Goal: Communication & Community: Ask a question

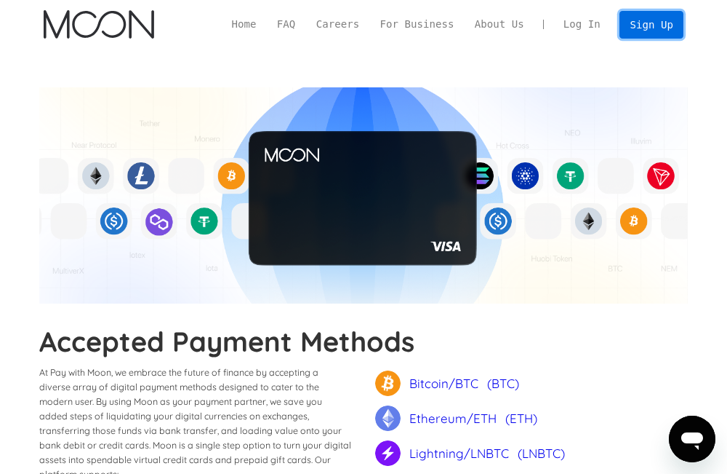
click at [652, 28] on link "Sign Up" at bounding box center [652, 25] width 64 height 28
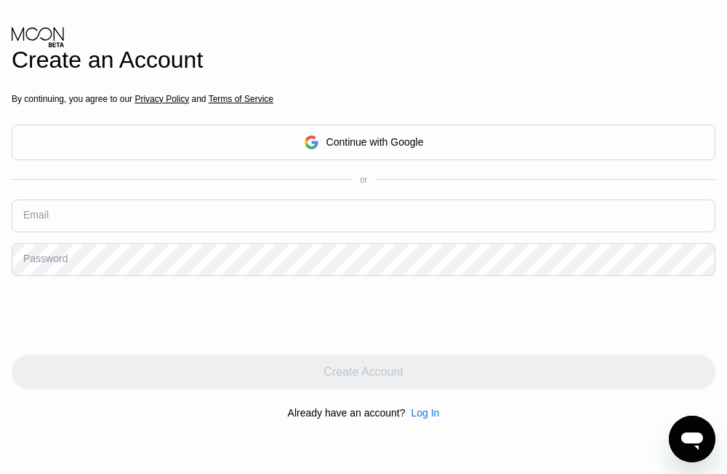
click at [284, 199] on div "By continuing, you agree to our Privacy Policy and Terms of Service Continue wi…" at bounding box center [364, 256] width 704 height 350
click at [263, 218] on input "text" at bounding box center [364, 215] width 704 height 33
type input "[EMAIL_ADDRESS][DOMAIN_NAME]"
click at [253, 278] on div "By continuing, you agree to our Privacy Policy and Terms of Service Continue wi…" at bounding box center [364, 256] width 704 height 350
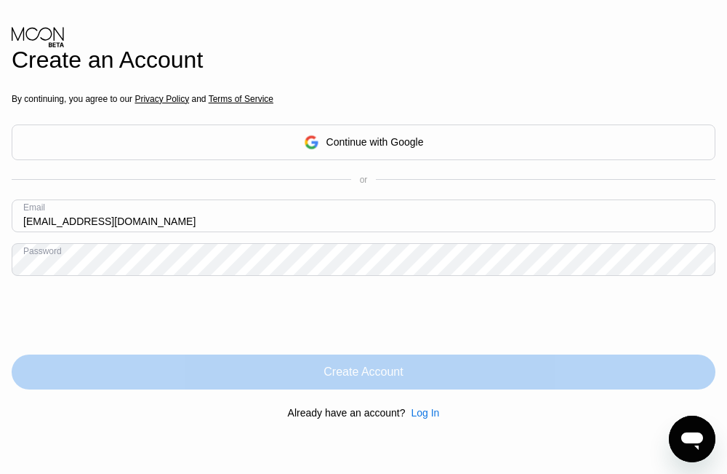
click at [607, 378] on div "Create Account" at bounding box center [364, 371] width 704 height 35
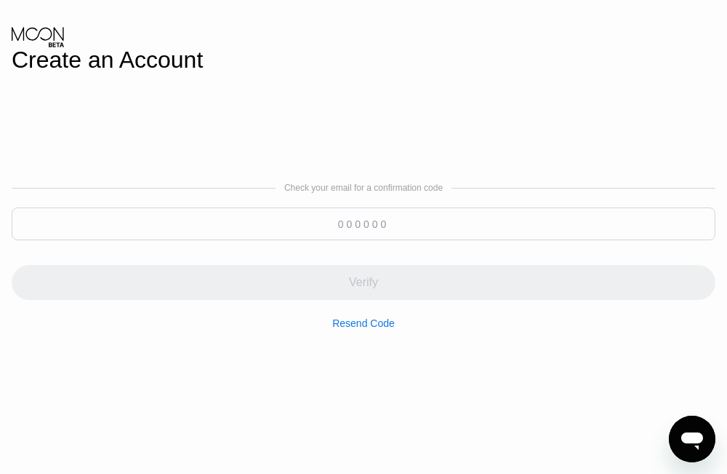
click at [376, 226] on input at bounding box center [364, 223] width 704 height 33
paste input "654317"
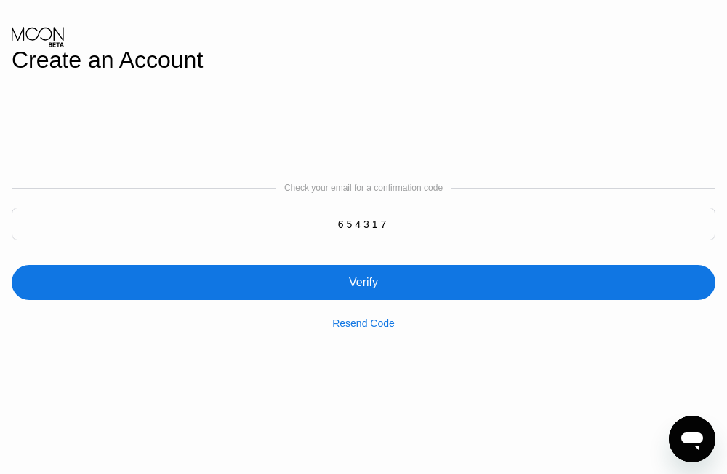
type input "654317"
click at [346, 286] on div "Verify" at bounding box center [364, 282] width 704 height 35
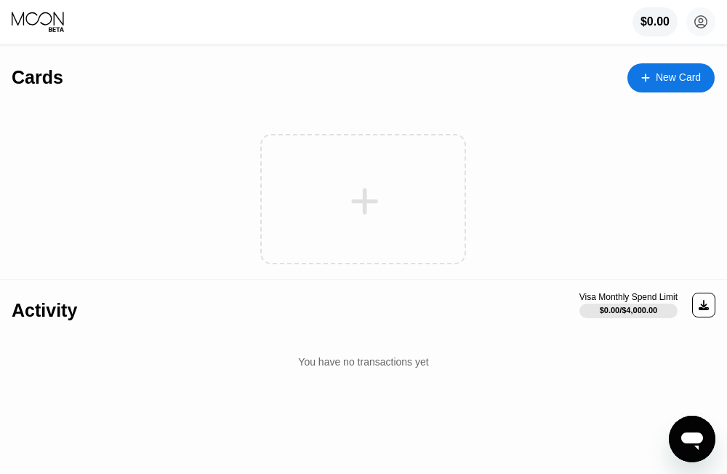
click at [650, 80] on icon at bounding box center [646, 78] width 9 height 10
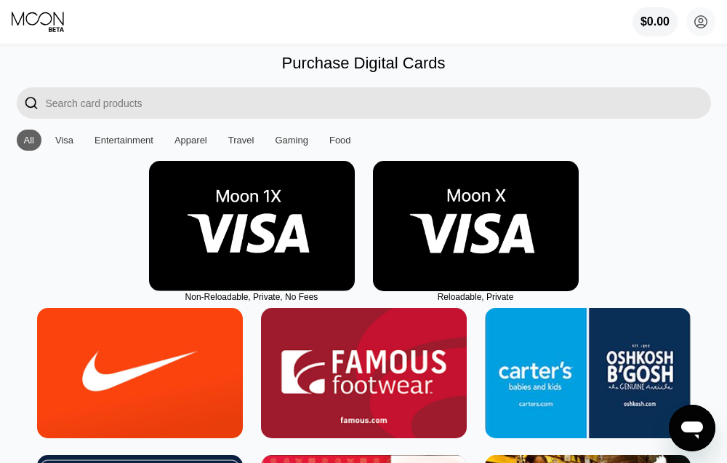
click at [446, 264] on img at bounding box center [476, 226] width 206 height 130
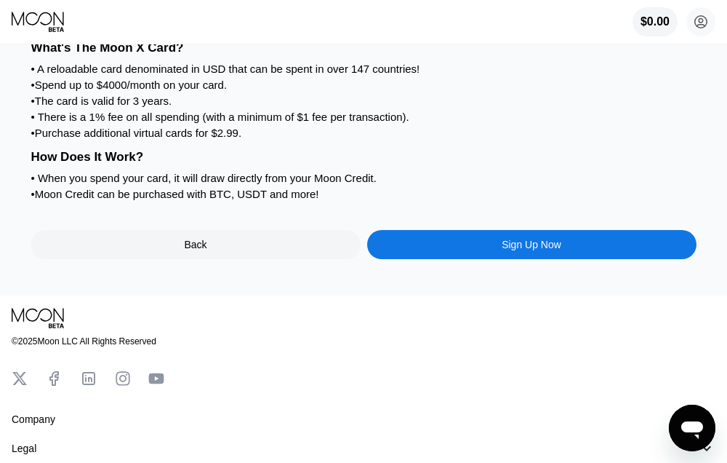
scroll to position [188, 0]
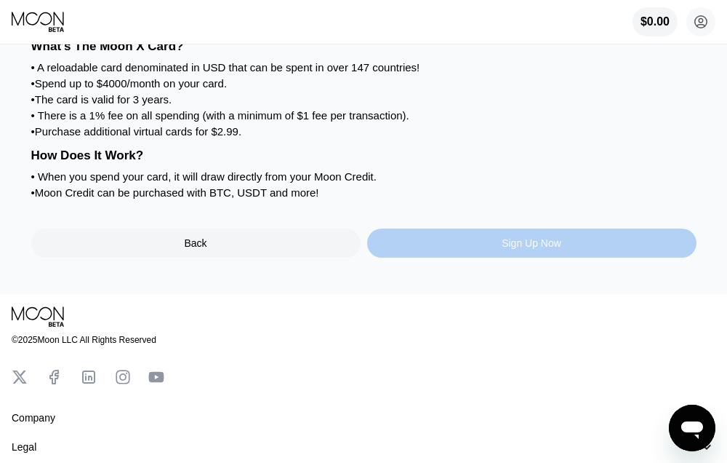
click at [492, 258] on div "Sign Up Now" at bounding box center [532, 242] width 330 height 29
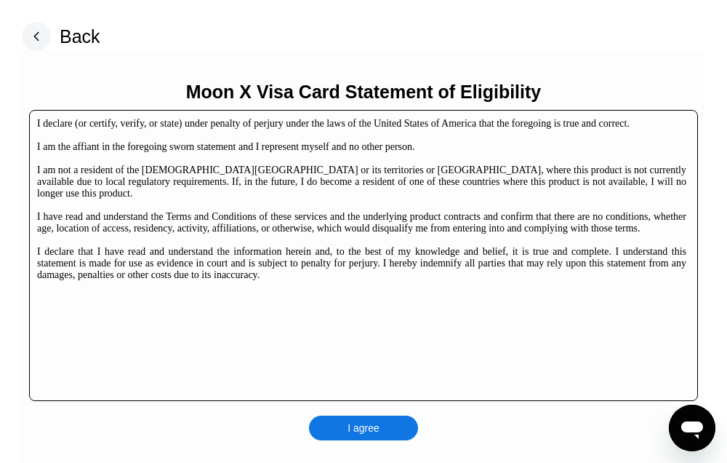
click at [351, 404] on div "Moon X Visa Card Statement of Eligibility I declare (or certify, verify, or sta…" at bounding box center [364, 260] width 684 height 419
click at [356, 437] on div "I agree" at bounding box center [363, 427] width 109 height 25
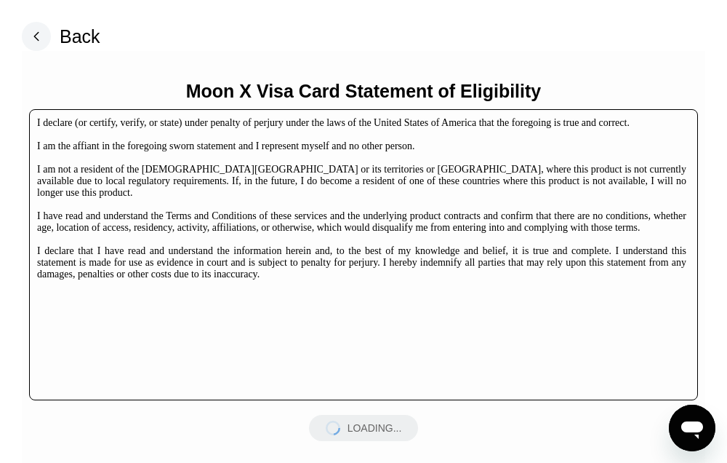
click at [356, 437] on div "LOADING..." at bounding box center [363, 428] width 109 height 26
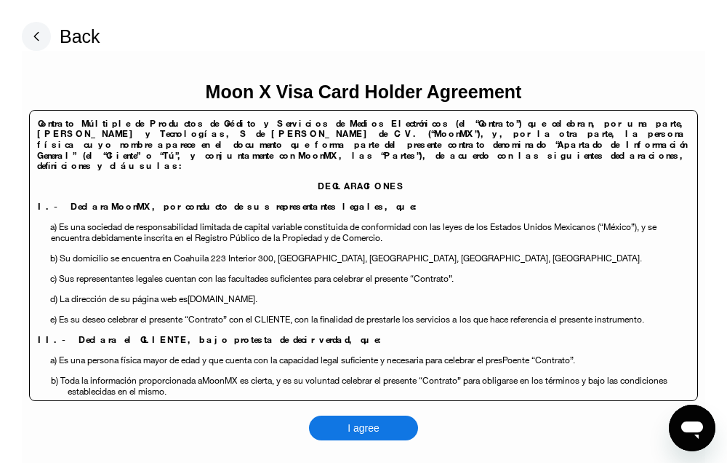
drag, startPoint x: 356, startPoint y: 437, endPoint x: 259, endPoint y: 428, distance: 97.9
click at [259, 428] on div "Moon X Visa Card Holder Agreement Contrato Múltiple de Productos de Crédito y S…" at bounding box center [364, 260] width 684 height 419
click at [338, 426] on div "I agree" at bounding box center [363, 427] width 109 height 25
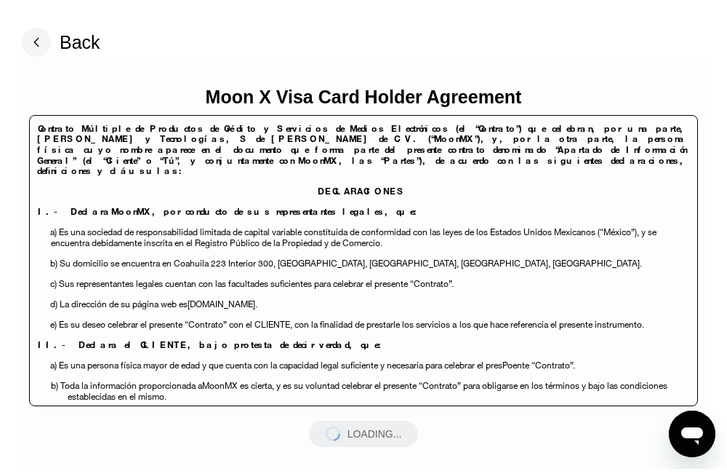
scroll to position [358, 0]
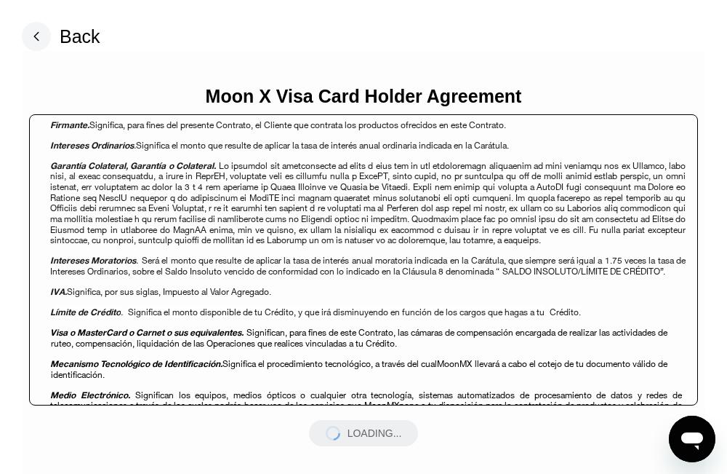
scroll to position [1188, 0]
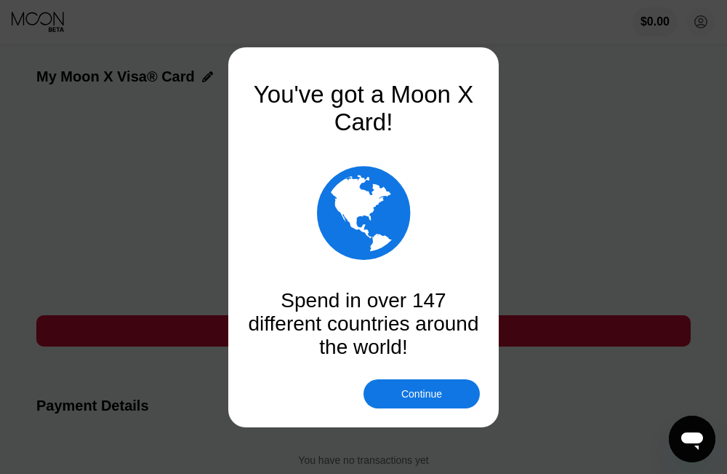
click at [415, 391] on div "Continue" at bounding box center [422, 394] width 41 height 12
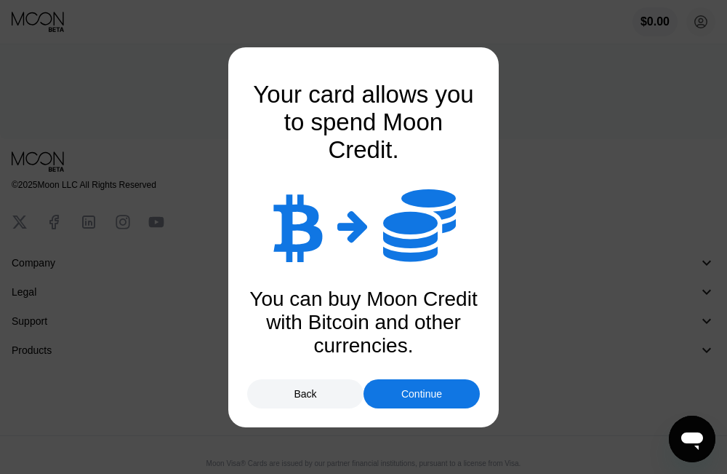
scroll to position [422, 0]
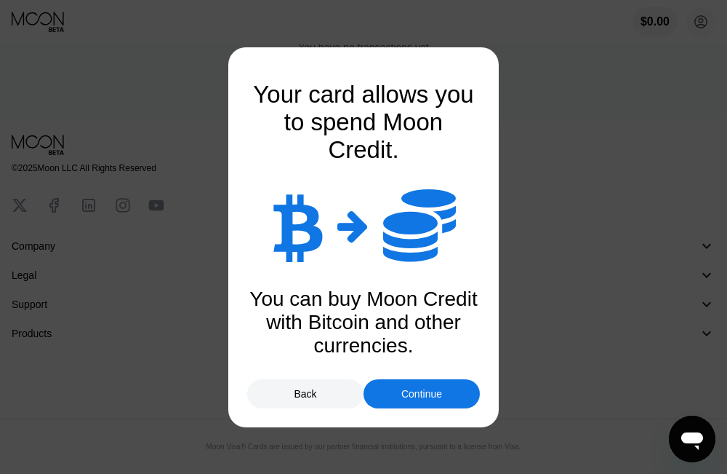
click at [407, 386] on div "Continue" at bounding box center [422, 393] width 116 height 29
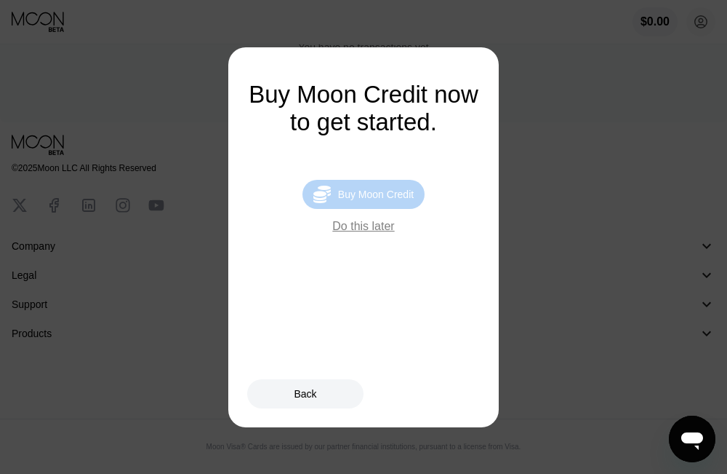
click at [348, 198] on div "Buy Moon Credit" at bounding box center [376, 194] width 76 height 12
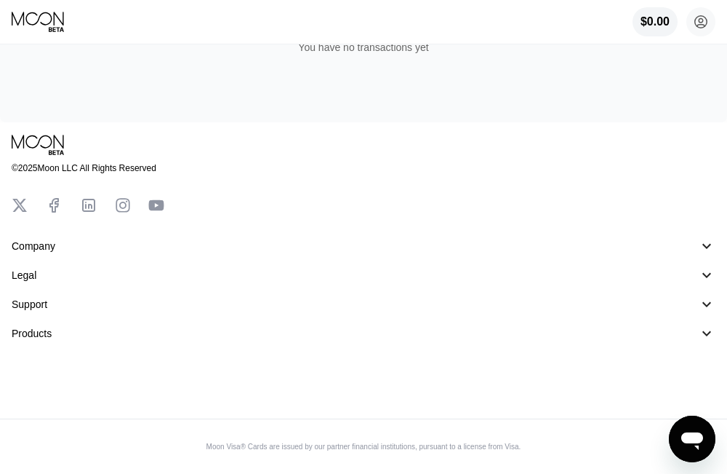
type input "0"
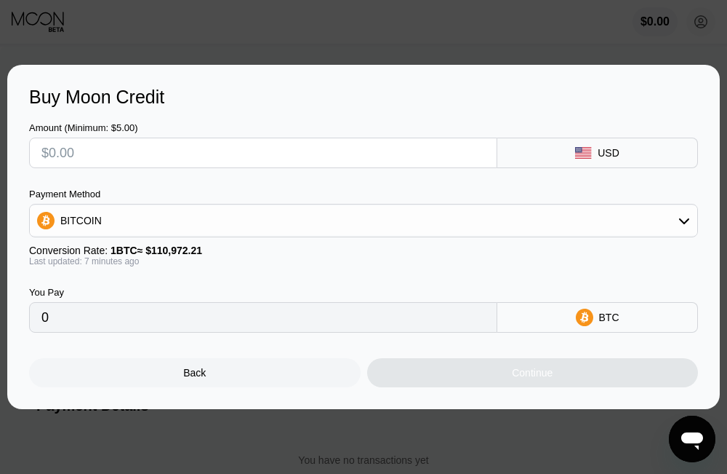
click at [96, 156] on input "text" at bounding box center [263, 152] width 444 height 29
type input "$5"
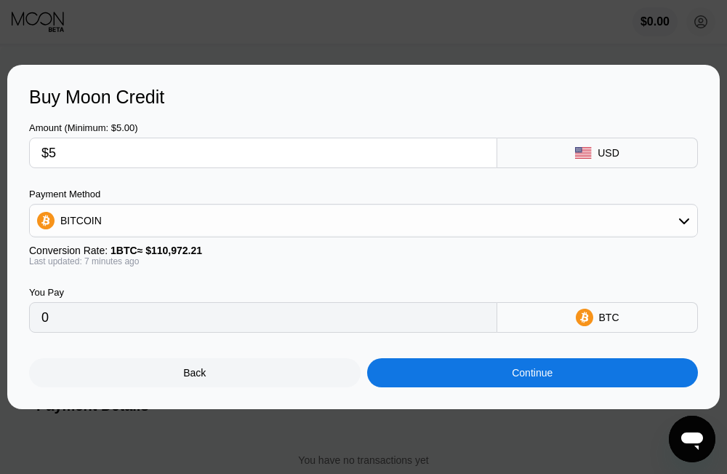
type input "0.00004493"
type input "$50"
type input "0.00044921"
type input "$50"
click at [488, 381] on div "Continue" at bounding box center [533, 372] width 332 height 29
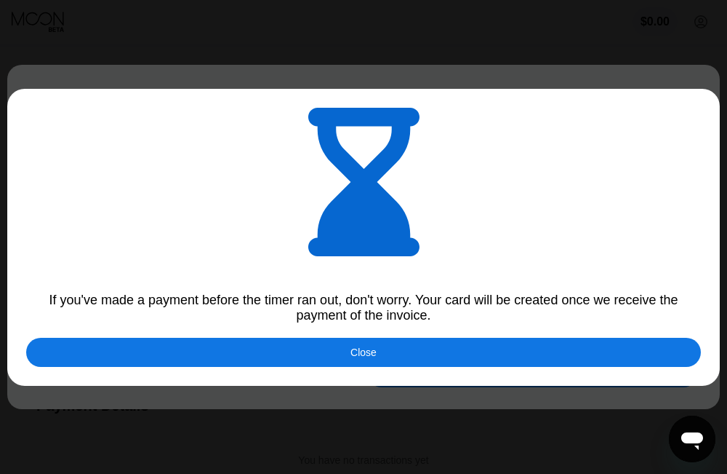
type input "0.00044850"
type input "0.00044931"
type input "0.00044930"
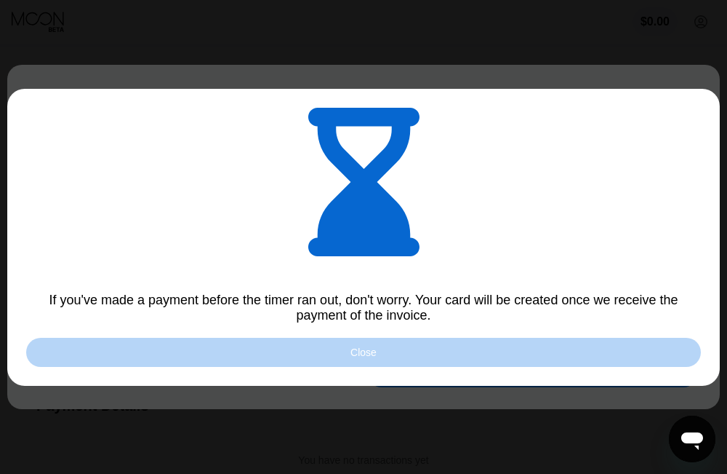
click at [418, 356] on div "Close" at bounding box center [363, 352] width 675 height 29
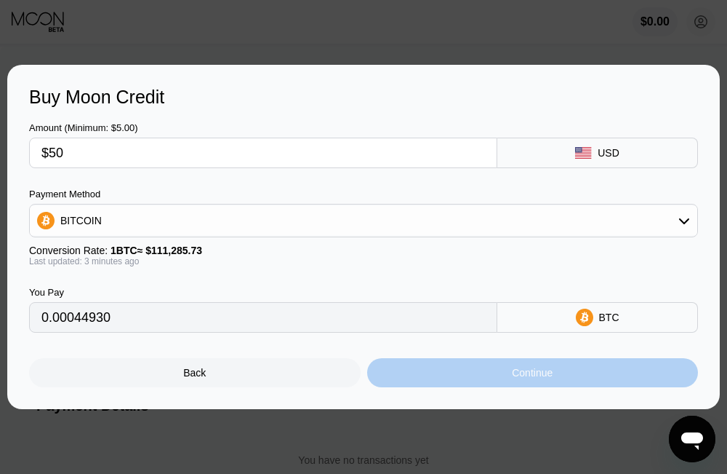
click at [469, 375] on div "Continue" at bounding box center [533, 372] width 332 height 29
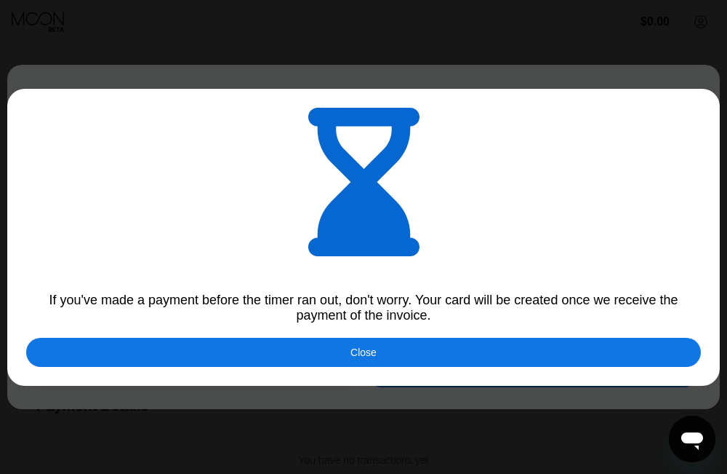
type input "0.00044985"
click at [402, 358] on div "Close" at bounding box center [363, 352] width 675 height 29
click at [402, 358] on div "Back Continue" at bounding box center [363, 359] width 669 height 55
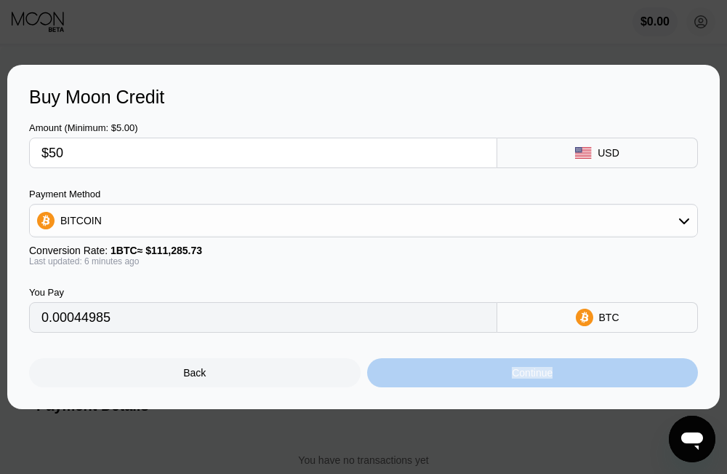
drag, startPoint x: 402, startPoint y: 358, endPoint x: 434, endPoint y: 372, distance: 34.5
click at [434, 372] on div "Continue" at bounding box center [533, 372] width 332 height 29
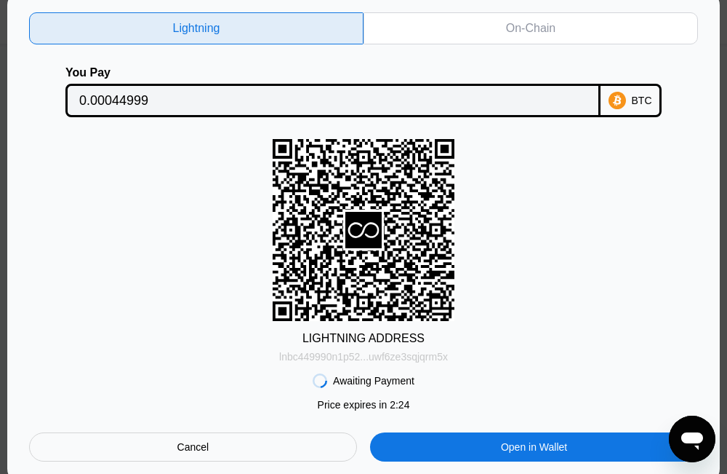
click at [414, 359] on div "lnbc449990n1p52...uwf6ze3sqjqrm5x" at bounding box center [363, 357] width 169 height 12
click at [382, 360] on div "lnbc449990n1p52...uwf6ze3sqjqrm5x" at bounding box center [363, 357] width 169 height 12
click at [465, 21] on div "On-Chain" at bounding box center [531, 28] width 335 height 32
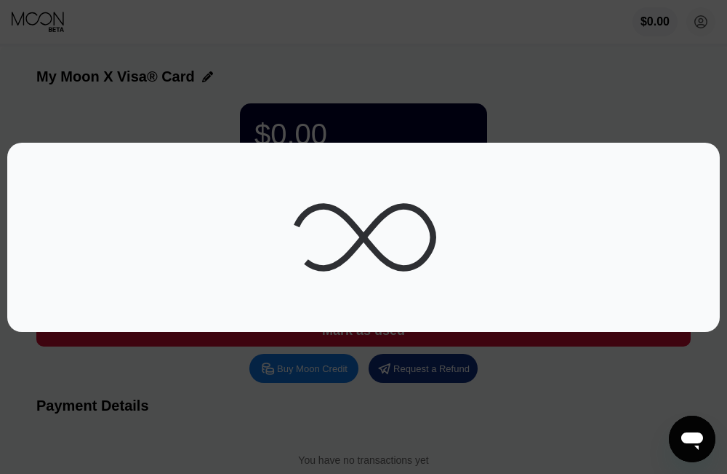
click at [465, 21] on div at bounding box center [369, 237] width 738 height 474
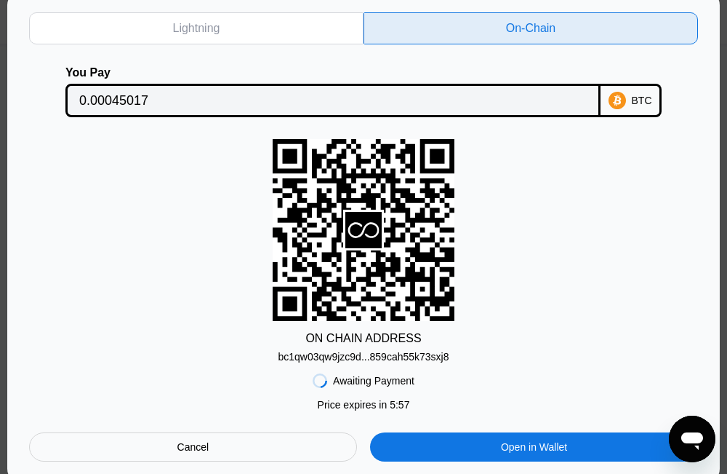
click at [346, 361] on div "bc1qw03qw9jzc9d...859cah55k73sxj8" at bounding box center [363, 357] width 171 height 12
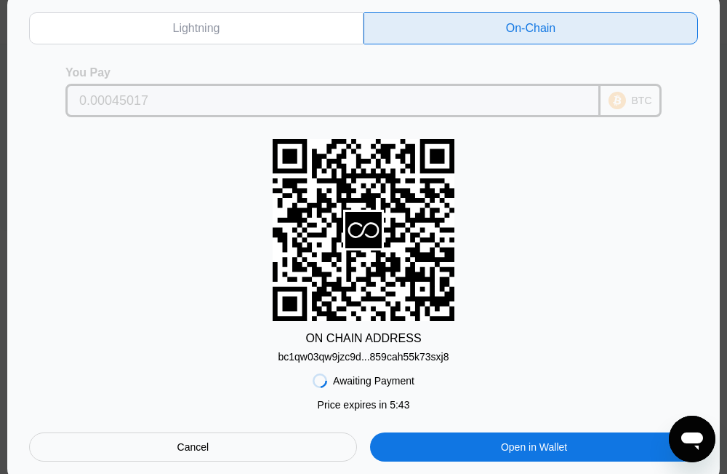
drag, startPoint x: 162, startPoint y: 97, endPoint x: 415, endPoint y: 270, distance: 306.3
click at [415, 270] on div "Lightning On-Chain You Pay 0.00045017 BTC ON CHAIN ADDRESS bc1qw03qw9jzc9d...85…" at bounding box center [363, 236] width 669 height 449
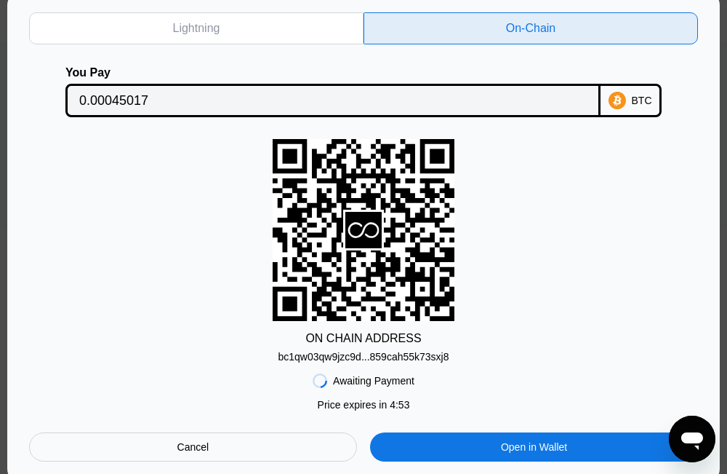
scroll to position [304, 0]
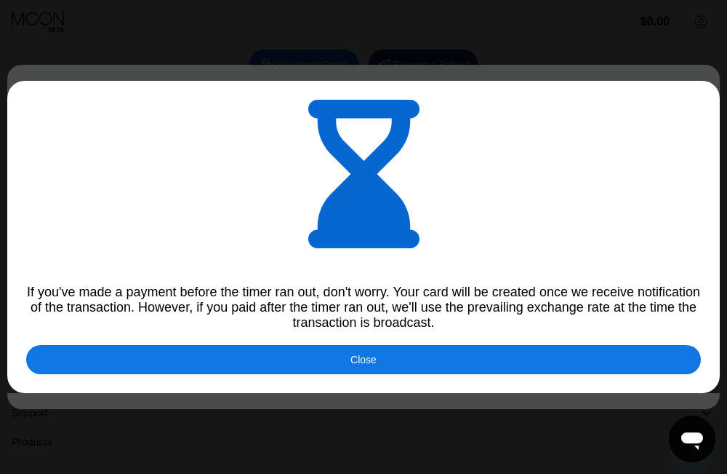
type input "0.00044941"
type input "0.00044766"
type input "0.00044731"
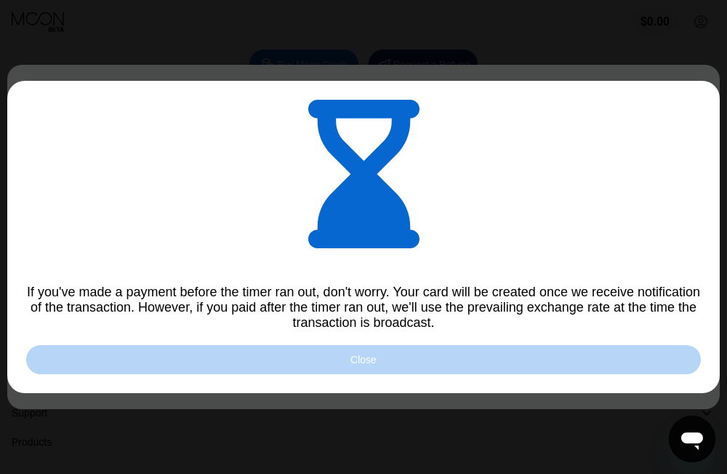
click at [567, 366] on div "Close" at bounding box center [363, 359] width 675 height 29
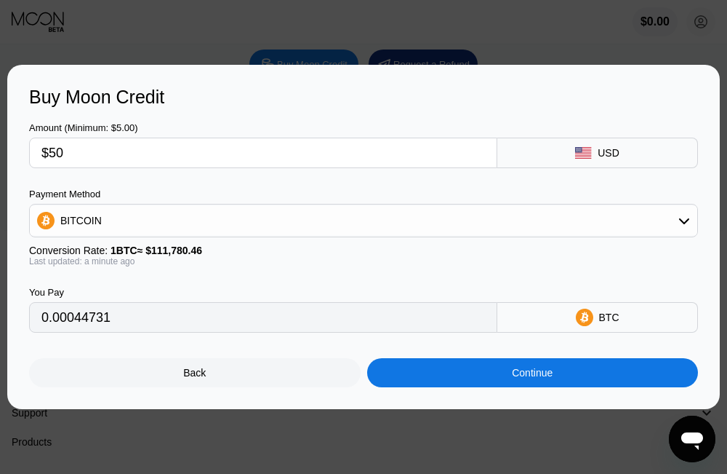
scroll to position [0, 0]
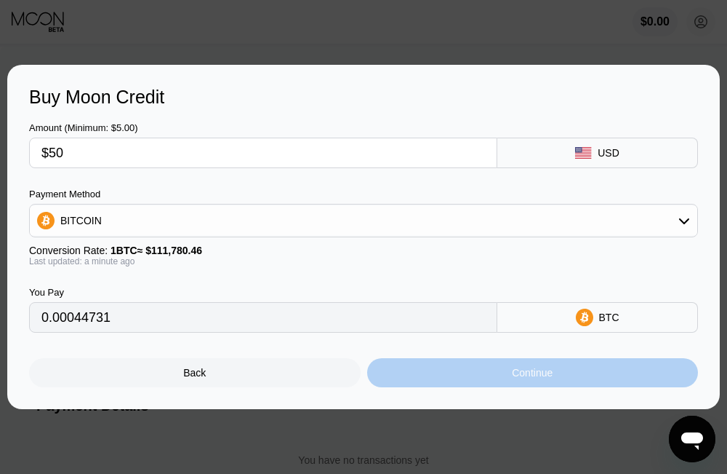
click at [460, 372] on div "Continue" at bounding box center [533, 372] width 332 height 29
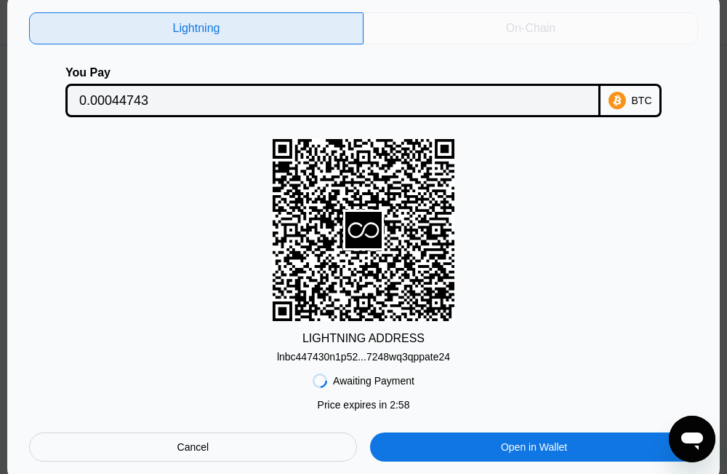
click at [508, 29] on div "On-Chain" at bounding box center [530, 28] width 49 height 15
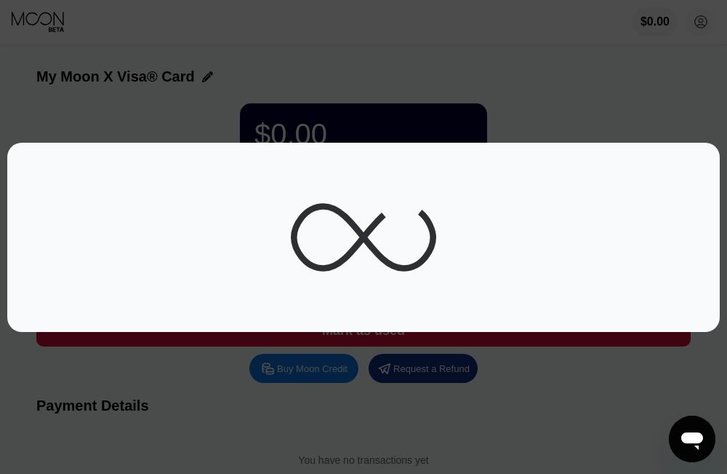
click at [508, 28] on div at bounding box center [369, 237] width 738 height 474
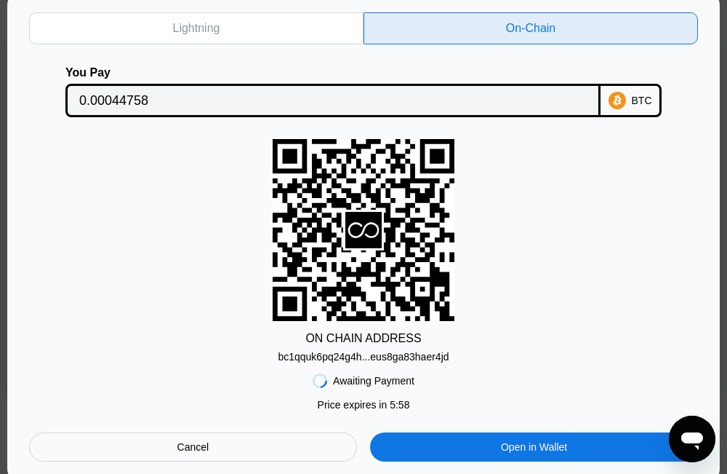
scroll to position [143, 0]
click at [367, 360] on div "bc1qquk6pq24g4h...eus8ga83haer4jd" at bounding box center [363, 357] width 171 height 12
click at [396, 360] on div "bc1qquk6pq24g4h...eus8ga83haer4jd" at bounding box center [363, 357] width 171 height 12
click at [151, 97] on input "0.00044758" at bounding box center [333, 100] width 508 height 29
click at [126, 97] on input "0.00044758" at bounding box center [333, 100] width 508 height 29
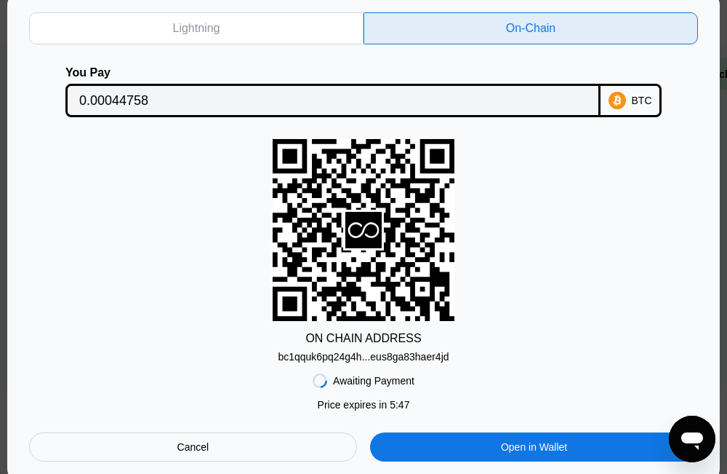
click at [126, 97] on input "0.00044758" at bounding box center [333, 100] width 508 height 29
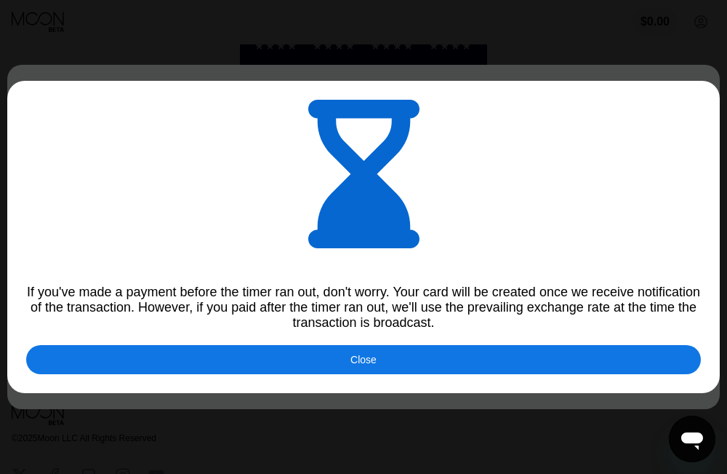
type input "0.00044766"
type input "0.00044771"
type input "0.00044846"
type input "0.00044834"
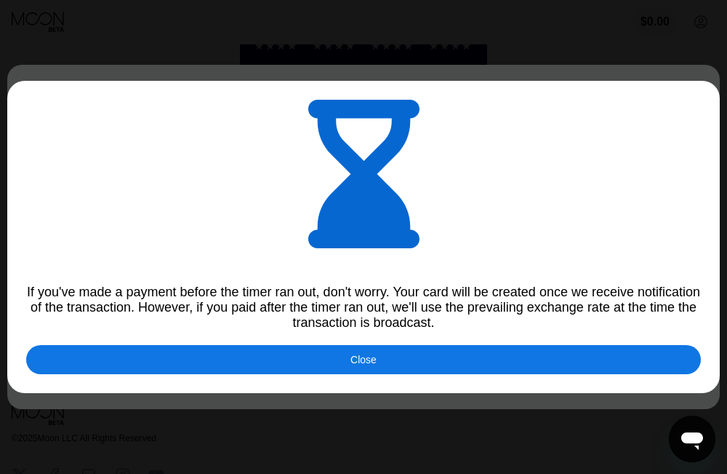
scroll to position [143, 0]
type input "0.00044868"
type input "0.00044827"
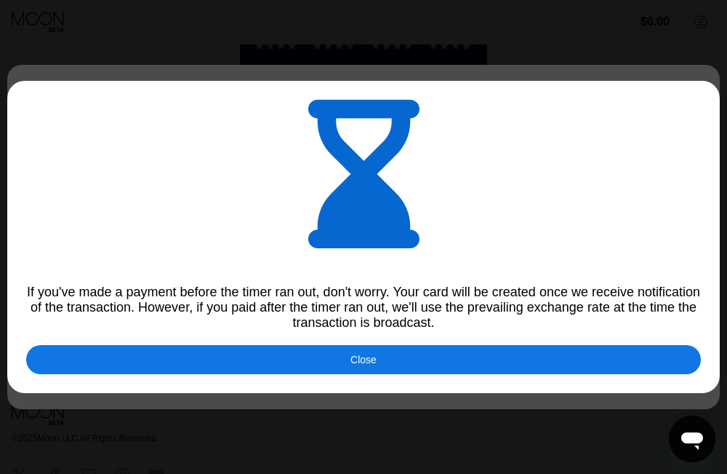
type input "0.00044874"
type input "0.00044820"
type input "0.00044832"
type input "0.00044906"
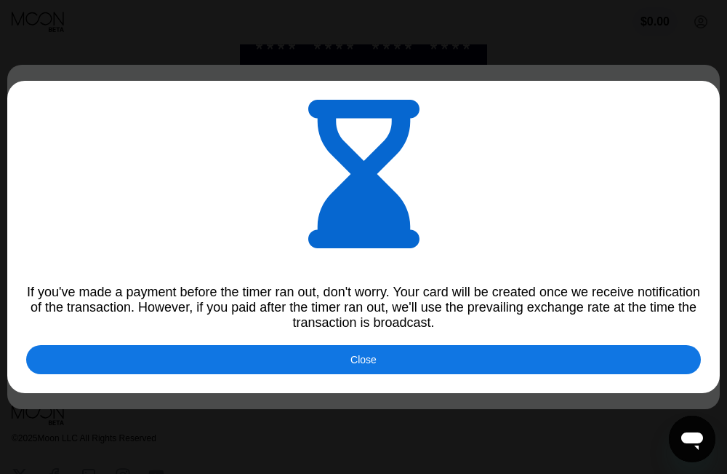
type input "0.00044874"
type input "0.00044928"
type input "0.00044881"
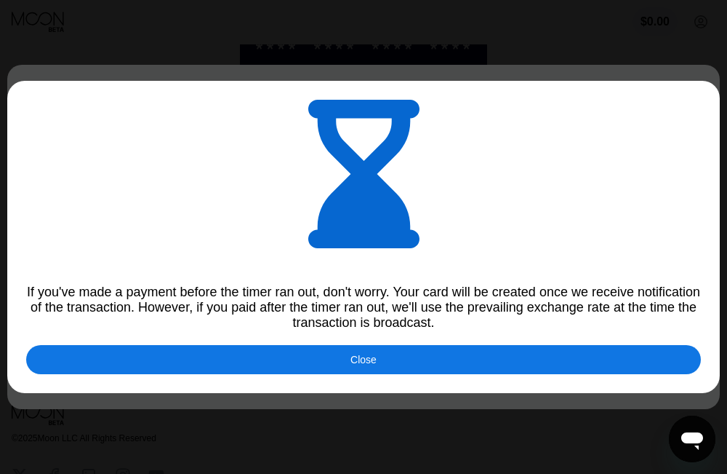
scroll to position [143, 0]
type input "0.00044846"
type input "0.00044811"
type input "0.00044847"
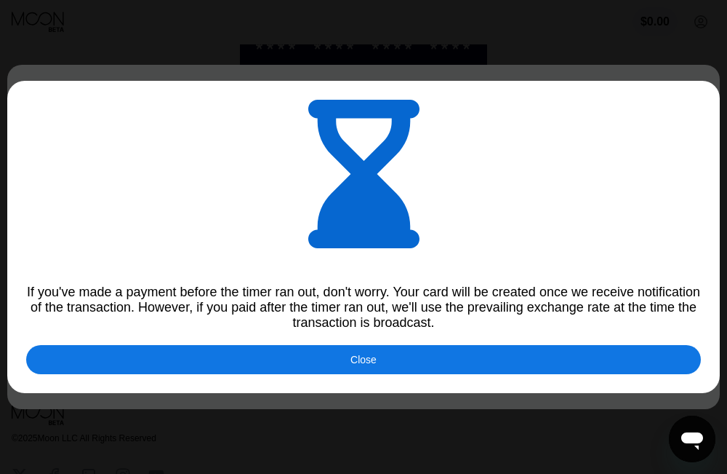
type input "0.00044875"
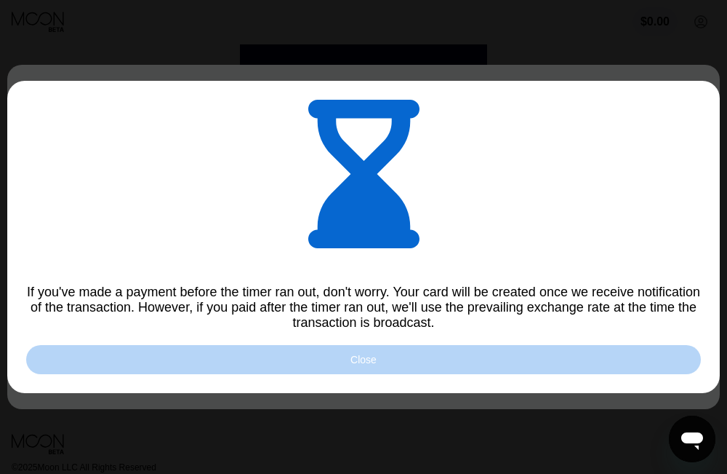
click at [326, 354] on div "Close" at bounding box center [363, 359] width 675 height 29
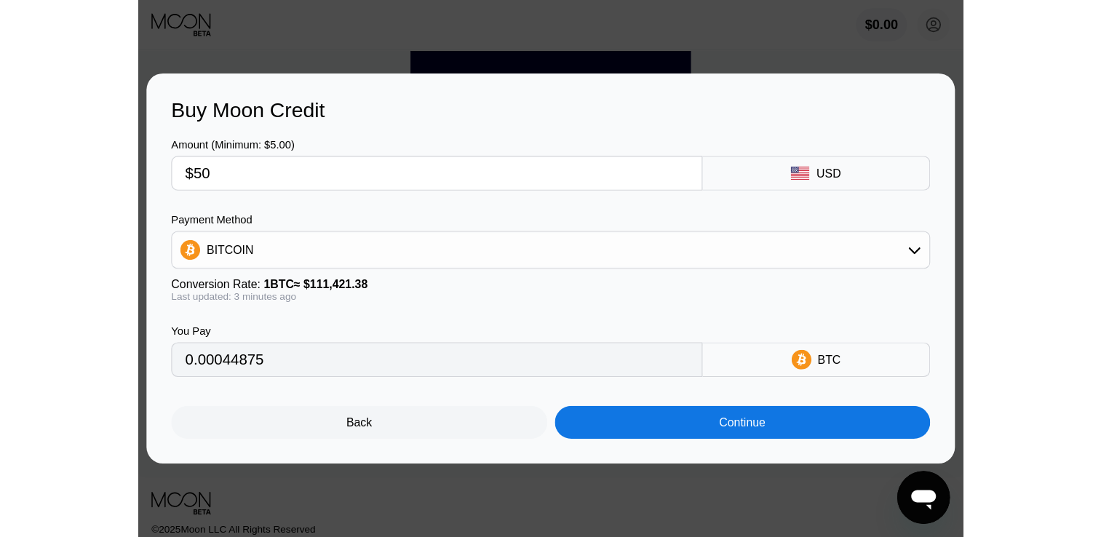
scroll to position [0, 0]
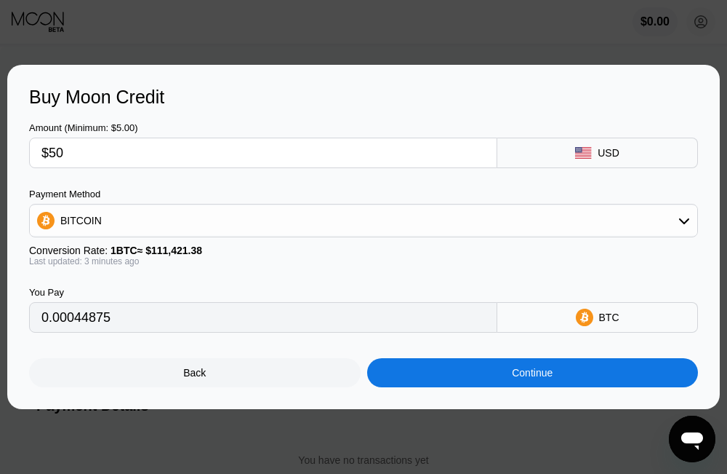
click at [336, 355] on div "Back Continue" at bounding box center [363, 359] width 669 height 55
click at [575, 25] on div at bounding box center [369, 237] width 738 height 474
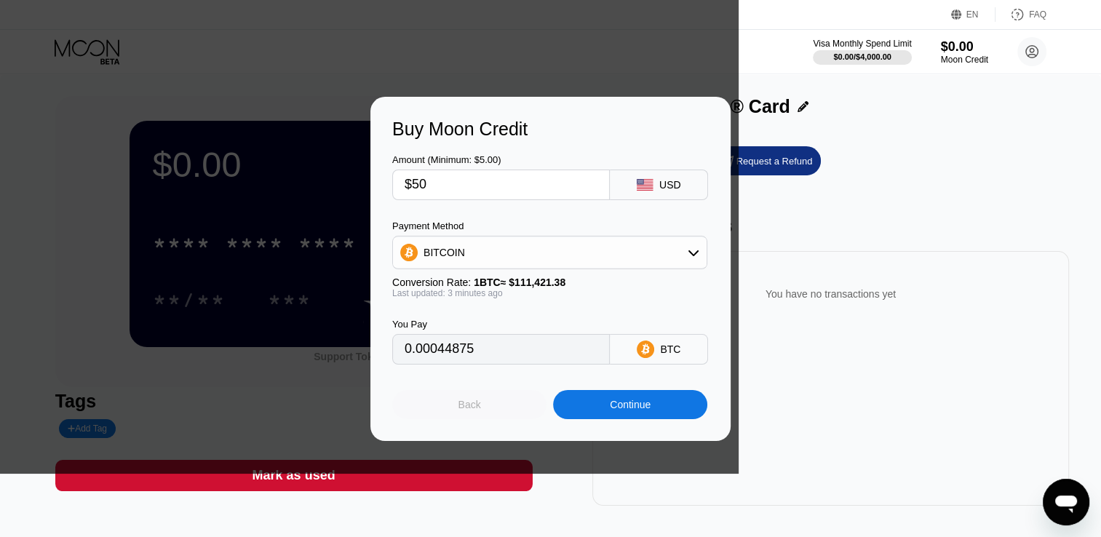
click at [466, 410] on div "Back" at bounding box center [469, 405] width 23 height 12
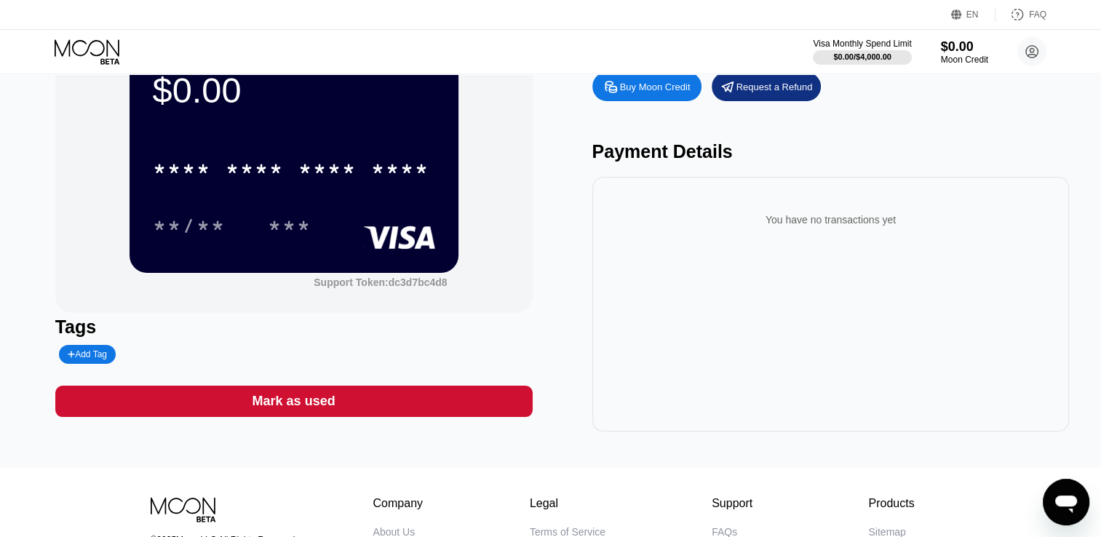
scroll to position [233, 0]
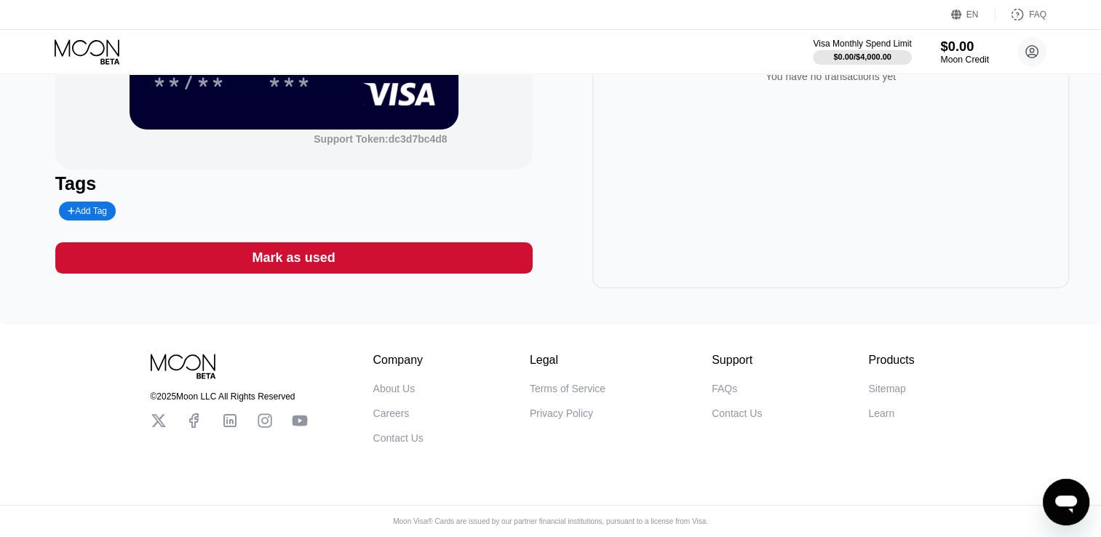
click at [957, 54] on div "$0.00" at bounding box center [964, 46] width 49 height 15
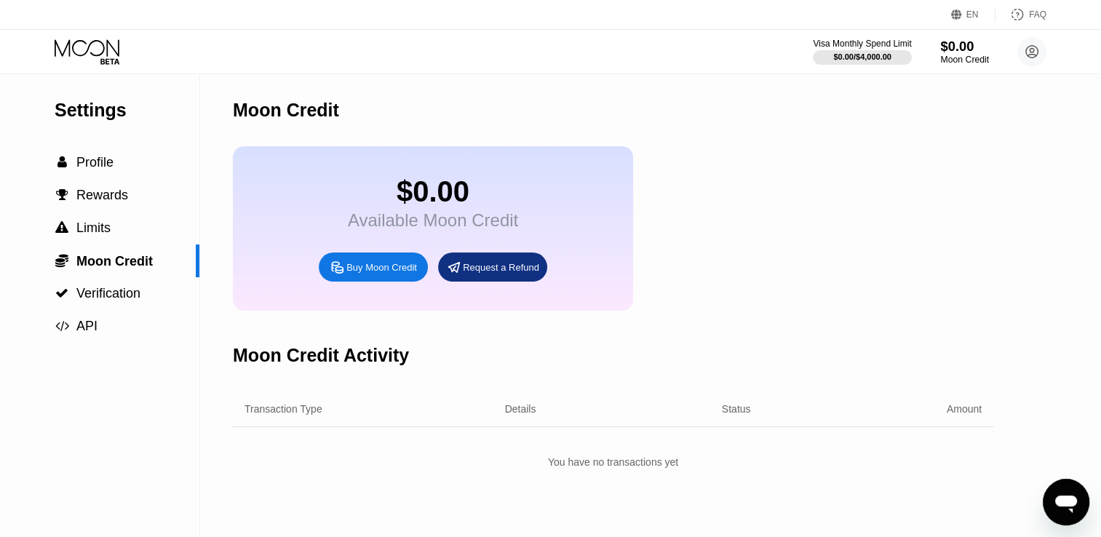
click at [957, 54] on div "$0.00" at bounding box center [964, 46] width 49 height 15
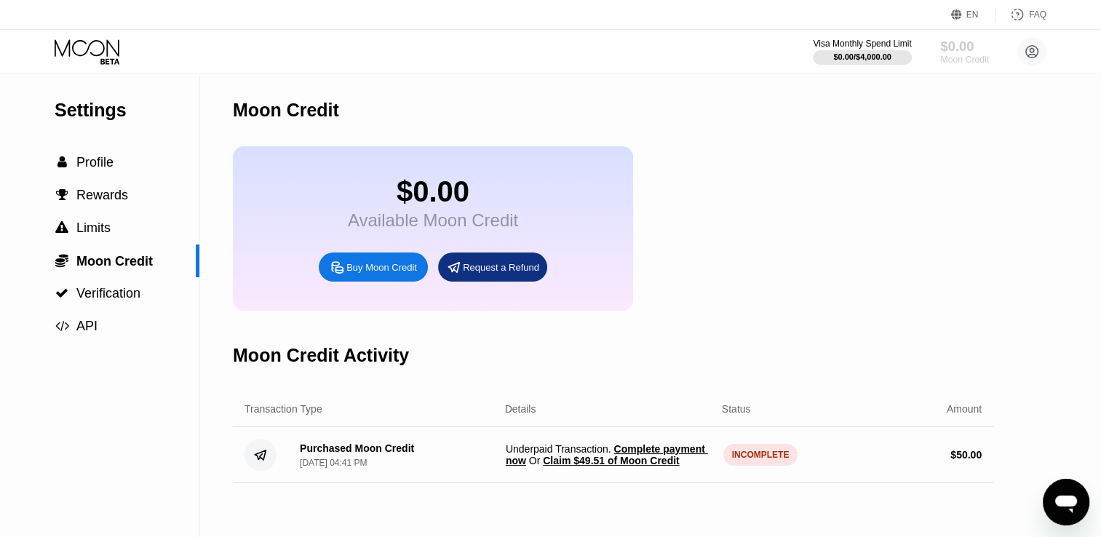
click at [957, 54] on div "$0.00" at bounding box center [964, 46] width 49 height 15
click at [954, 45] on div "$0.00" at bounding box center [964, 46] width 49 height 15
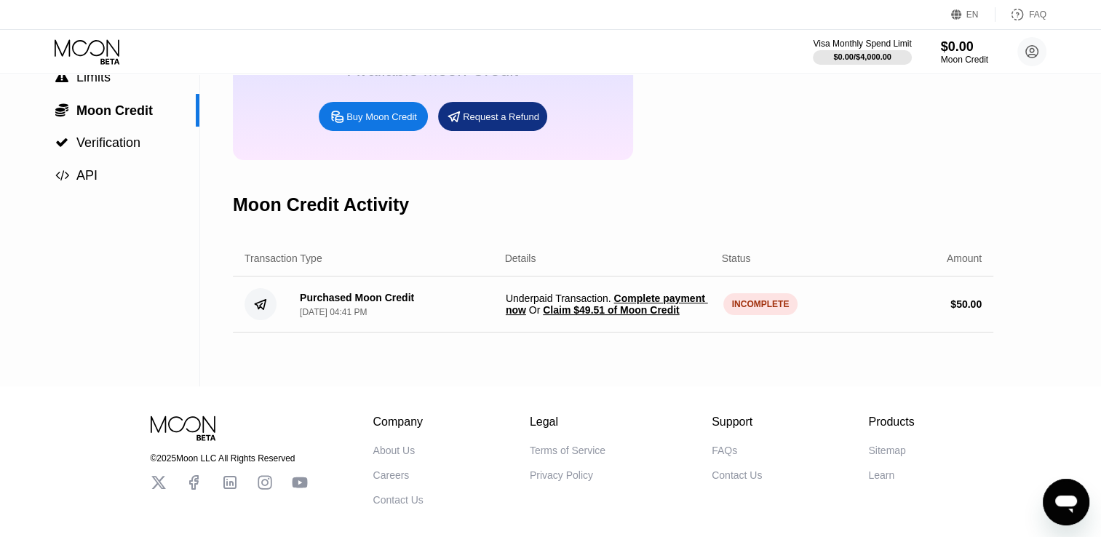
scroll to position [160, 0]
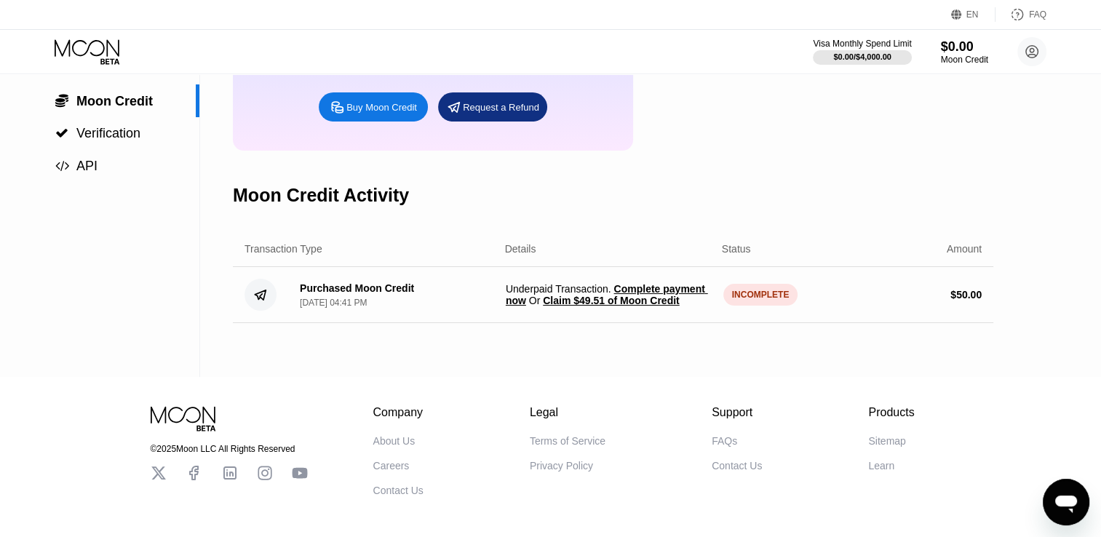
click at [636, 464] on div "Company About Us Careers Contact Us Legal Terms of Service Privacy Policy Suppo…" at bounding box center [643, 451] width 541 height 90
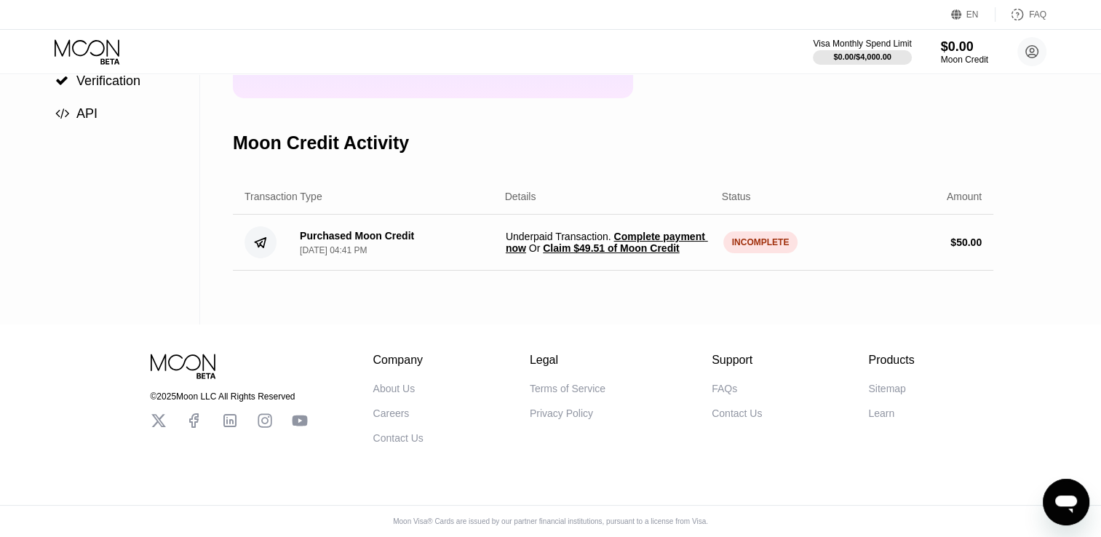
click at [607, 485] on div "© 2025 Moon LLC All Rights Reserved Company About Us Careers Contact Us Legal T…" at bounding box center [550, 430] width 1101 height 212
click at [584, 324] on div "© 2025 Moon LLC All Rights Reserved Company About Us Careers Contact Us Legal T…" at bounding box center [550, 383] width 873 height 119
click at [583, 254] on span "Claim $49.51 of Moon Credit" at bounding box center [611, 248] width 136 height 12
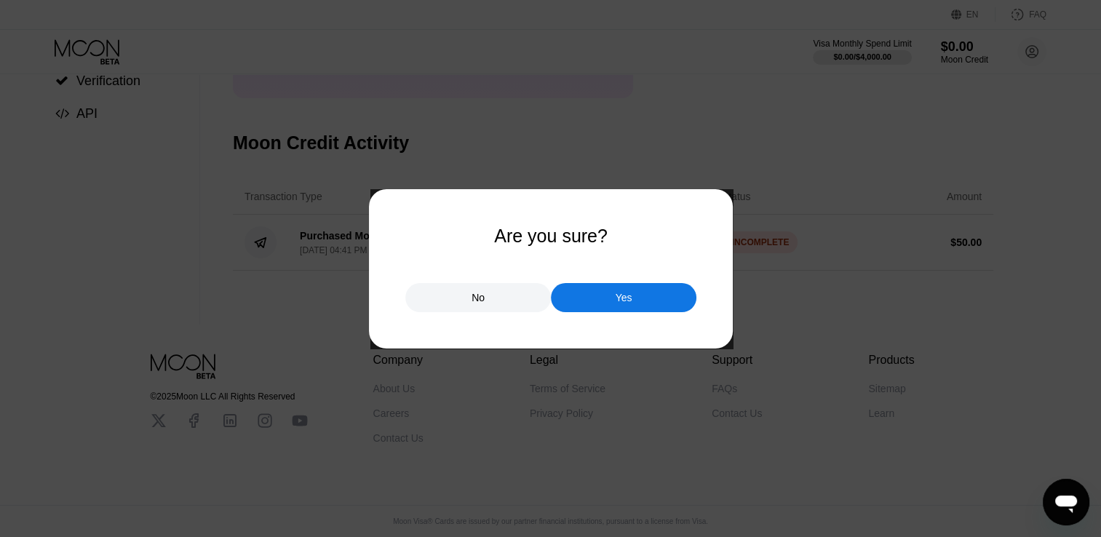
click at [583, 258] on div "Are you sure? No Yes" at bounding box center [550, 269] width 291 height 87
click at [583, 292] on div "Yes" at bounding box center [623, 297] width 145 height 29
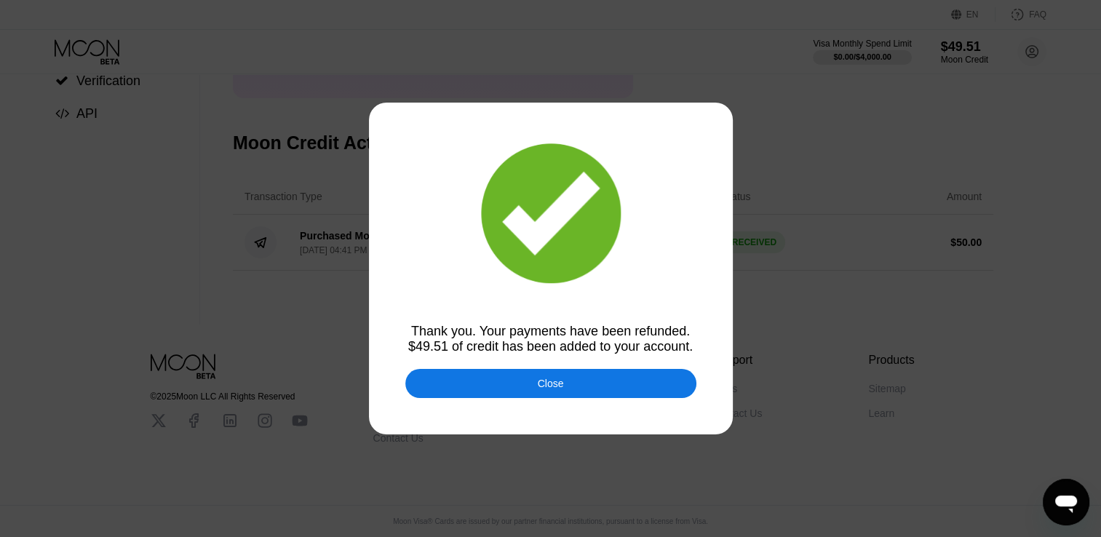
click at [626, 305] on div at bounding box center [550, 268] width 1101 height 537
click at [610, 301] on div at bounding box center [550, 268] width 1101 height 537
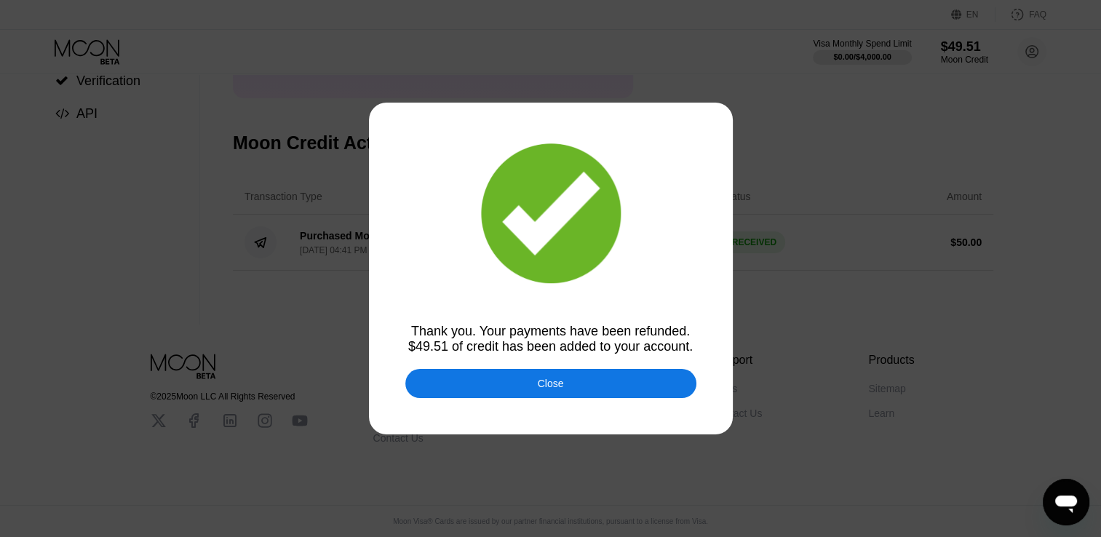
click at [610, 301] on div at bounding box center [550, 268] width 1101 height 537
click at [503, 384] on div "Close" at bounding box center [550, 383] width 291 height 29
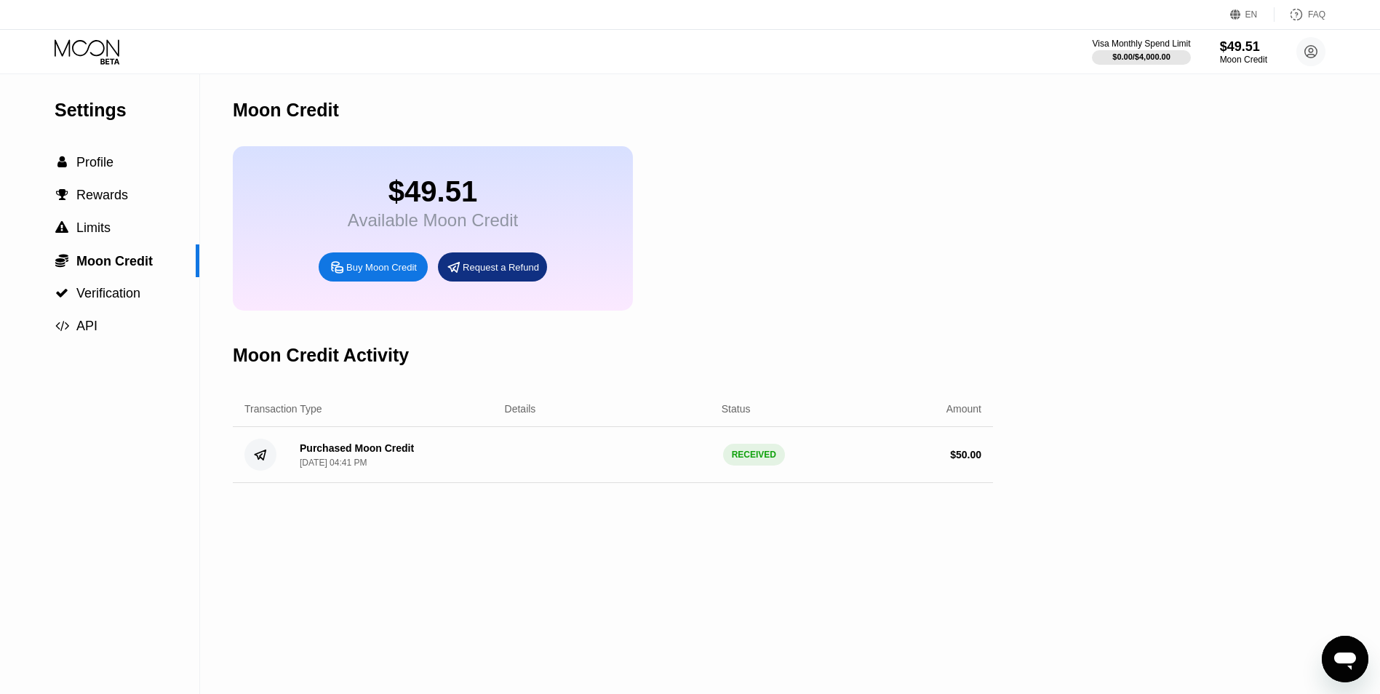
click at [106, 57] on icon at bounding box center [89, 51] width 68 height 25
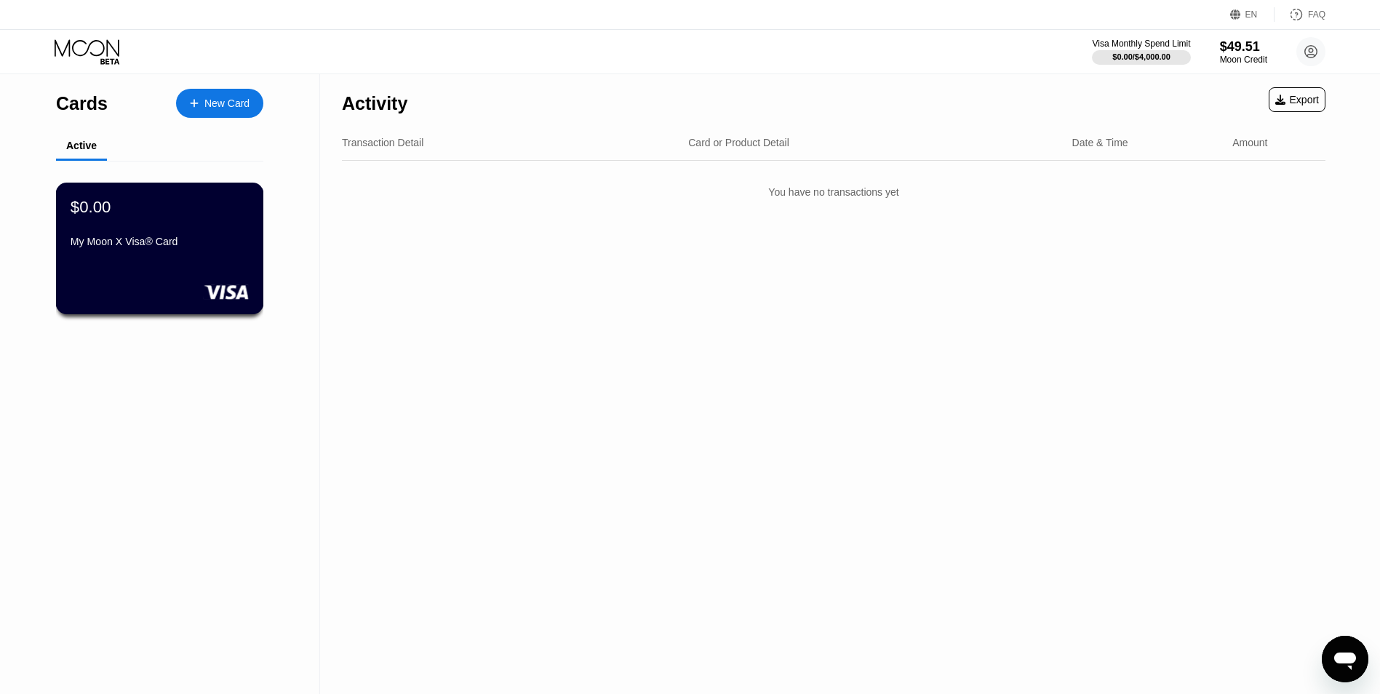
click at [185, 247] on div "My Moon X Visa® Card" at bounding box center [160, 242] width 178 height 12
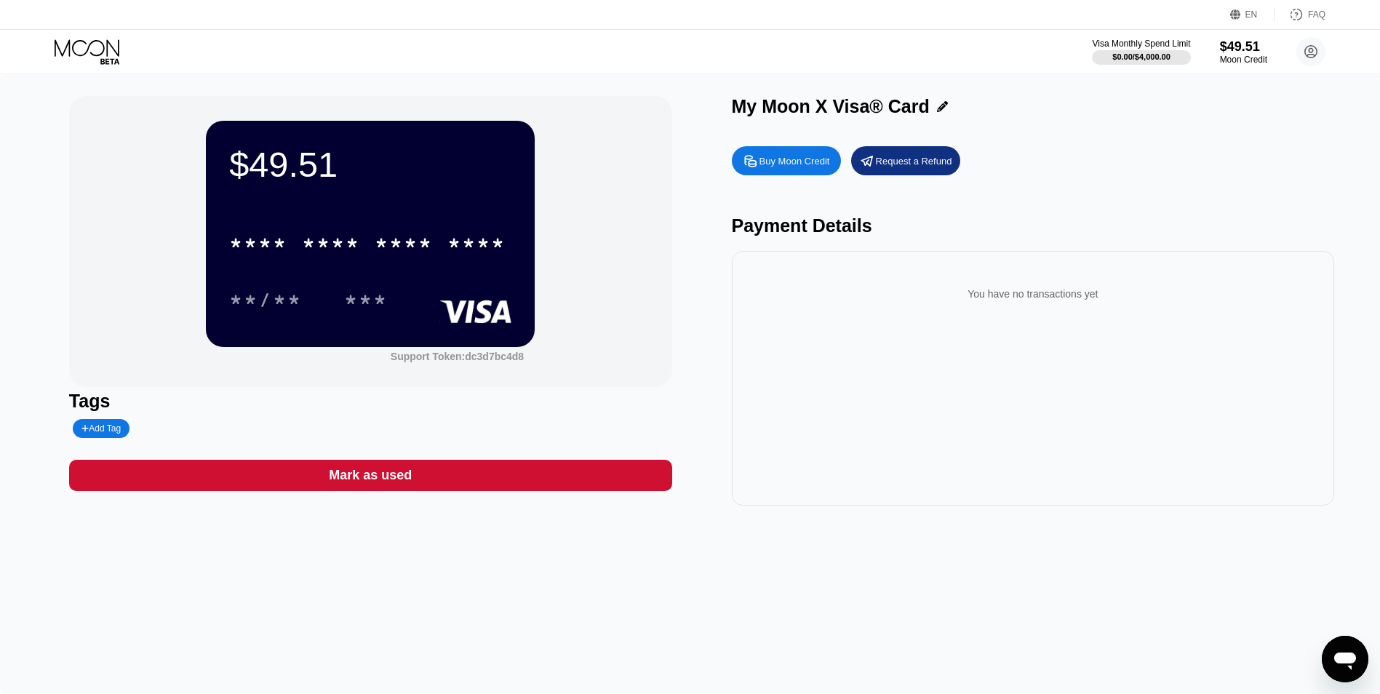
click at [366, 242] on div "* * * * * * * * * * * * ****" at bounding box center [367, 243] width 294 height 36
click at [401, 257] on div "* * * *" at bounding box center [404, 245] width 58 height 23
click at [384, 303] on div "845" at bounding box center [366, 301] width 44 height 23
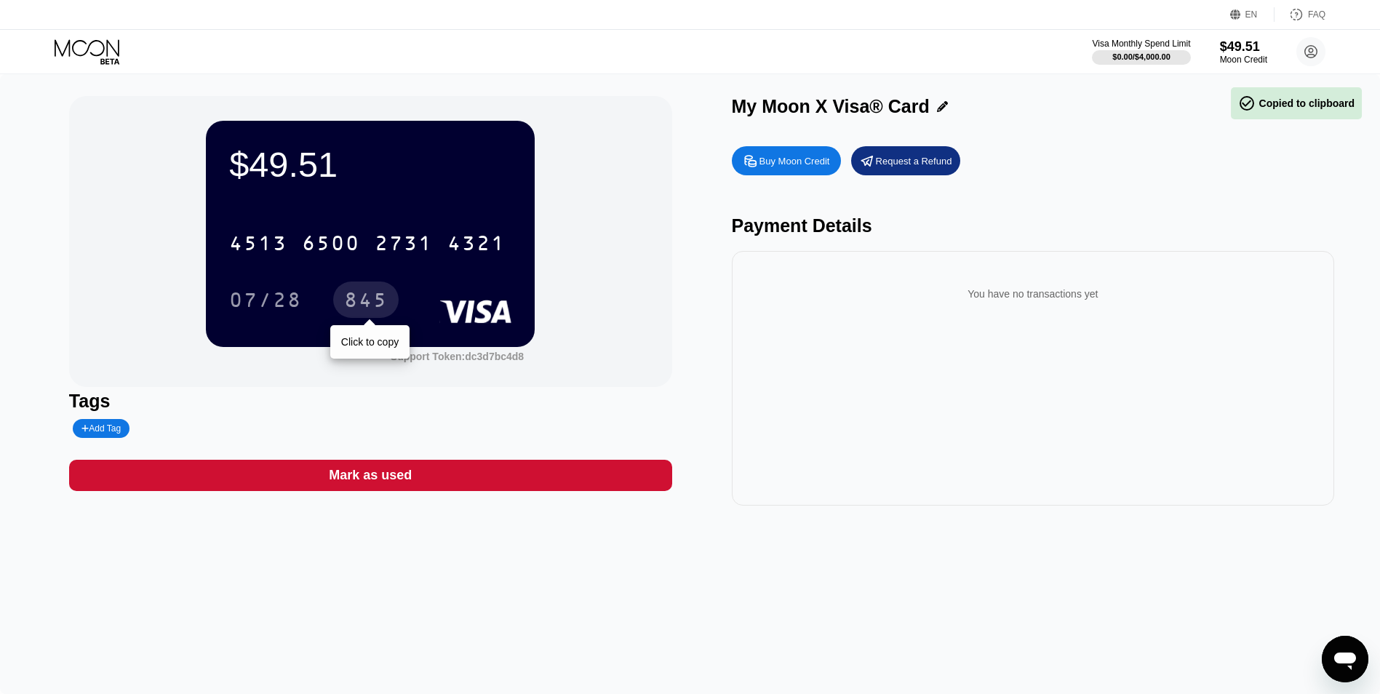
click at [360, 303] on div "845" at bounding box center [366, 301] width 44 height 23
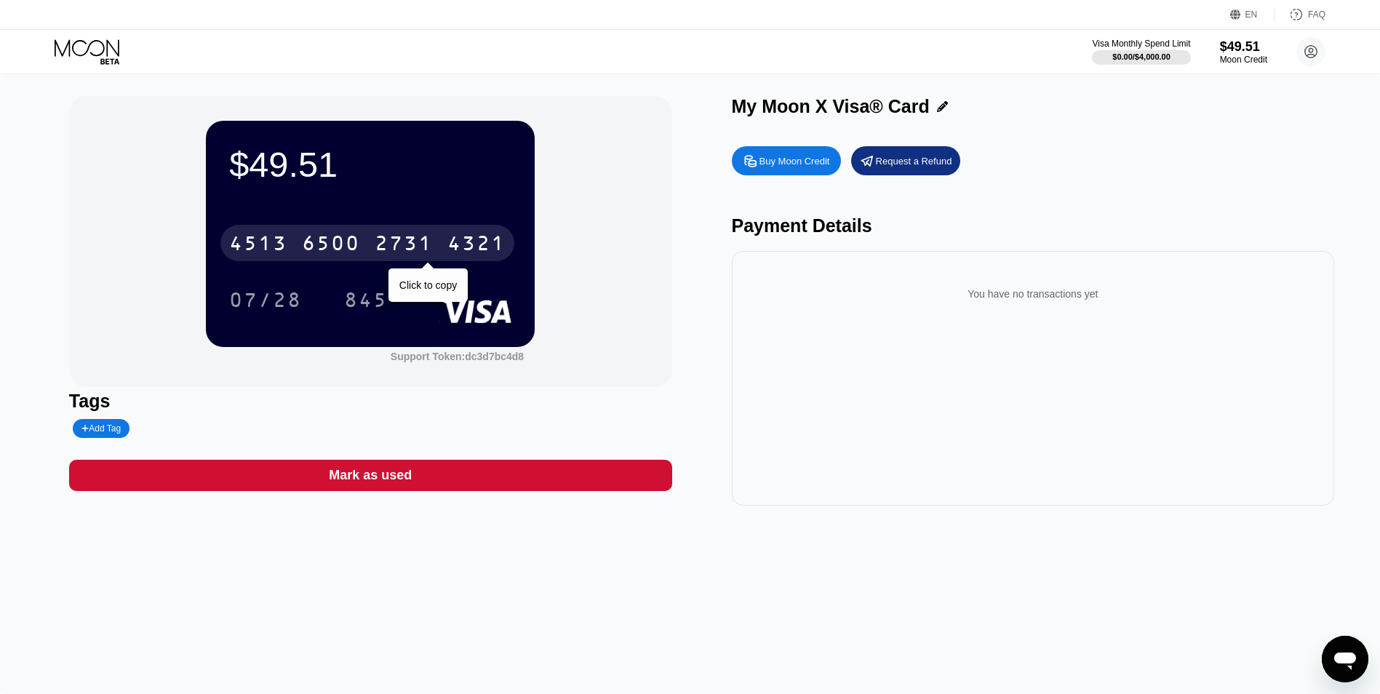
click at [394, 242] on div "2731" at bounding box center [404, 245] width 58 height 23
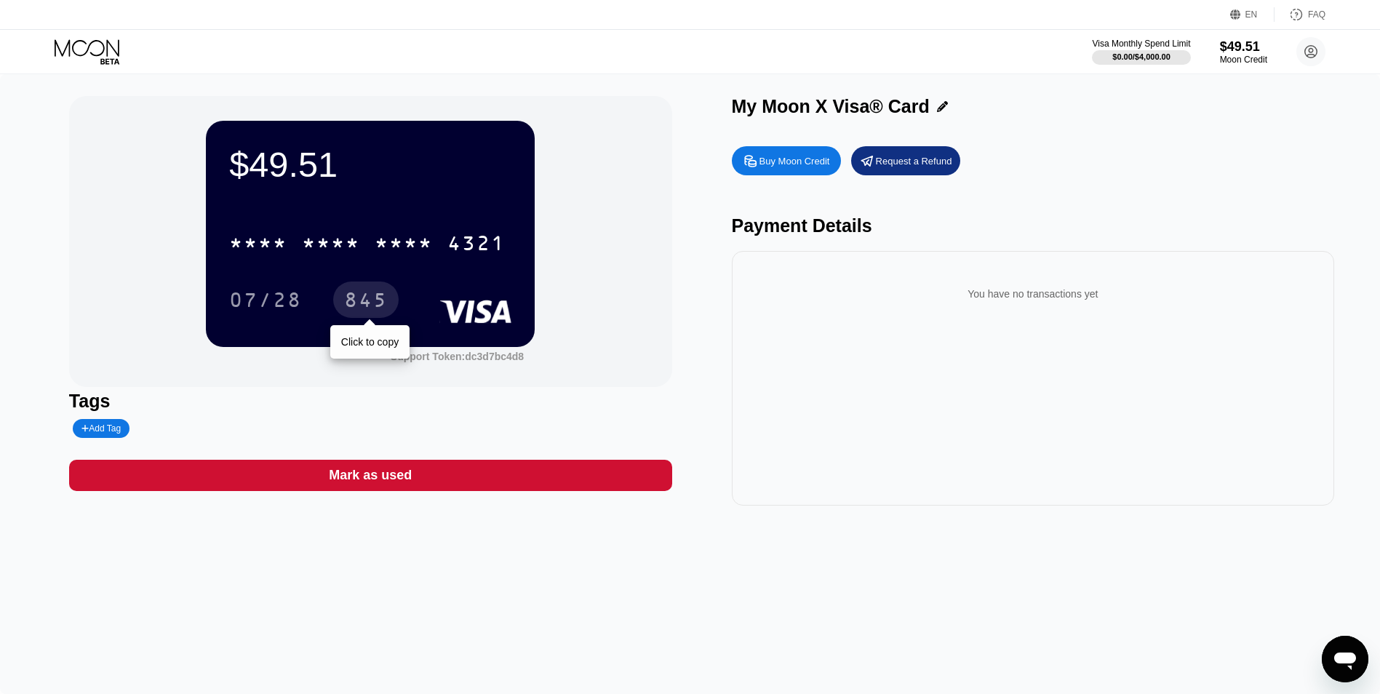
click at [359, 306] on div "845" at bounding box center [366, 301] width 44 height 23
click at [1308, 44] on circle at bounding box center [1310, 51] width 29 height 29
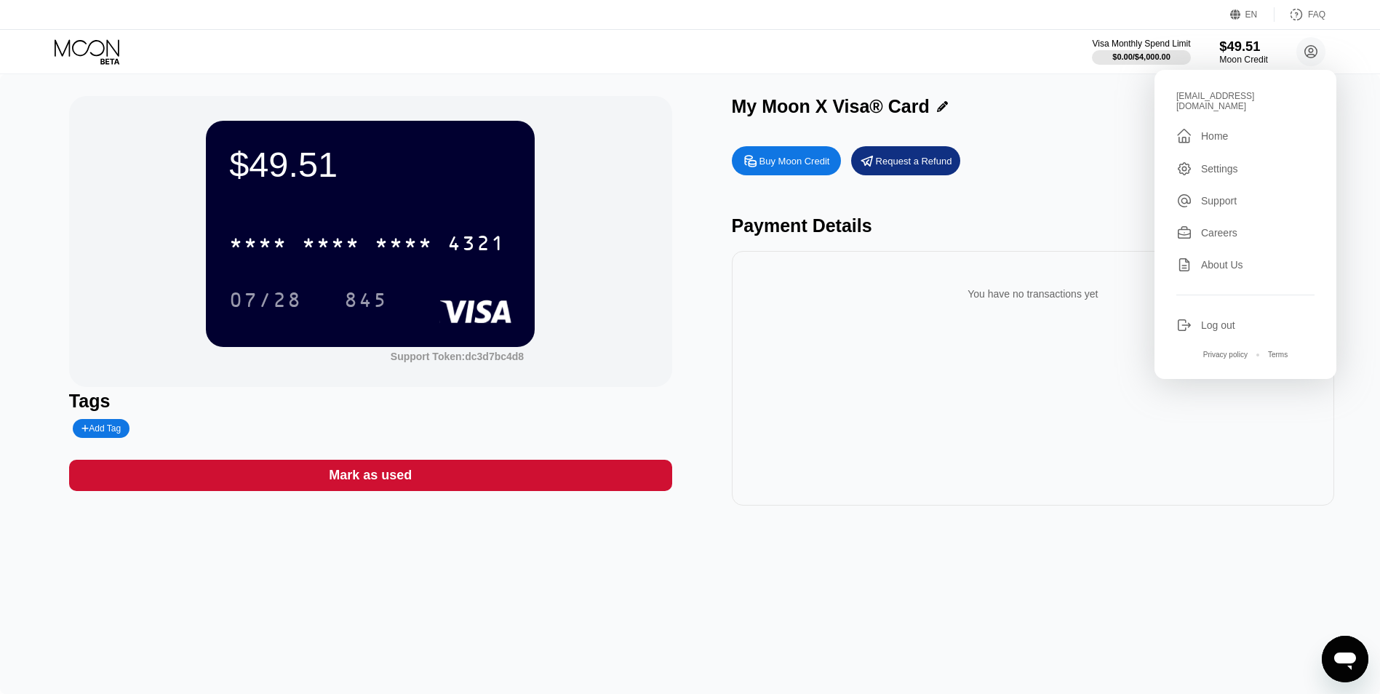
click at [1243, 49] on div "$49.51" at bounding box center [1243, 46] width 49 height 15
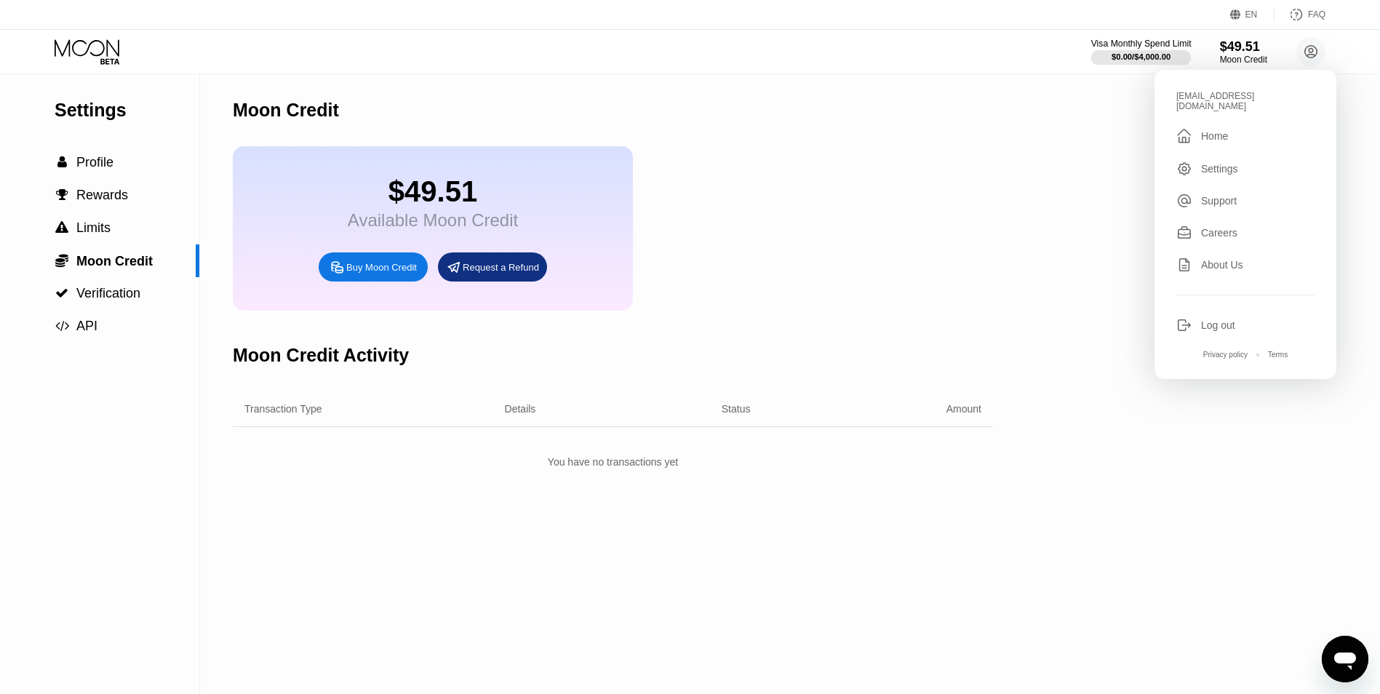
click at [1099, 50] on div at bounding box center [1141, 57] width 100 height 15
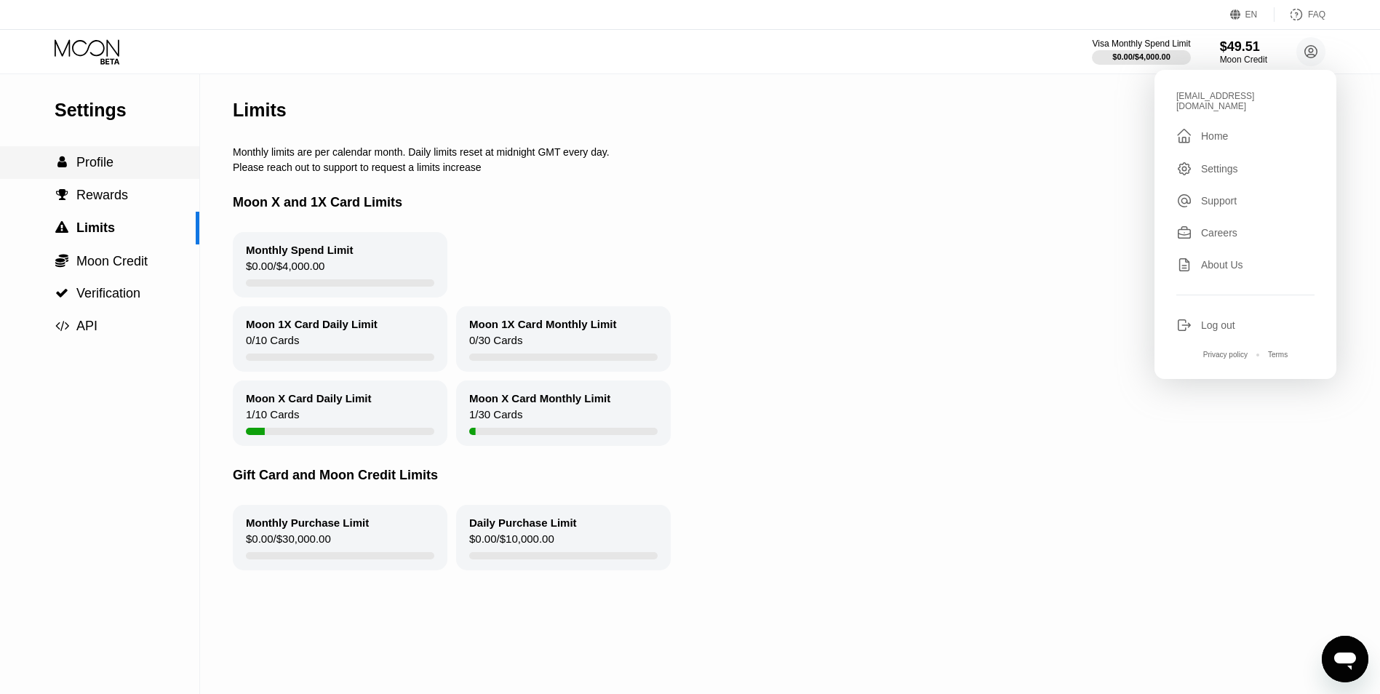
click at [87, 167] on span "Profile" at bounding box center [94, 162] width 37 height 15
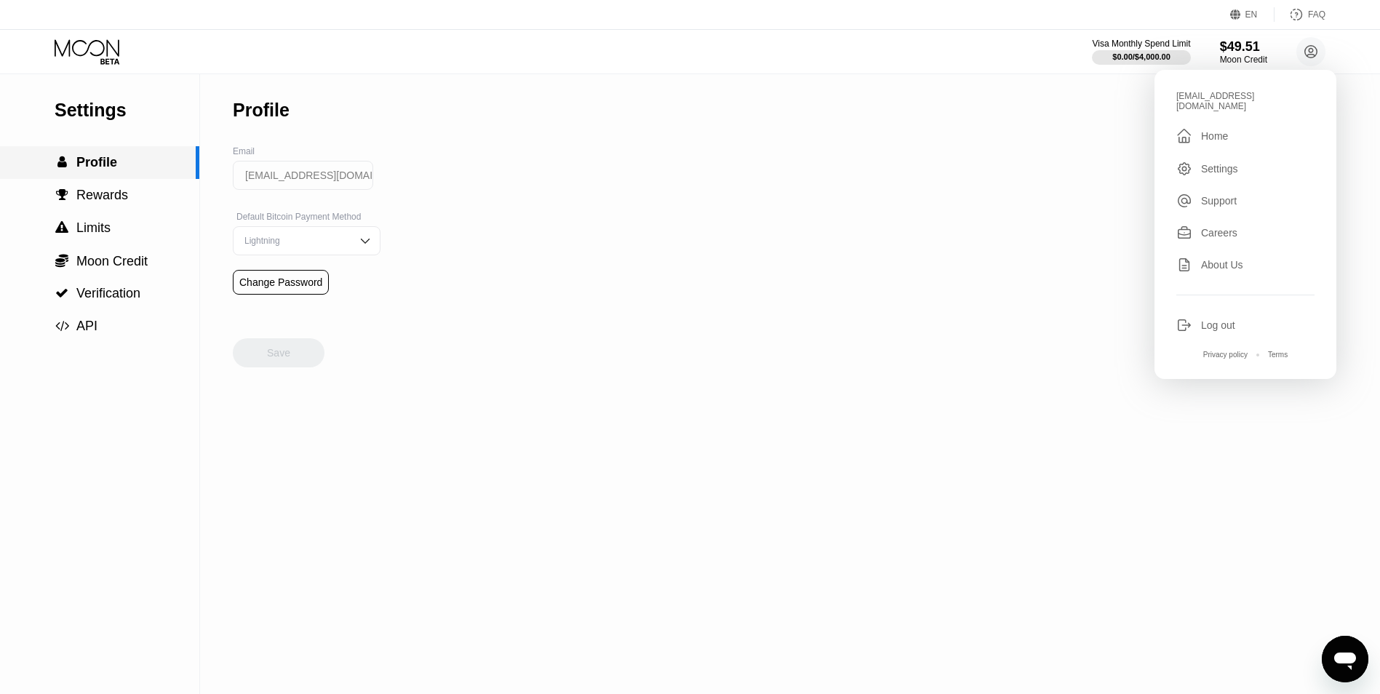
click at [97, 178] on div " Profile" at bounding box center [99, 162] width 199 height 33
click at [105, 55] on icon at bounding box center [89, 51] width 68 height 25
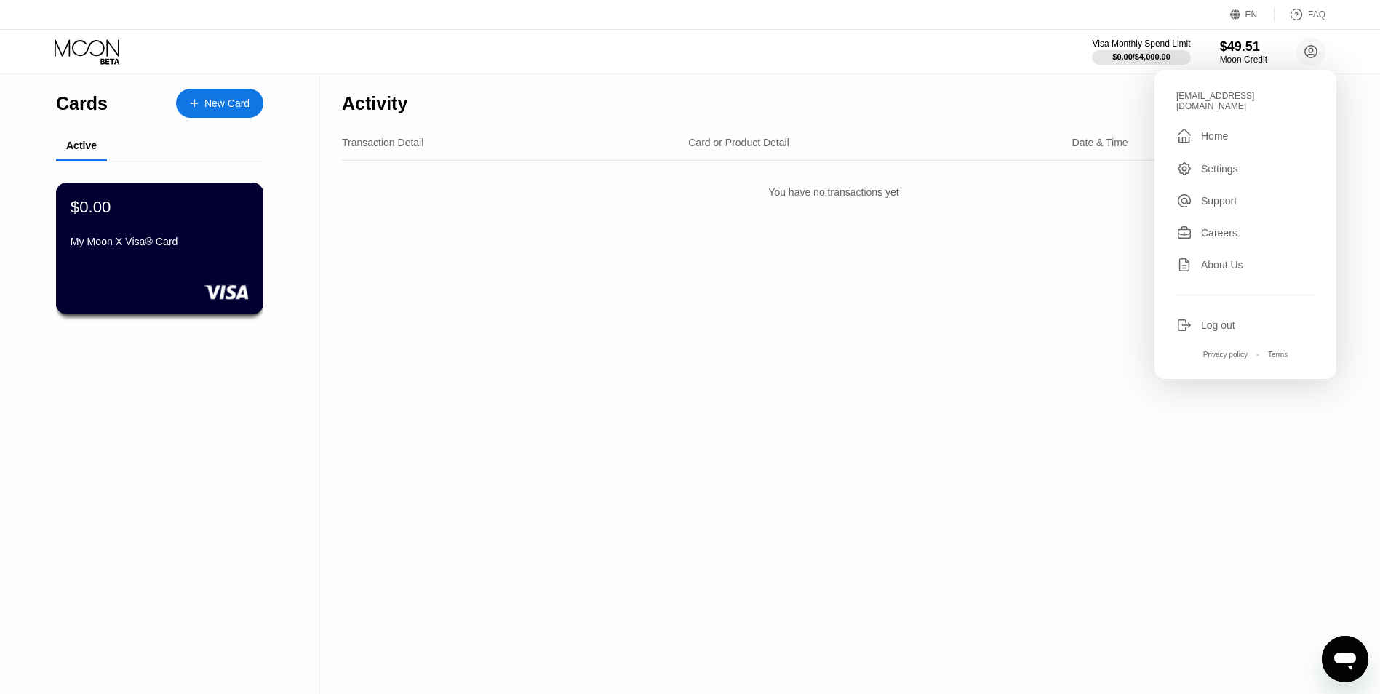
click at [167, 247] on div "My Moon X Visa® Card" at bounding box center [160, 242] width 178 height 12
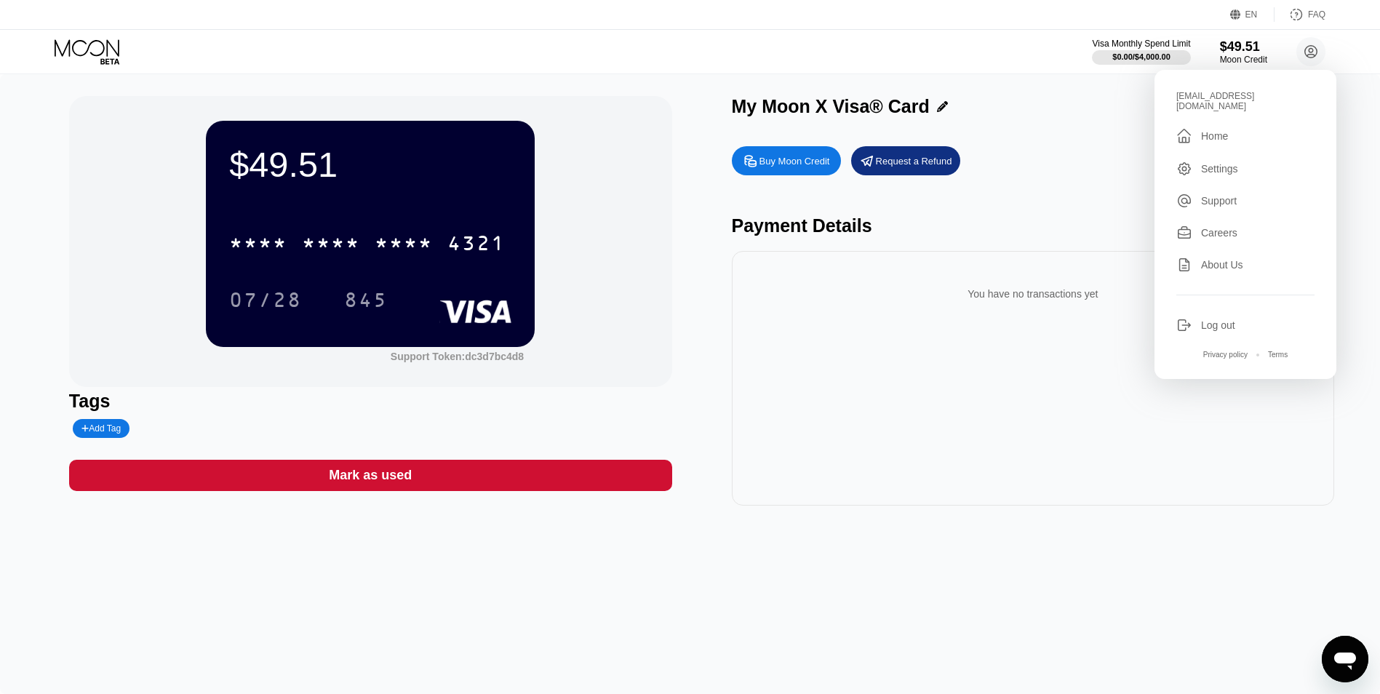
click at [208, 91] on div "$49.51 * * * * * * * * * * * * 4321 07/28 845 Support Token: dc3d7bc4d8 Tags Ad…" at bounding box center [690, 384] width 1380 height 620
click at [92, 50] on icon at bounding box center [89, 51] width 68 height 25
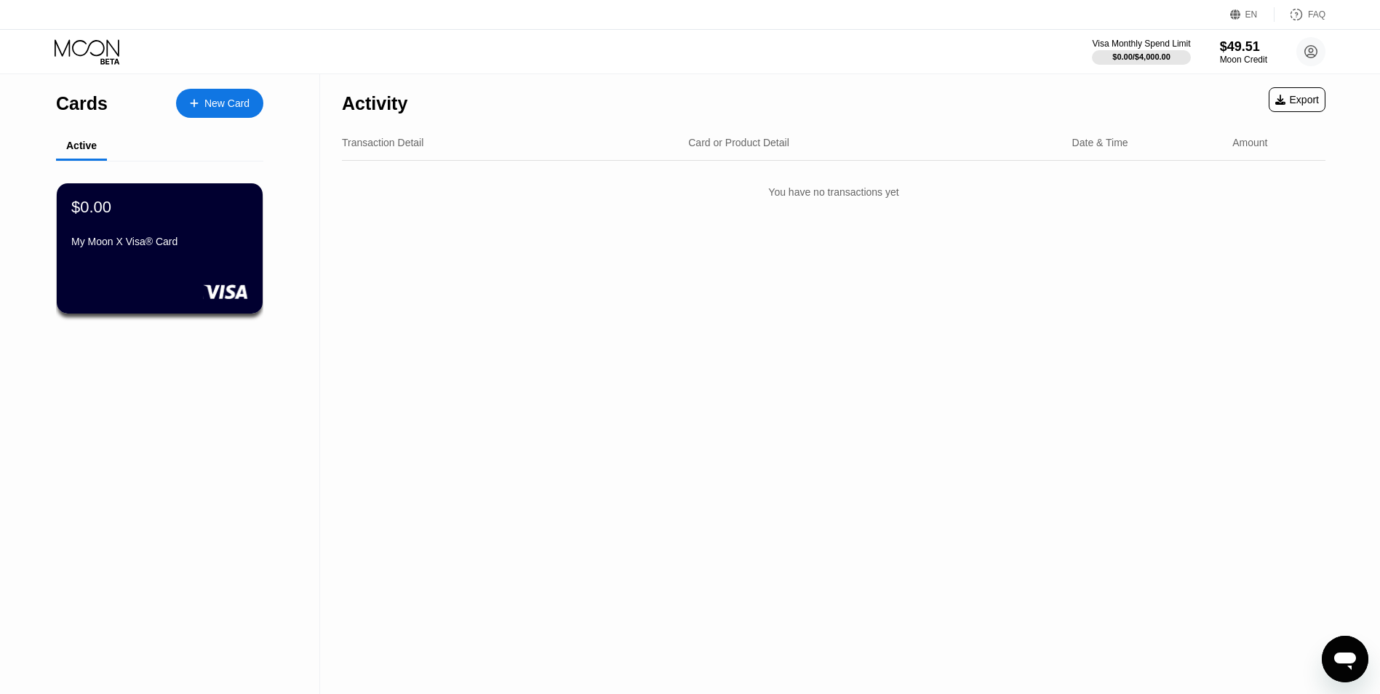
click at [214, 103] on div "New Card" at bounding box center [226, 103] width 45 height 12
click at [214, 103] on div "Cards New Card Active $0.00 My Moon X Visa® Card Activity Export Transaction De…" at bounding box center [690, 347] width 1380 height 694
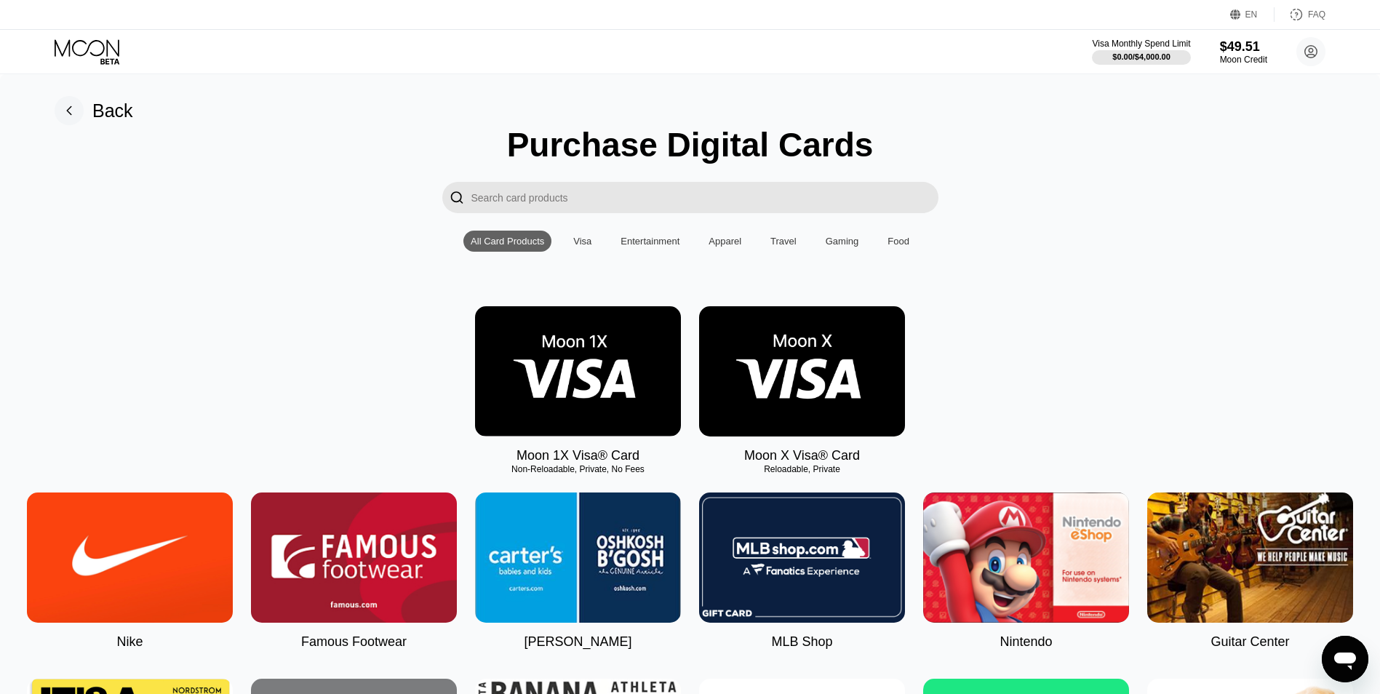
click at [550, 431] on img at bounding box center [578, 371] width 206 height 130
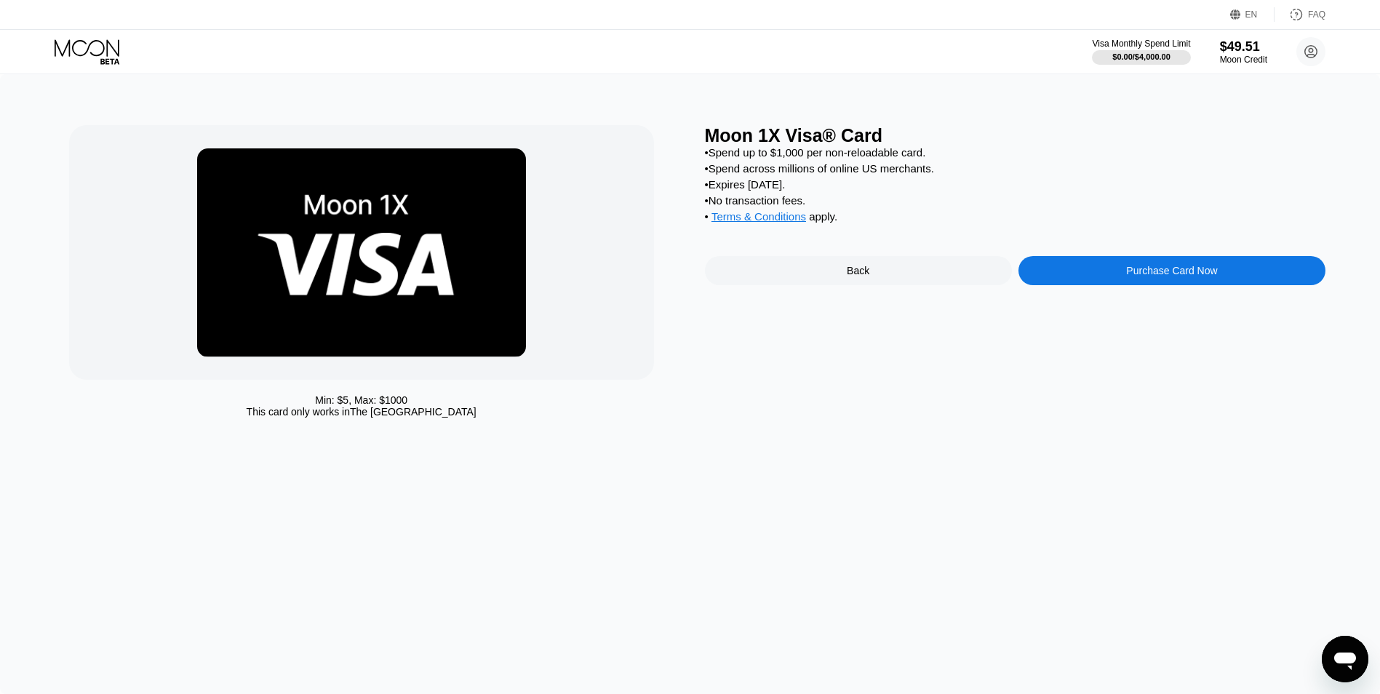
click at [543, 354] on div at bounding box center [361, 252] width 585 height 255
click at [1112, 285] on div "Purchase Card Now" at bounding box center [1171, 270] width 307 height 29
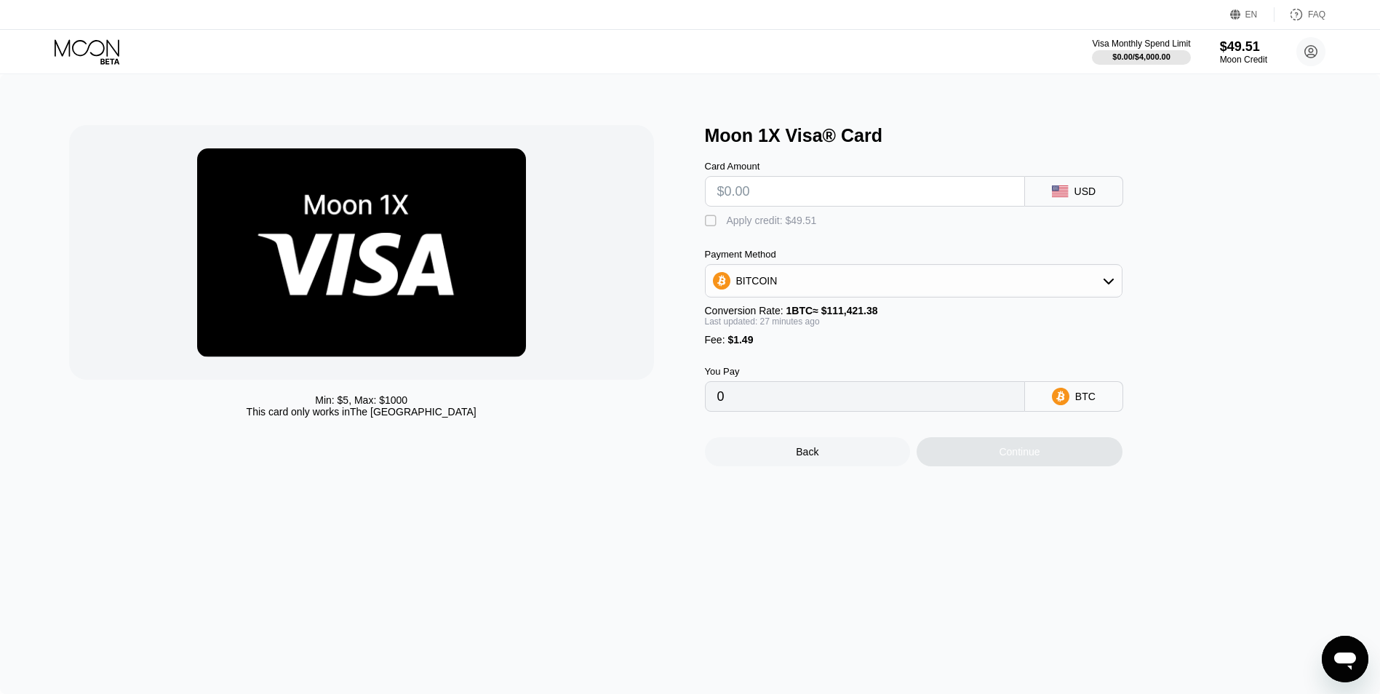
click at [726, 191] on input "text" at bounding box center [864, 191] width 295 height 29
paste input "$11.21"
type input "$11.21"
type input "0.00011424"
click at [733, 194] on input "$11.21" at bounding box center [864, 191] width 295 height 29
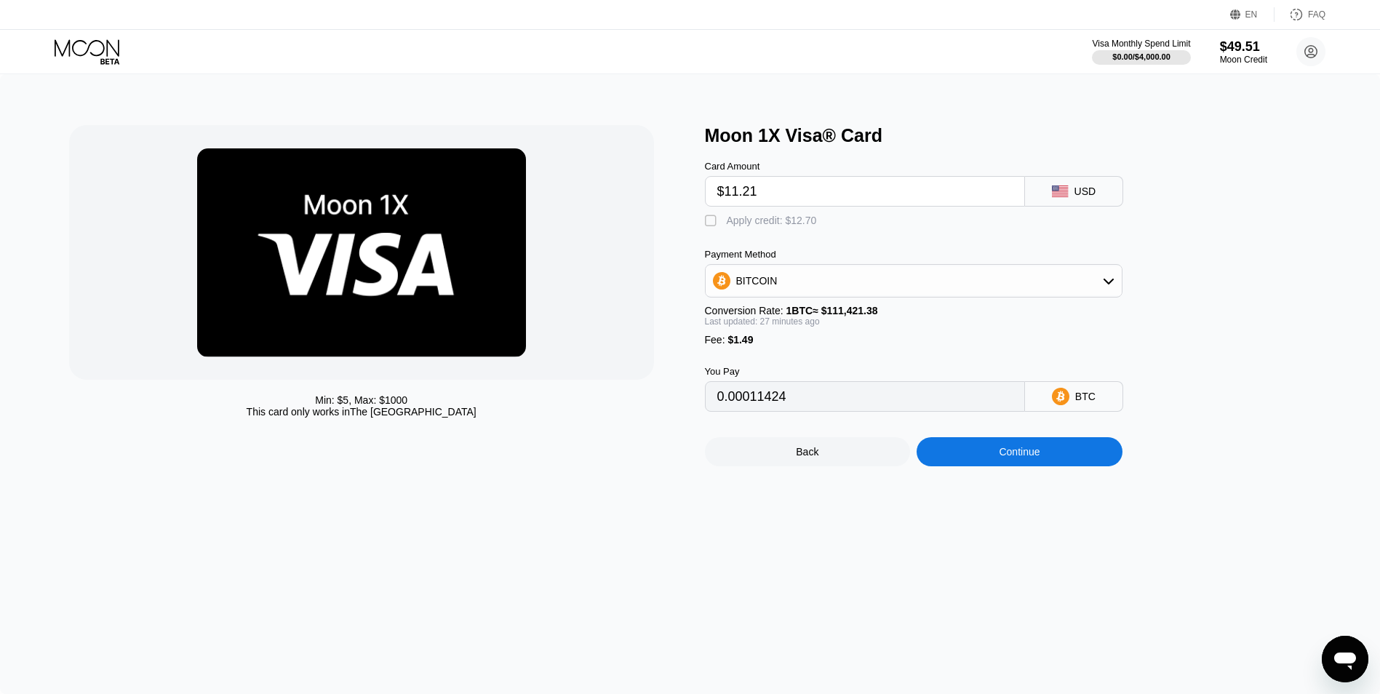
type input "$1.21"
type input "0.00002429"
type input "$11.21"
type input "0.00011424"
type input "$1.21"
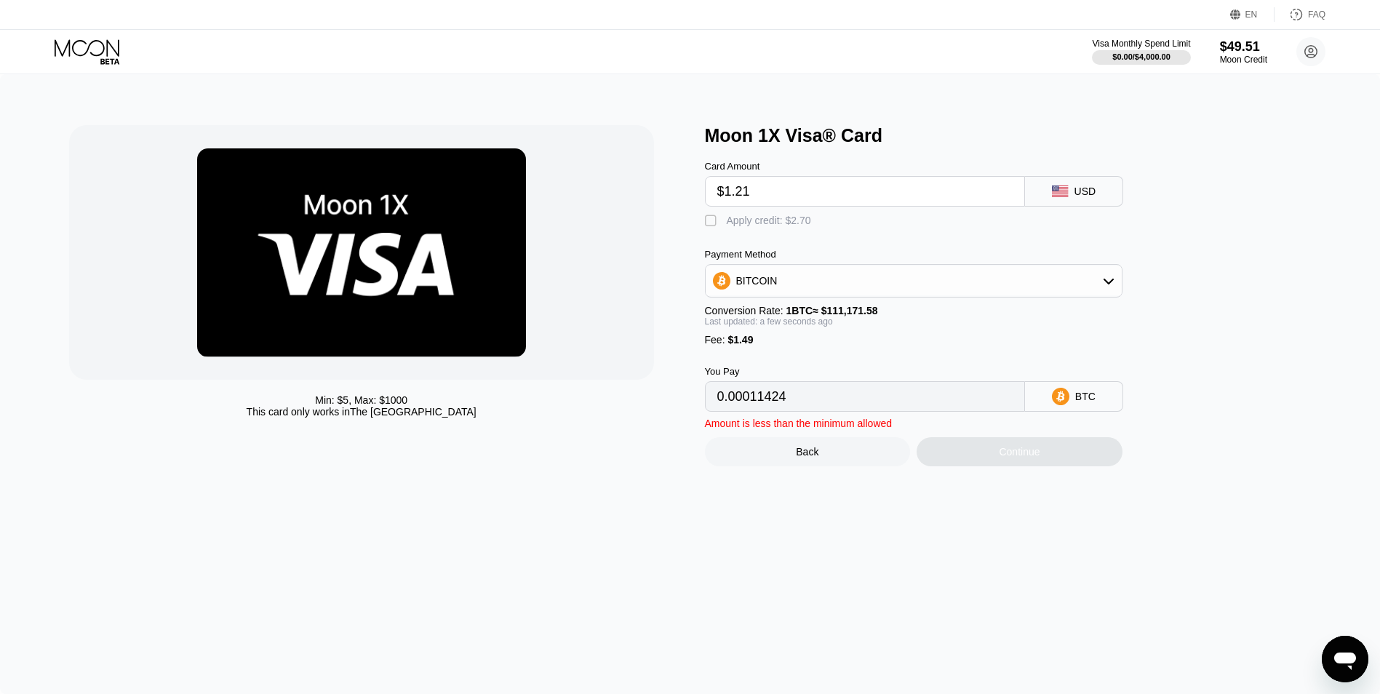
type input "0.00002429"
type input "$12.21"
type input "0.00012324"
type input "$12.21"
click at [709, 224] on div "" at bounding box center [712, 221] width 15 height 15
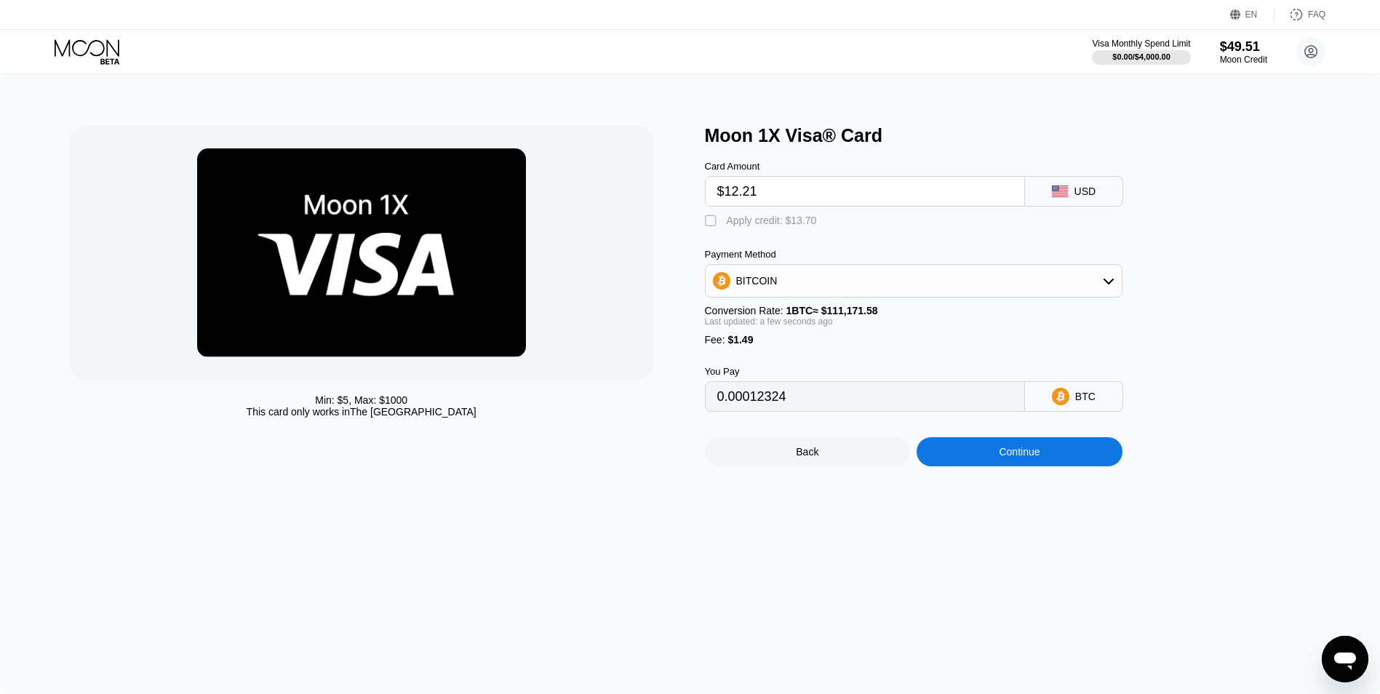
type input "0"
click at [735, 194] on input "$12.21" at bounding box center [864, 191] width 295 height 29
type input "$11.21"
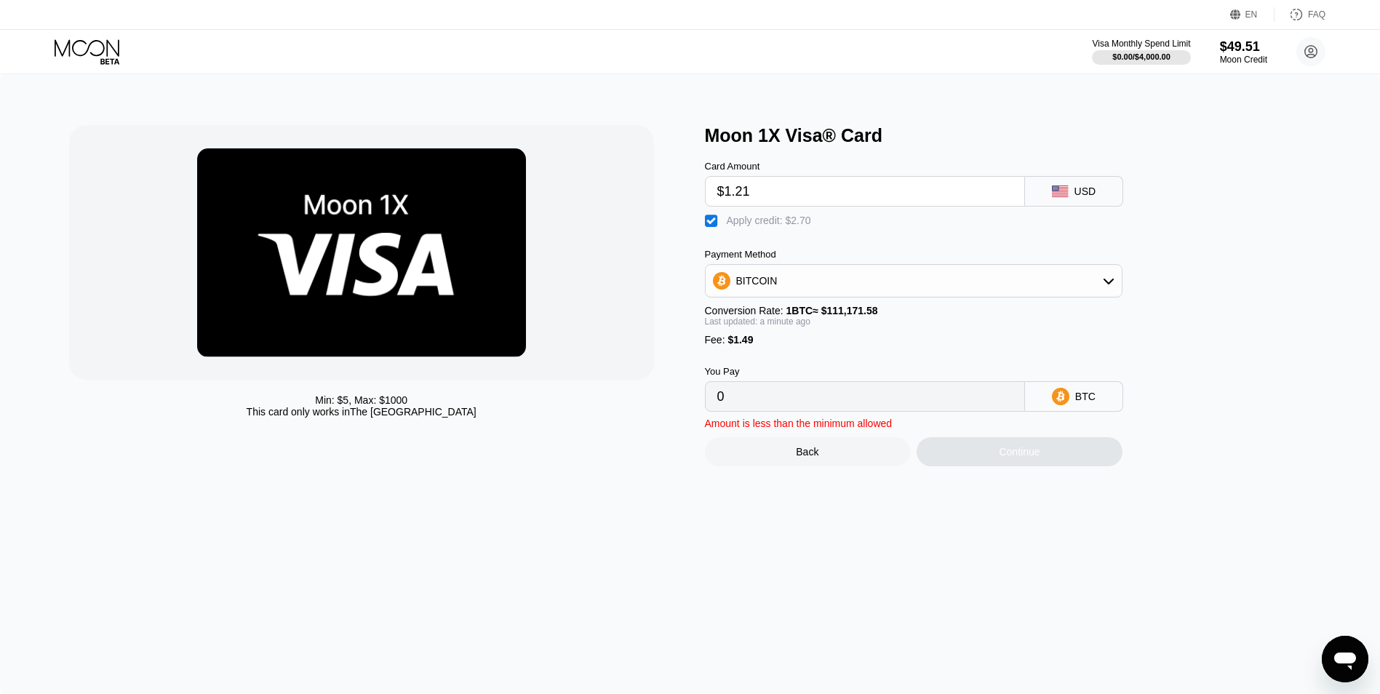
type input "$12.21"
click at [984, 466] on div "Continue" at bounding box center [1020, 451] width 206 height 29
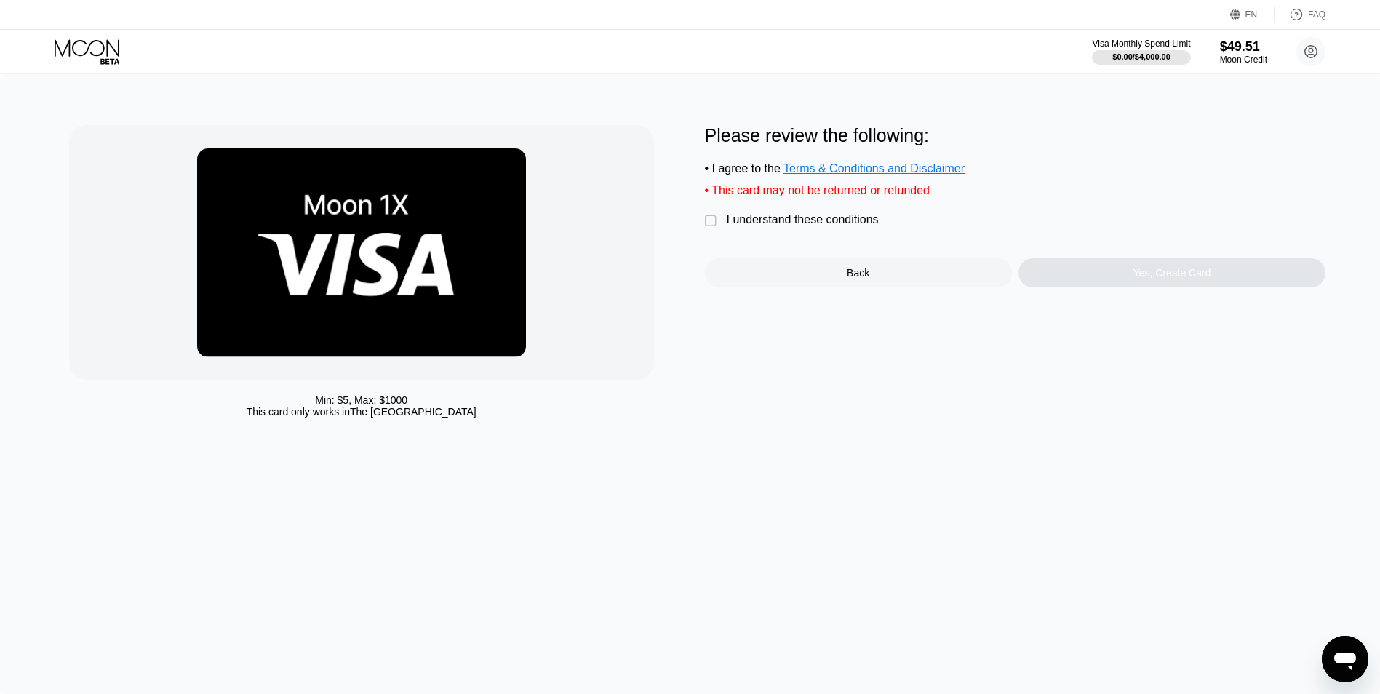
click at [720, 226] on div " I understand these conditions" at bounding box center [795, 220] width 181 height 15
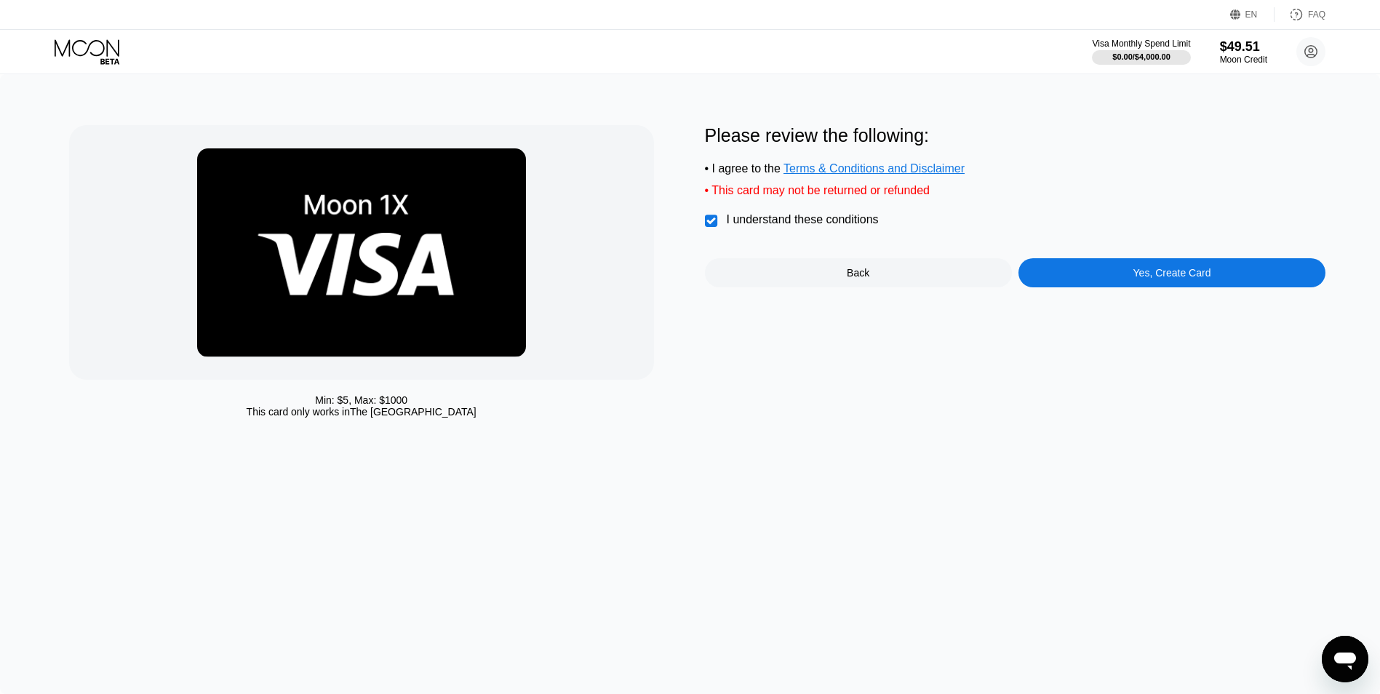
click at [712, 228] on div "" at bounding box center [712, 221] width 15 height 15
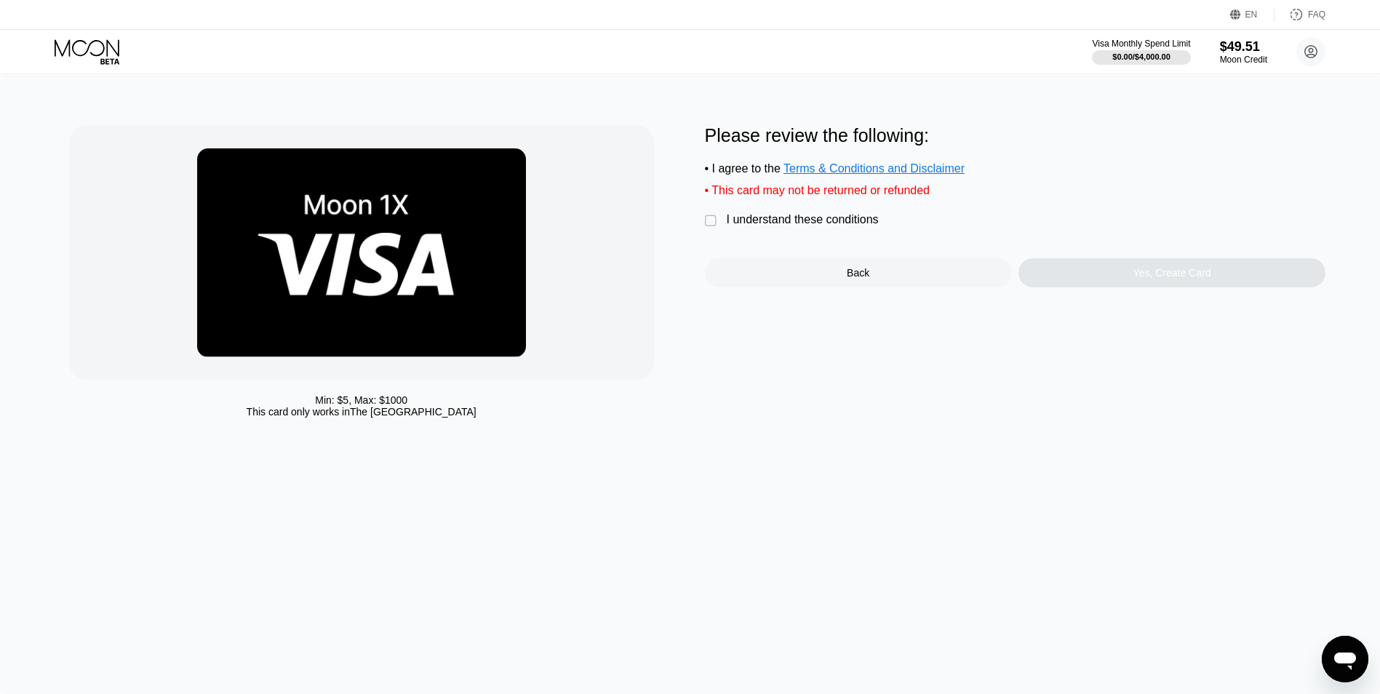
click at [1110, 274] on div "Yes, Create Card" at bounding box center [1171, 272] width 307 height 29
click at [707, 228] on div "" at bounding box center [712, 221] width 15 height 15
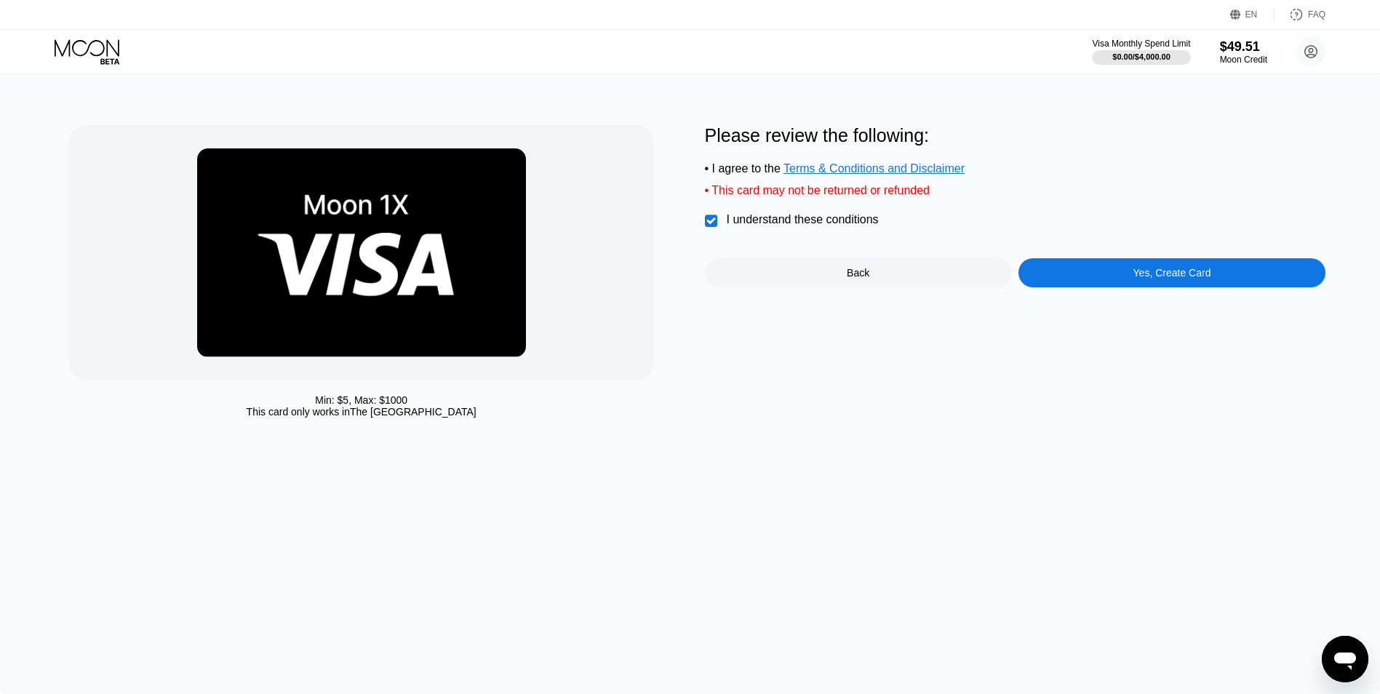
click at [1064, 273] on div "Yes, Create Card" at bounding box center [1171, 272] width 307 height 29
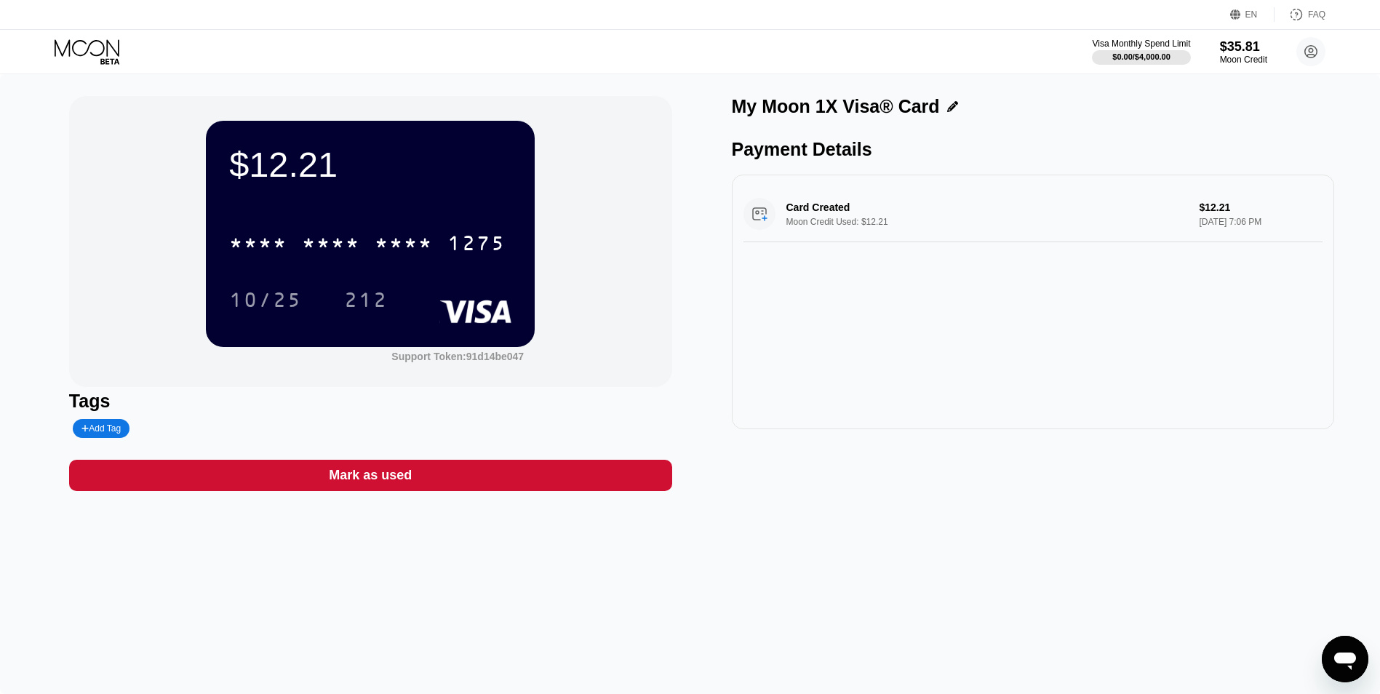
drag, startPoint x: 353, startPoint y: 223, endPoint x: 575, endPoint y: 156, distance: 231.8
click at [575, 156] on div "$12.21 * * * * * * * * * * * * 1275 10/25 212 Support Token: 91d14be047" at bounding box center [370, 241] width 603 height 291
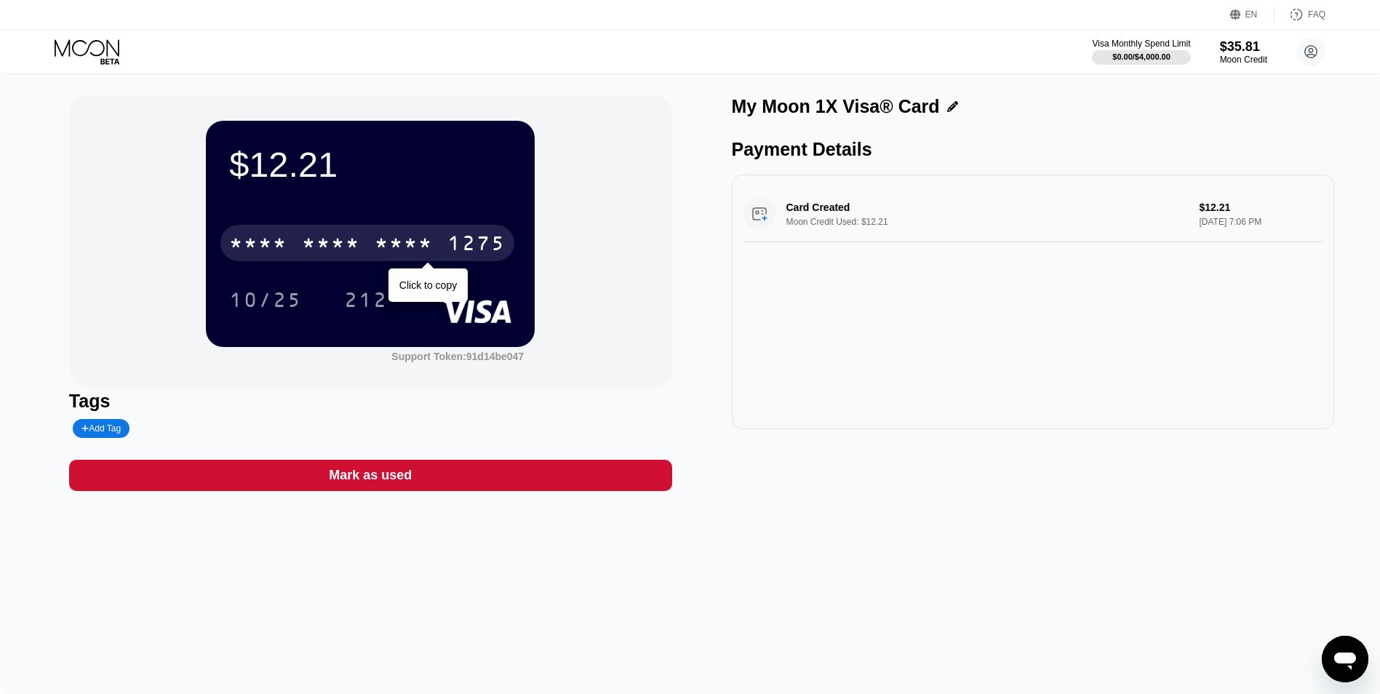
click at [339, 250] on div "* * * *" at bounding box center [331, 245] width 58 height 23
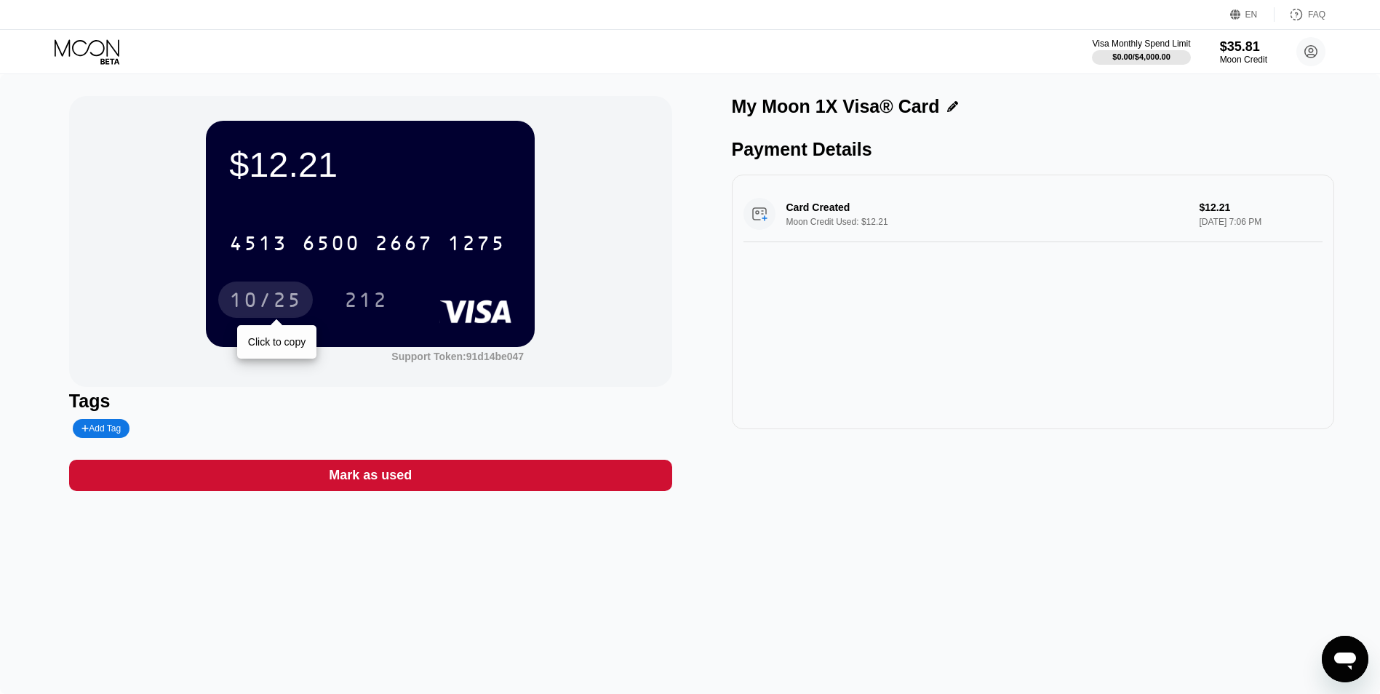
click at [271, 300] on div "10/25" at bounding box center [265, 301] width 73 height 23
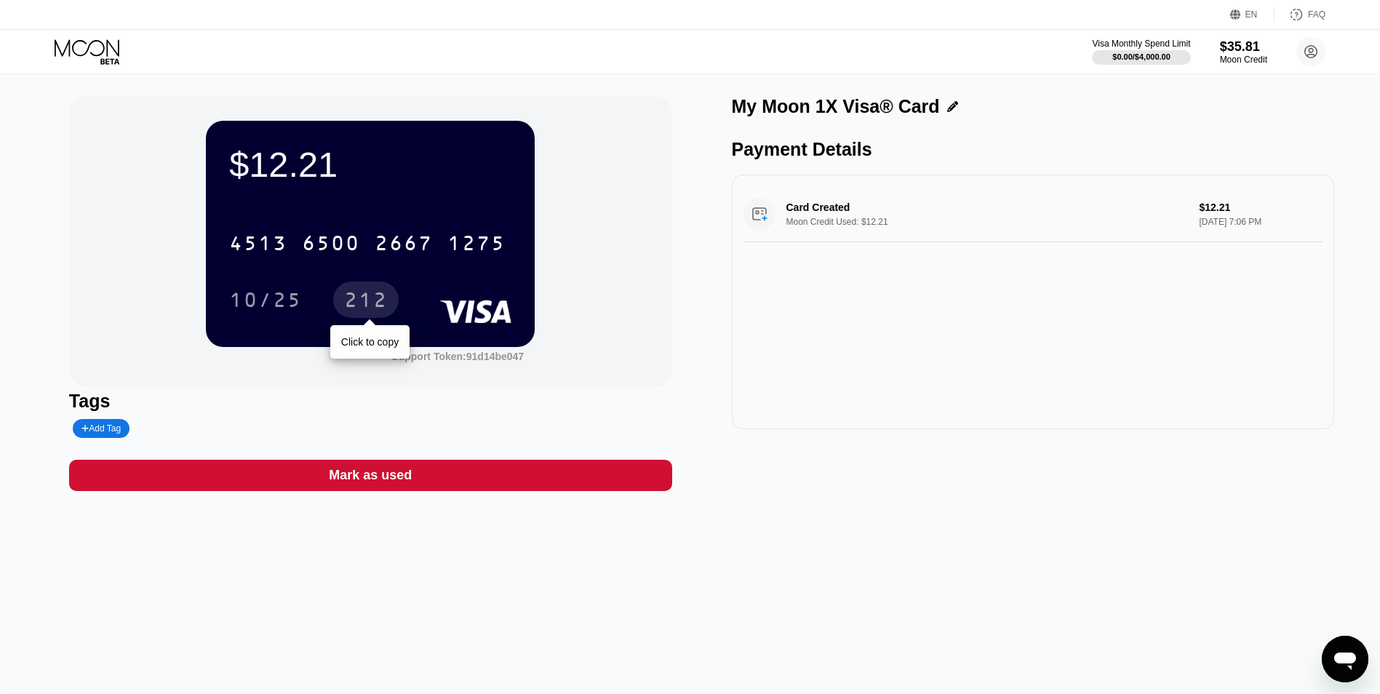
click at [380, 297] on div "212" at bounding box center [366, 301] width 44 height 23
click at [1252, 57] on div "Moon Credit" at bounding box center [1243, 60] width 49 height 10
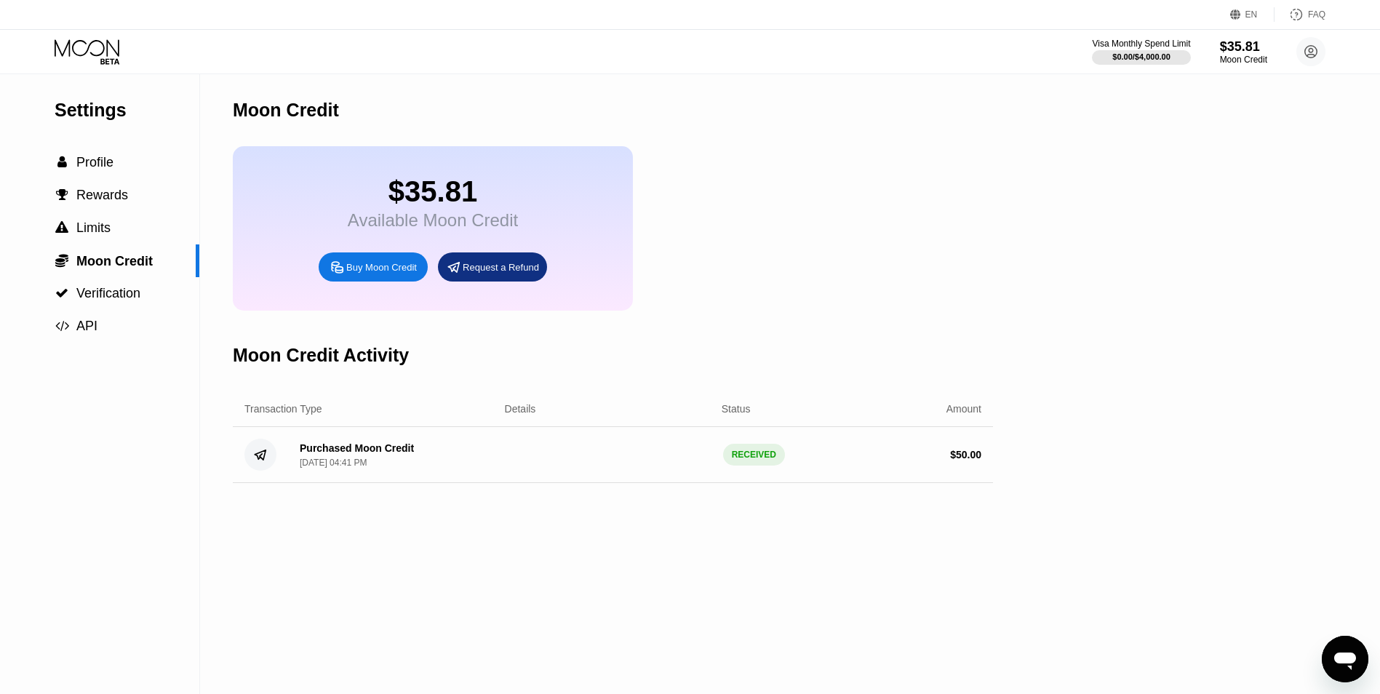
click at [1343, 667] on icon "Open messaging window" at bounding box center [1345, 659] width 26 height 26
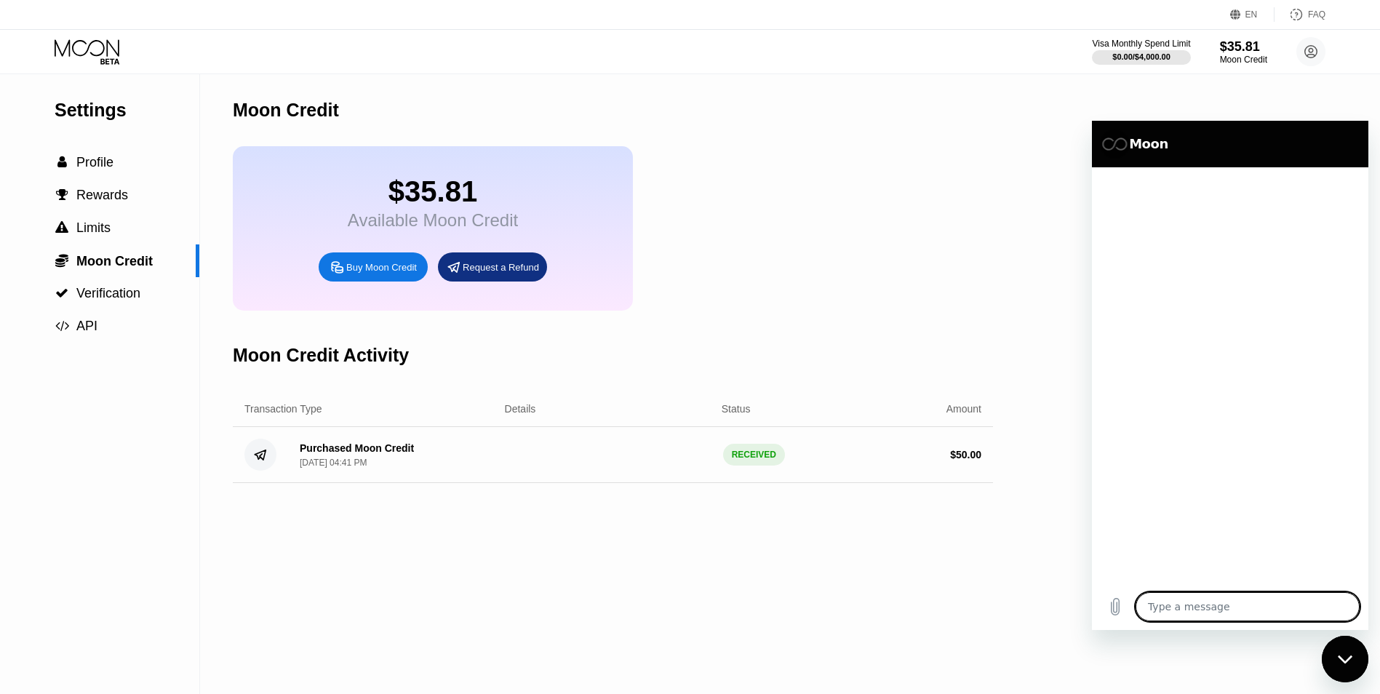
click at [1343, 667] on div "Close messaging window" at bounding box center [1345, 659] width 44 height 44
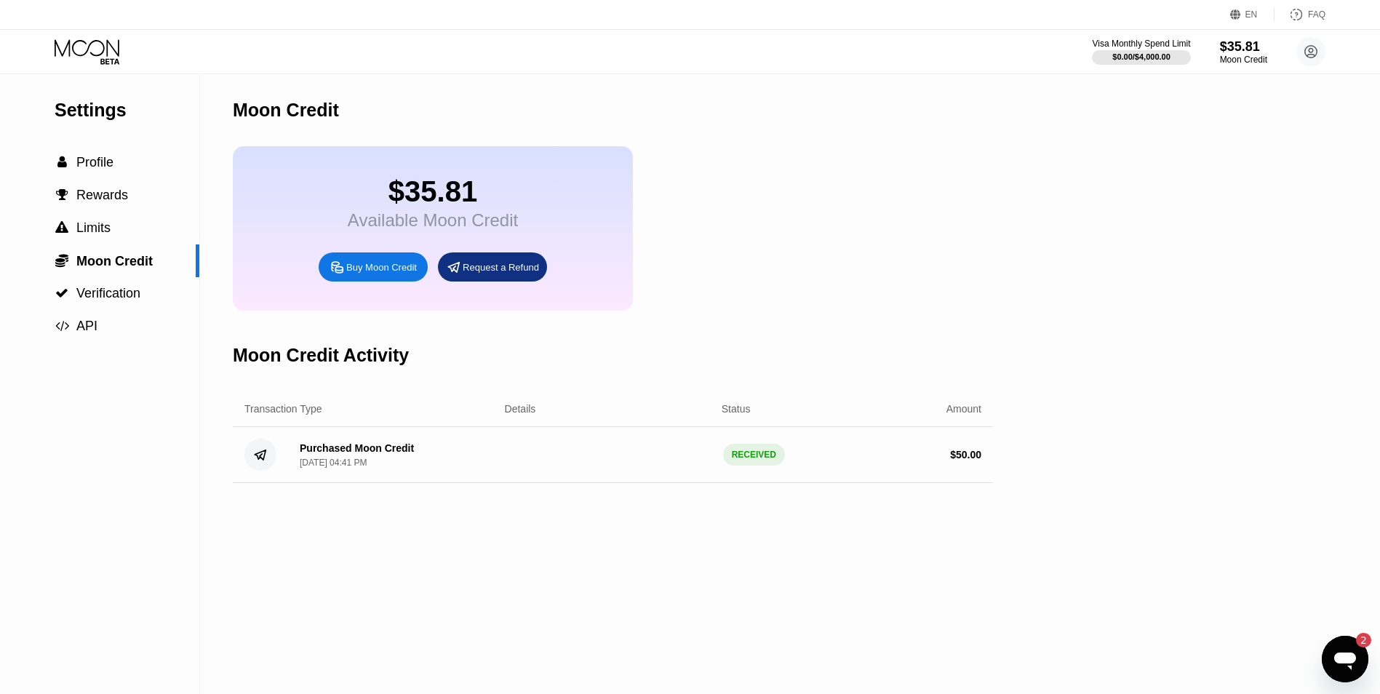
scroll to position [198, 0]
click at [1349, 659] on icon "Open messaging window, 2 unread messages" at bounding box center [1345, 661] width 22 height 17
type textarea "x"
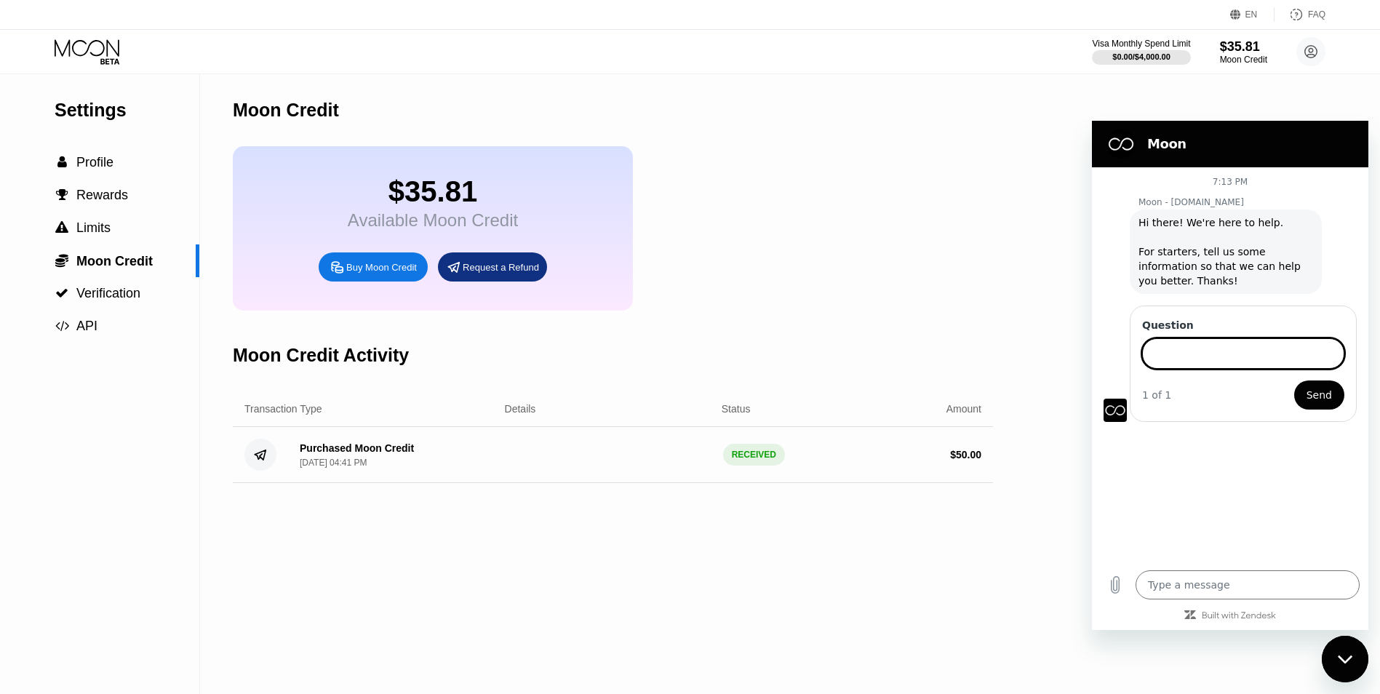
scroll to position [0, 0]
click at [1178, 353] on input "Question" at bounding box center [1243, 353] width 202 height 31
click at [1254, 351] on input "refund on card that dine work" at bounding box center [1243, 353] width 202 height 31
type input "refund on card that diot work"
click at [1315, 392] on span "Send" at bounding box center [1319, 394] width 25 height 17
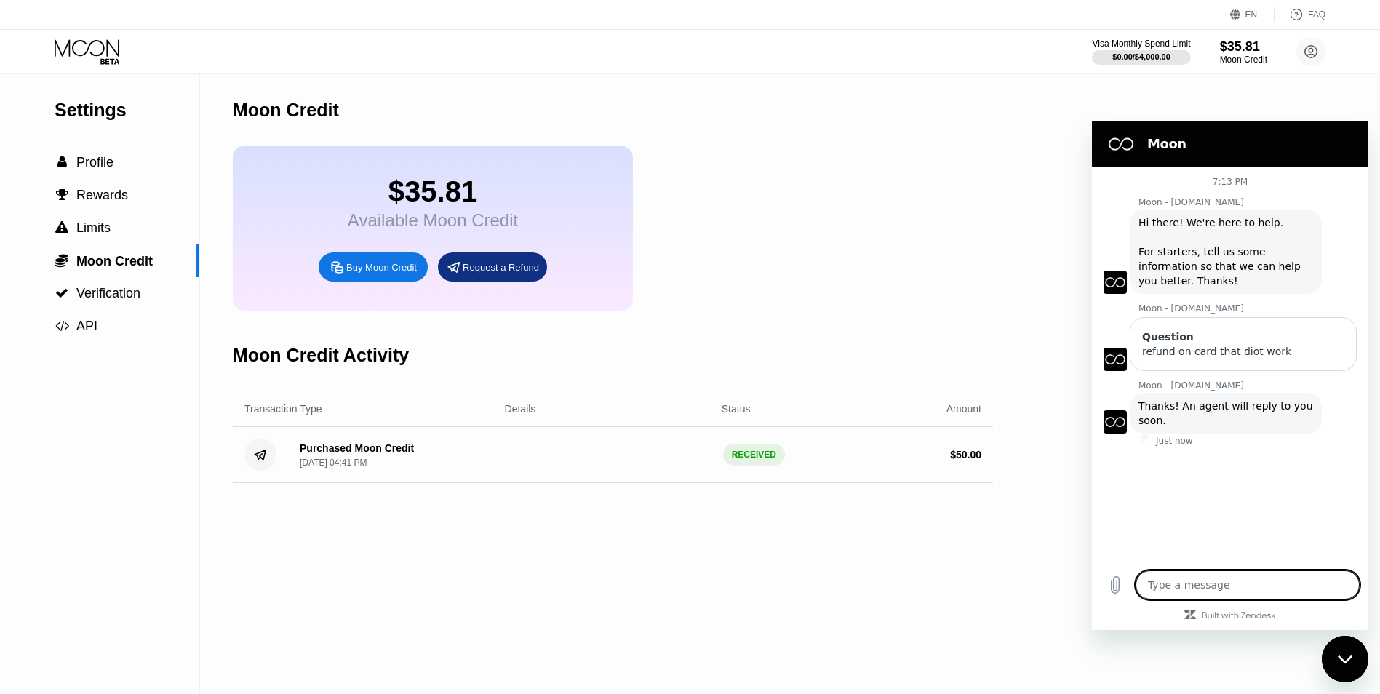
type textarea "x"
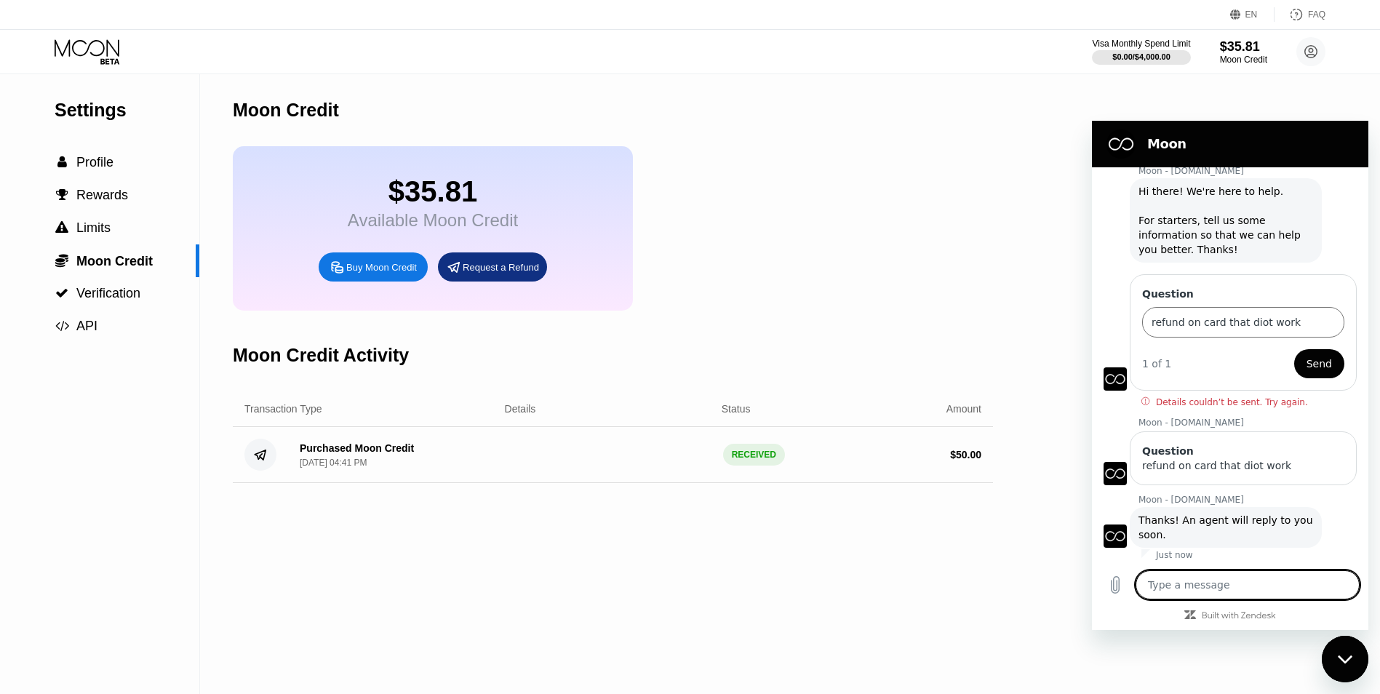
scroll to position [34, 0]
type textarea "ag"
type textarea "x"
type textarea "age"
type textarea "x"
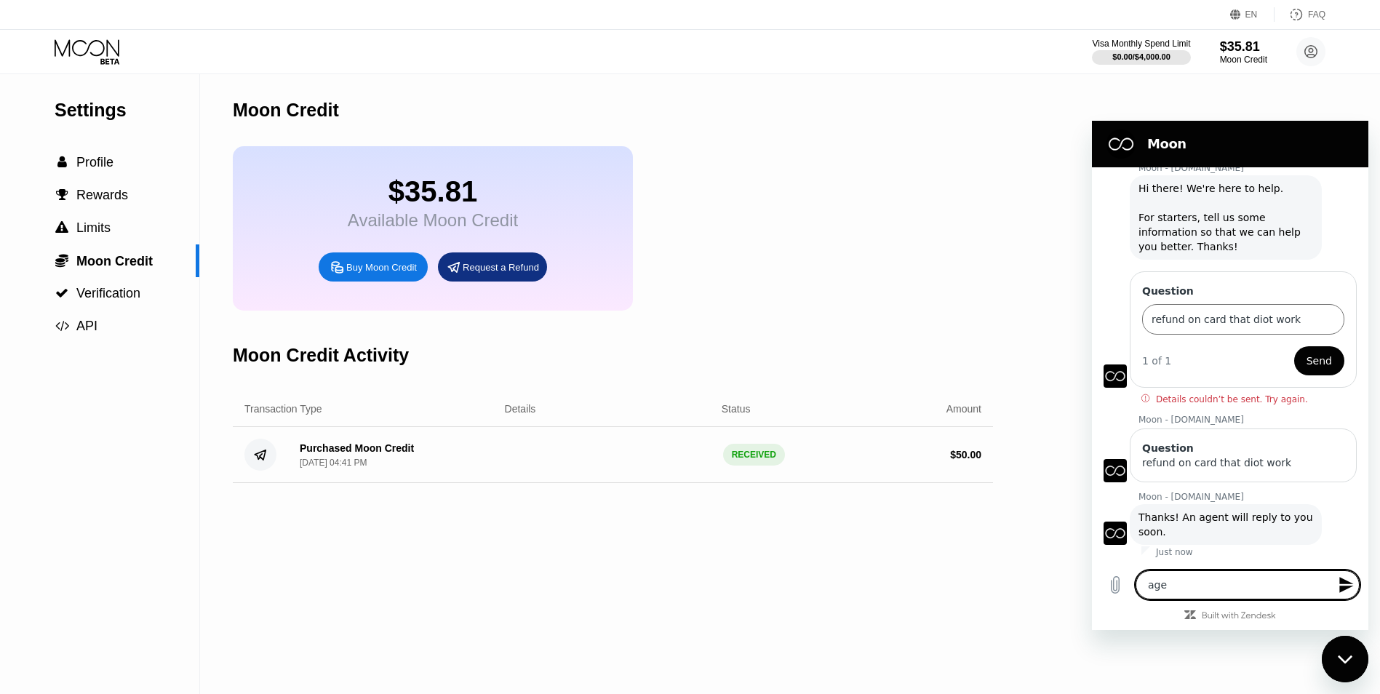
type textarea "agen"
type textarea "x"
type textarea "agent"
type textarea "x"
type textarea "agent"
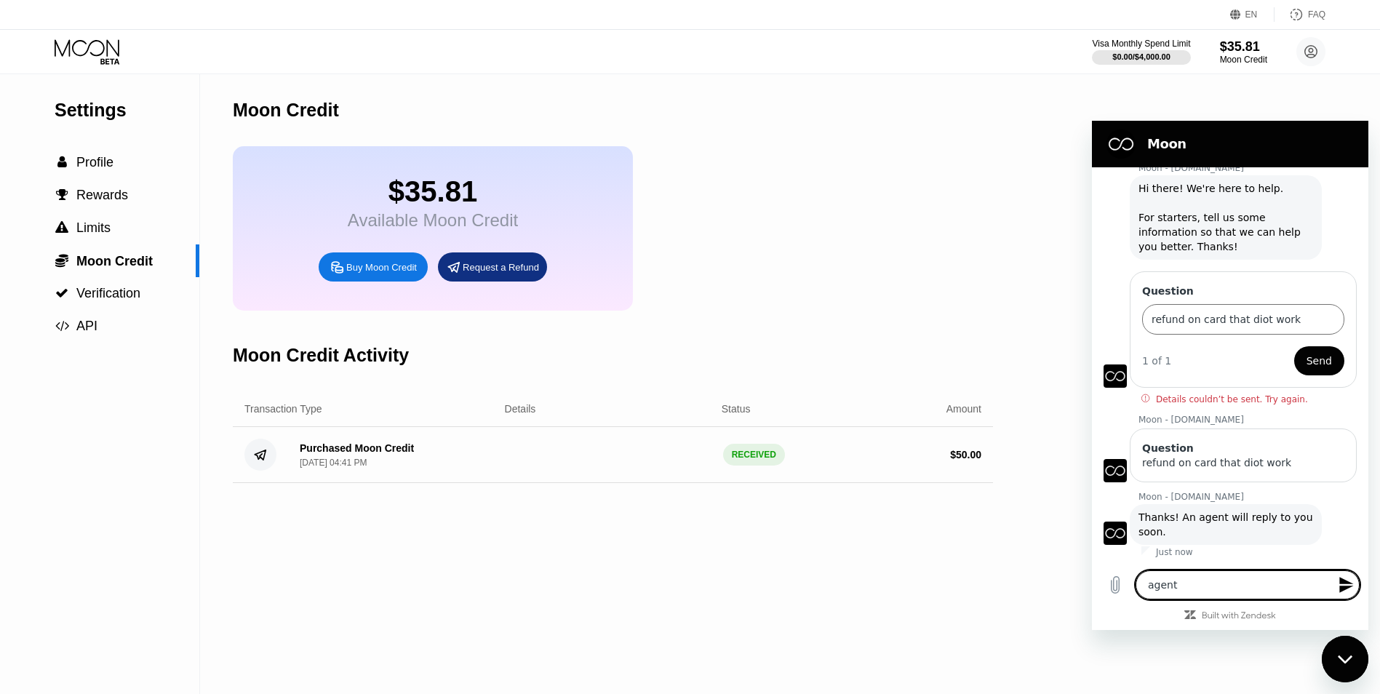
type textarea "x"
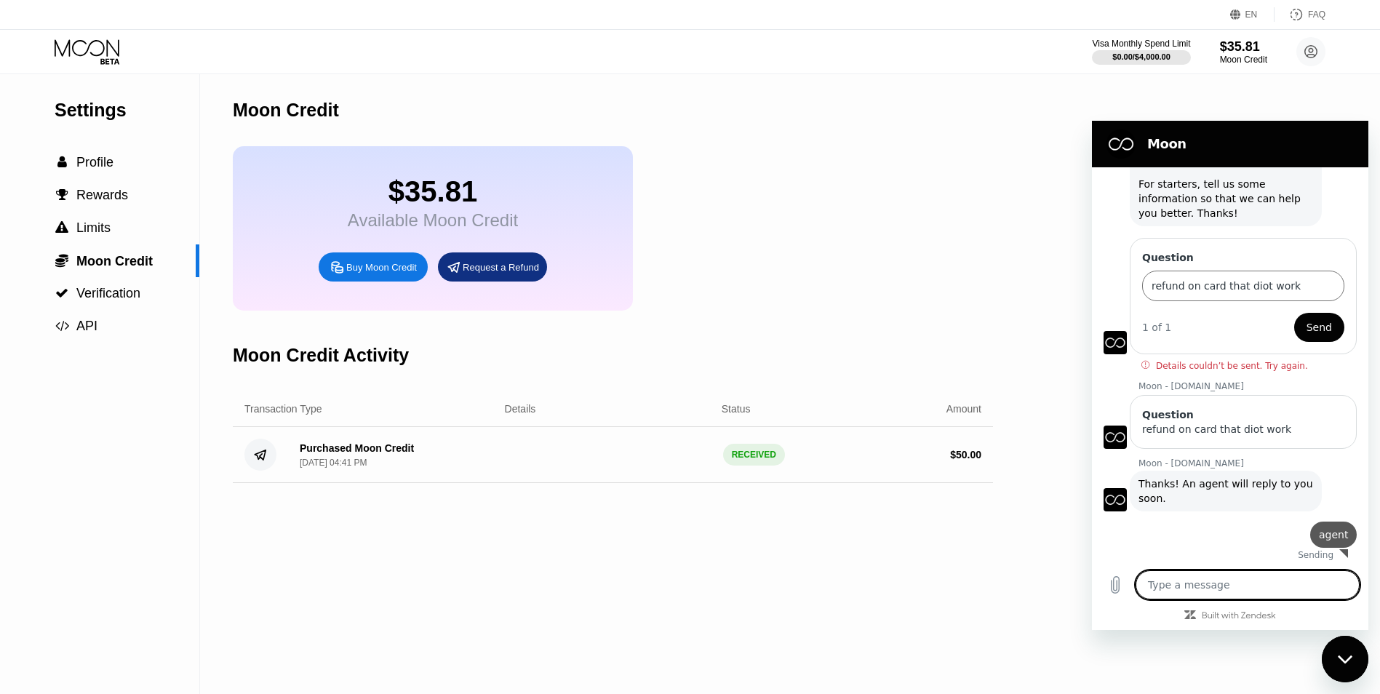
type textarea "x"
type textarea "i"
type textarea "x"
type textarea "i b"
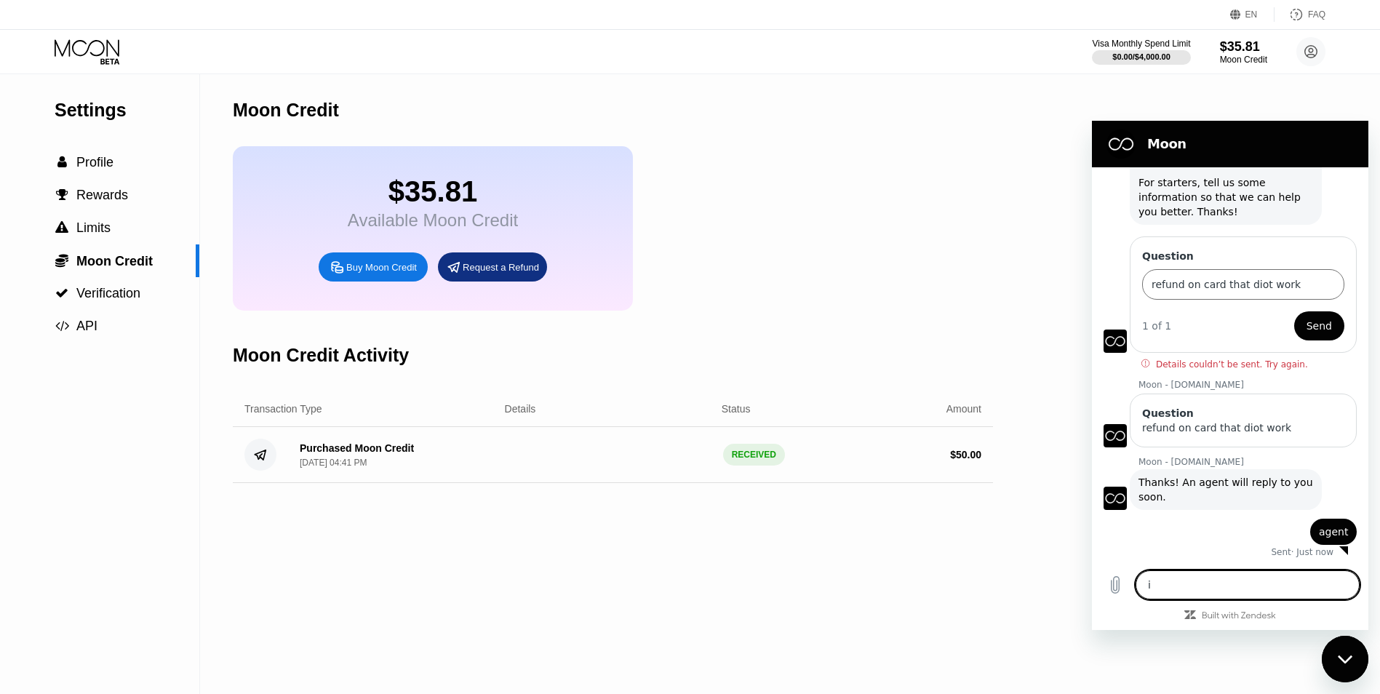
type textarea "x"
type textarea "i bu"
type textarea "x"
type textarea "i but"
type textarea "x"
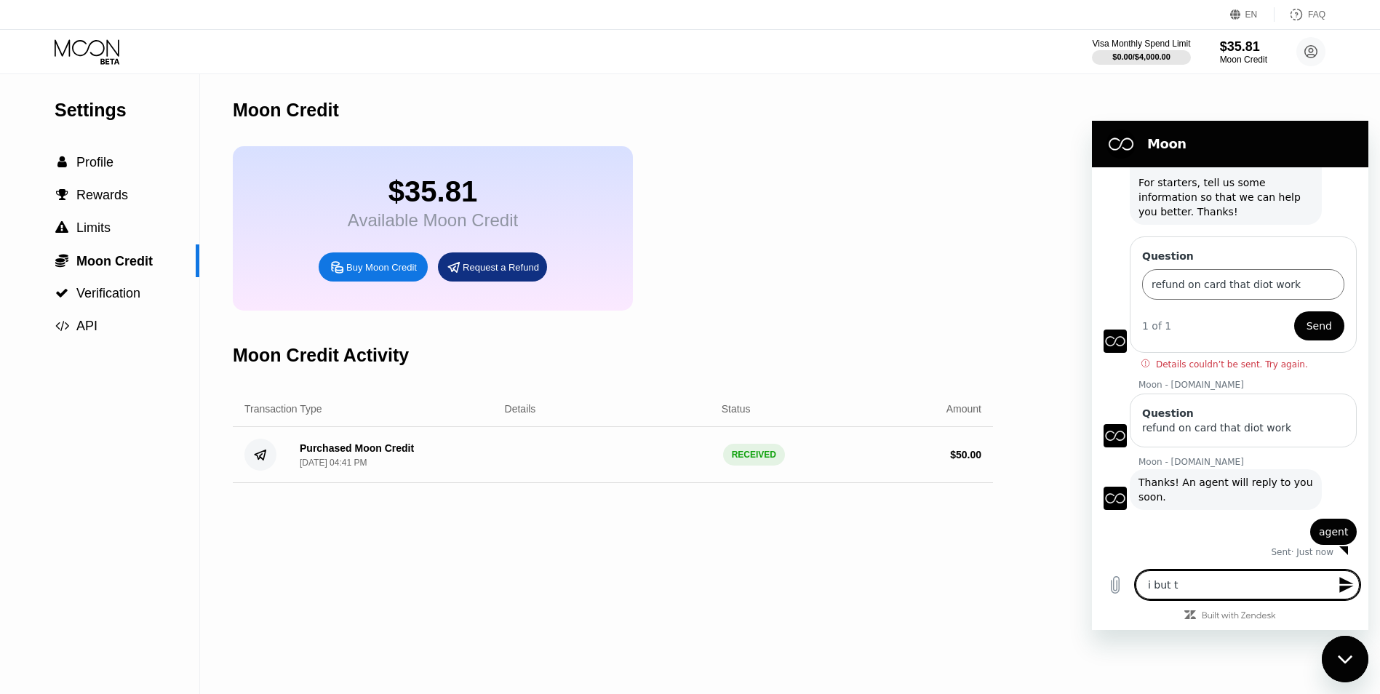
type textarea "i but tw"
type textarea "x"
type textarea "i but two"
type textarea "x"
type textarea "i but two"
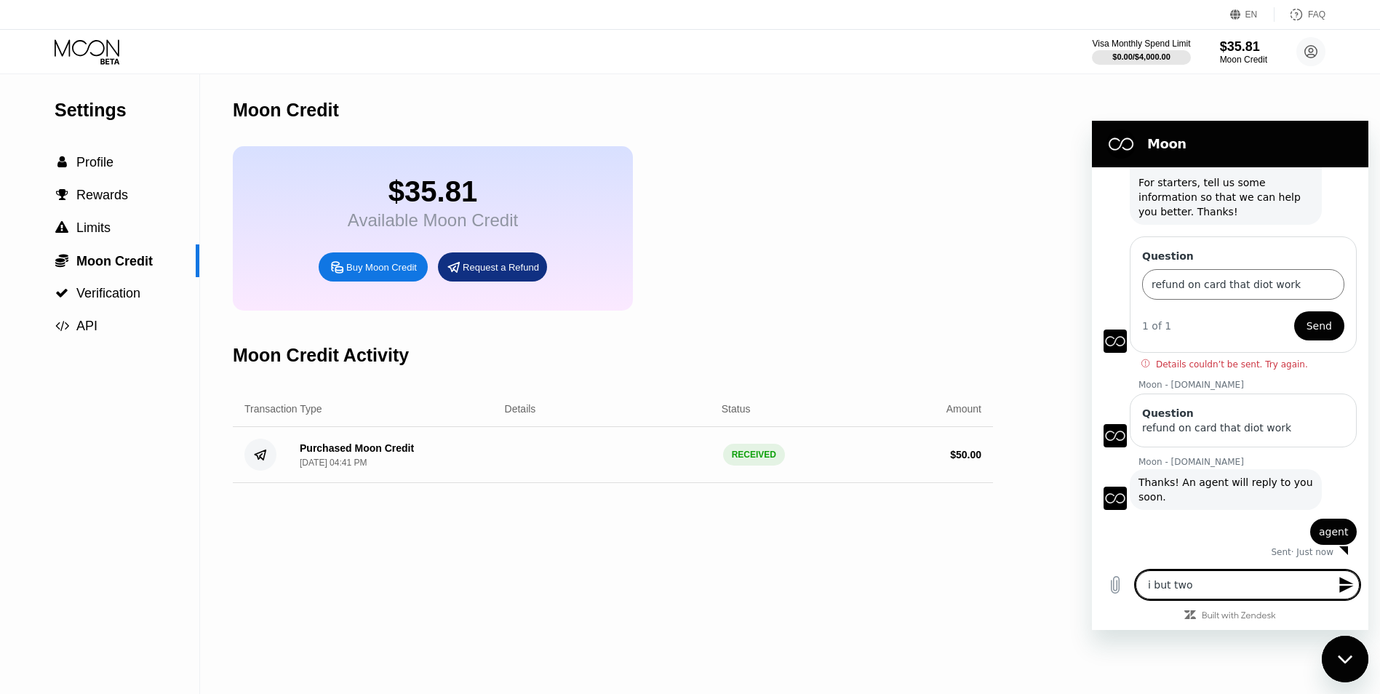
type textarea "x"
type textarea "i but two c"
type textarea "x"
type textarea "i but two ca"
type textarea "x"
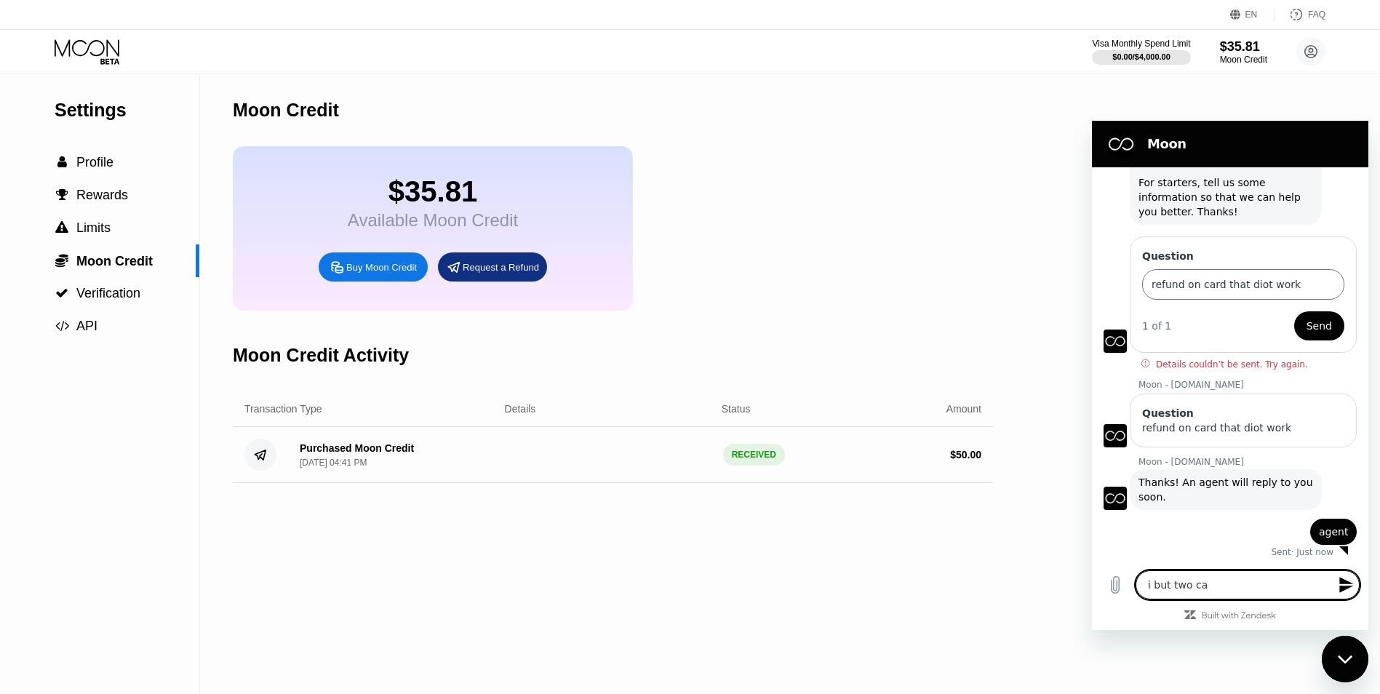
type textarea "i but two car"
type textarea "x"
type textarea "i but two card"
type textarea "x"
type textarea "i but two card"
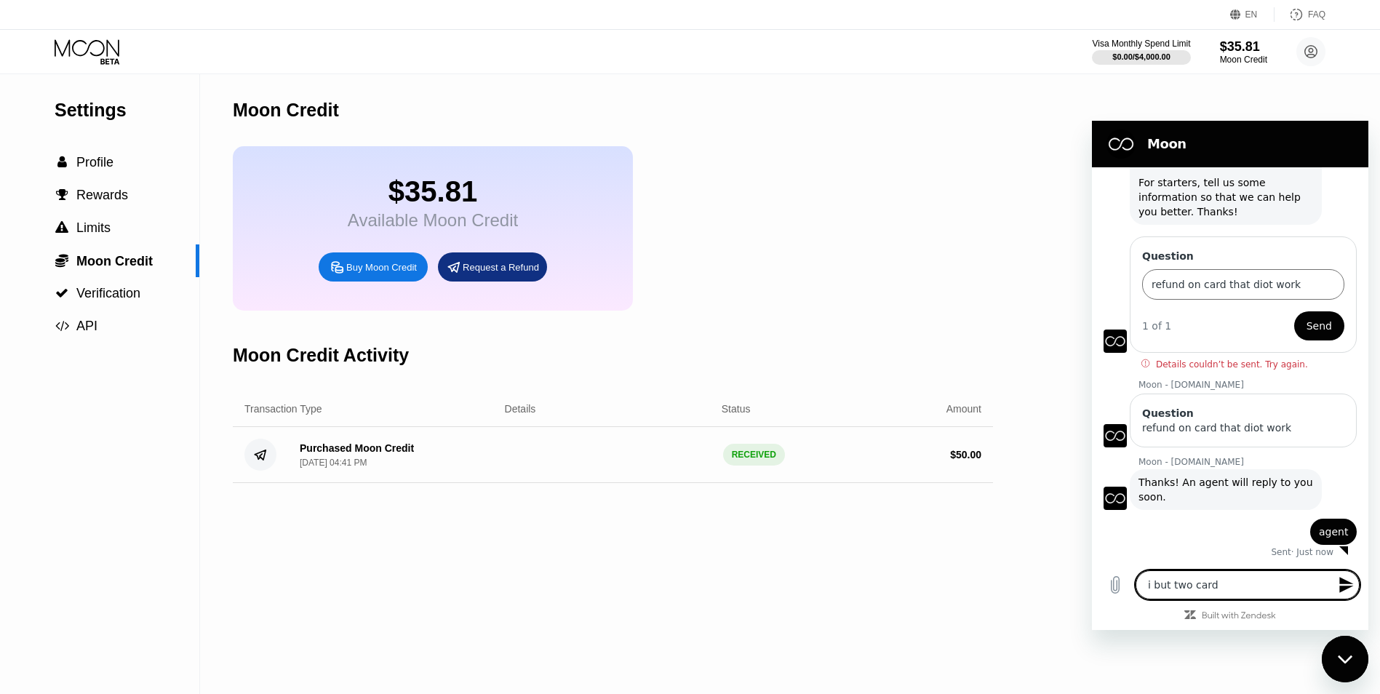
type textarea "x"
type textarea "i but two card t"
type textarea "x"
type textarea "i but two card to"
type textarea "x"
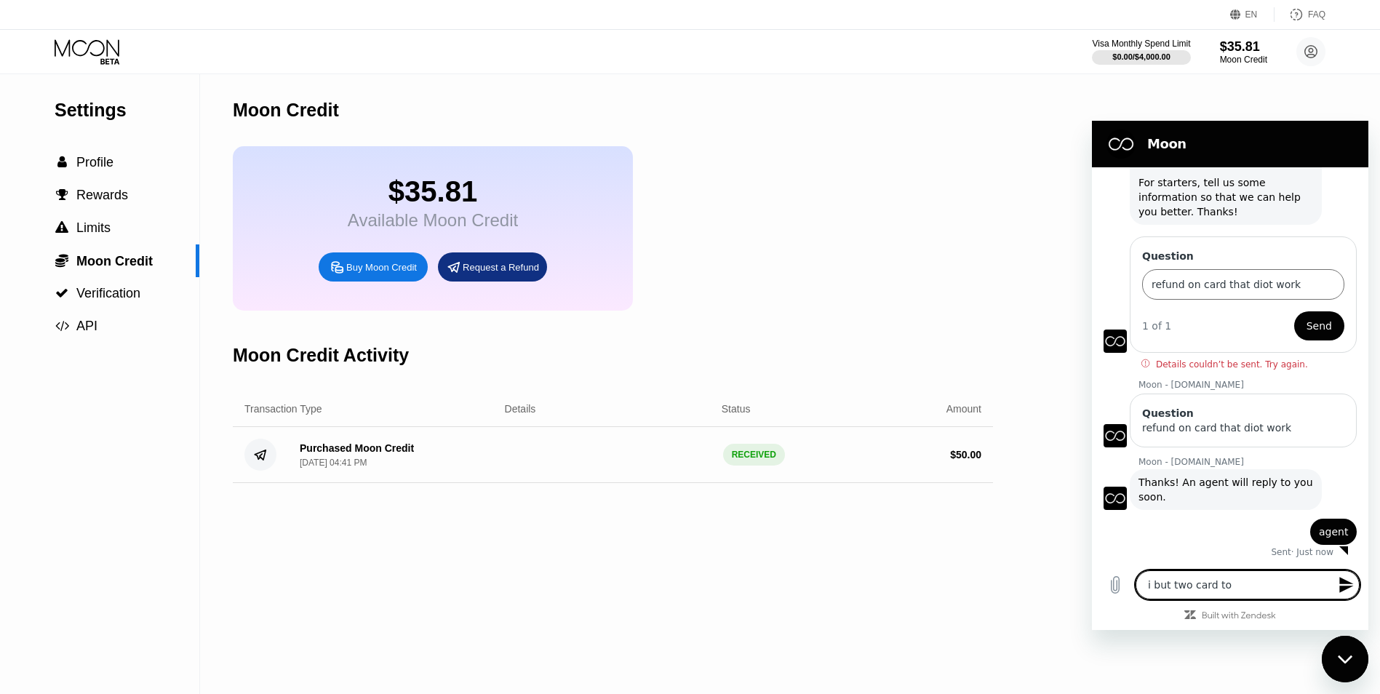
type textarea "i but two card to"
type textarea "x"
type textarea "i but two card to p"
type textarea "x"
type textarea "i but two card to py"
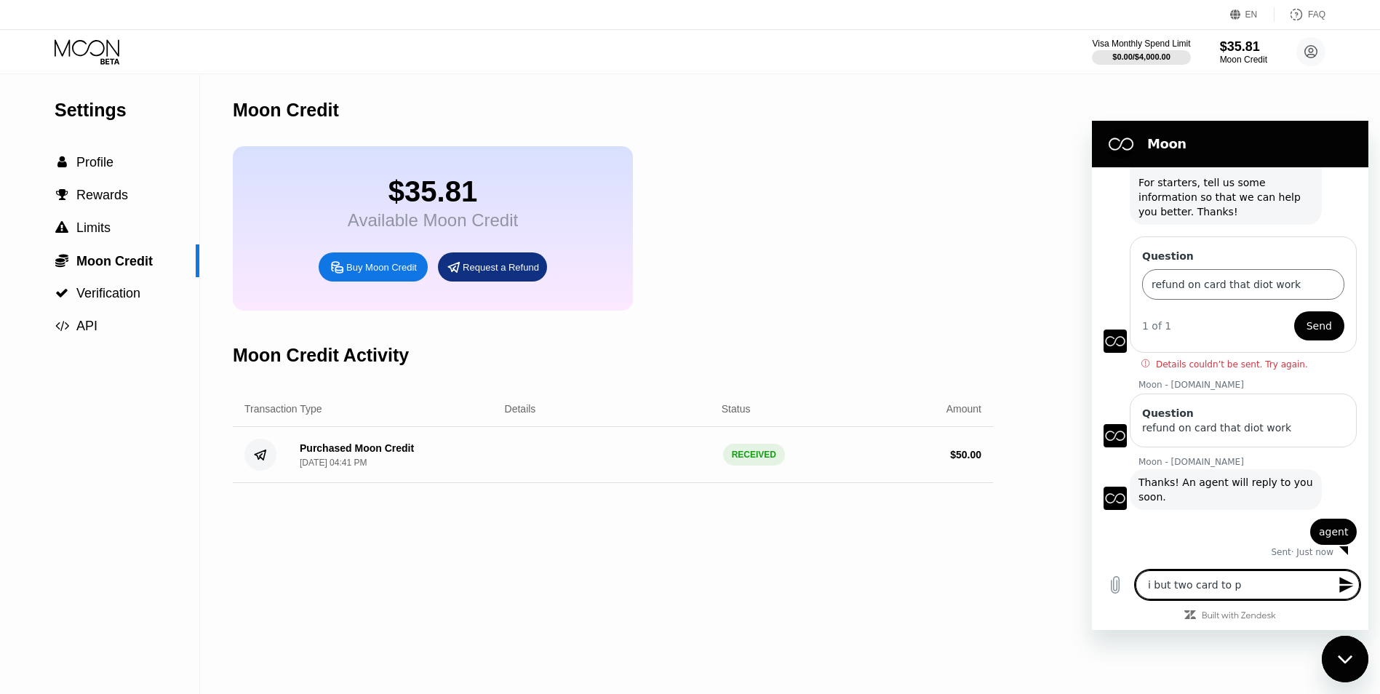
type textarea "x"
type textarea "i but two card to p"
type textarea "x"
type textarea "i but two card to pa"
type textarea "x"
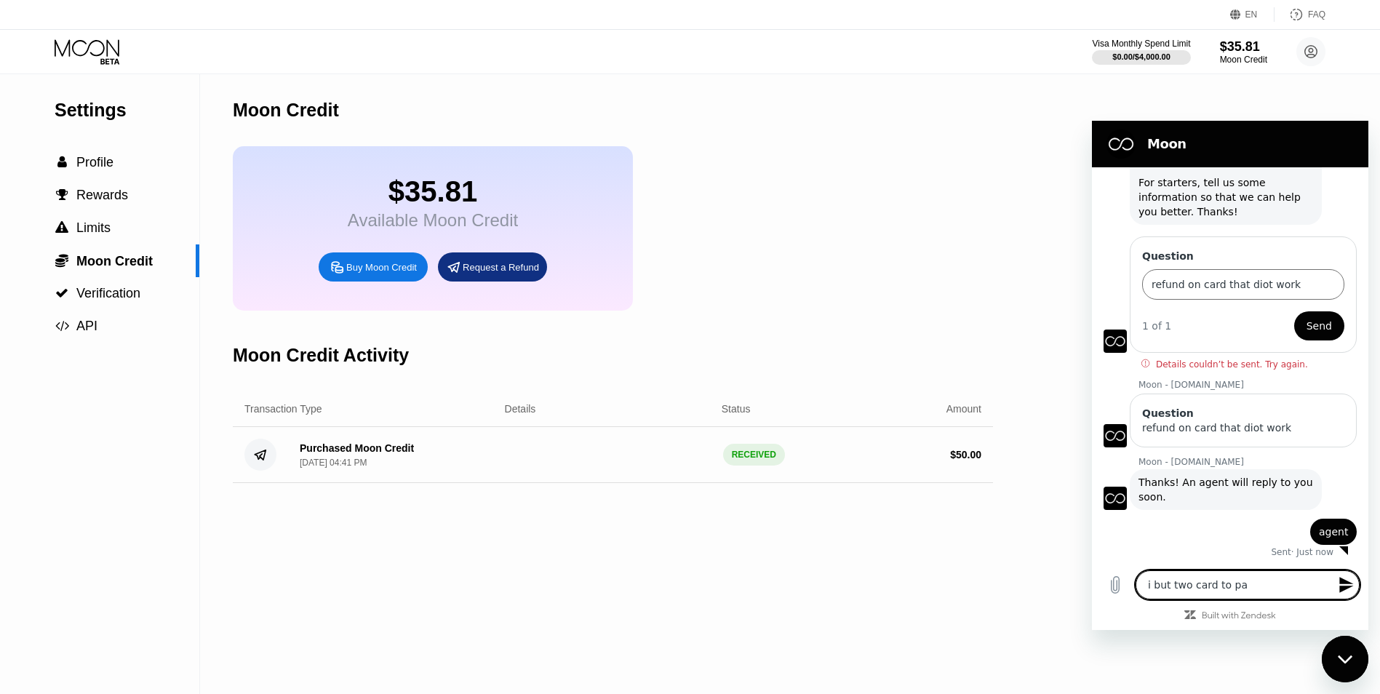
type textarea "i but two card to pay"
type textarea "x"
type textarea "i but two card to pay"
type textarea "x"
type textarea "i but two card to pay f"
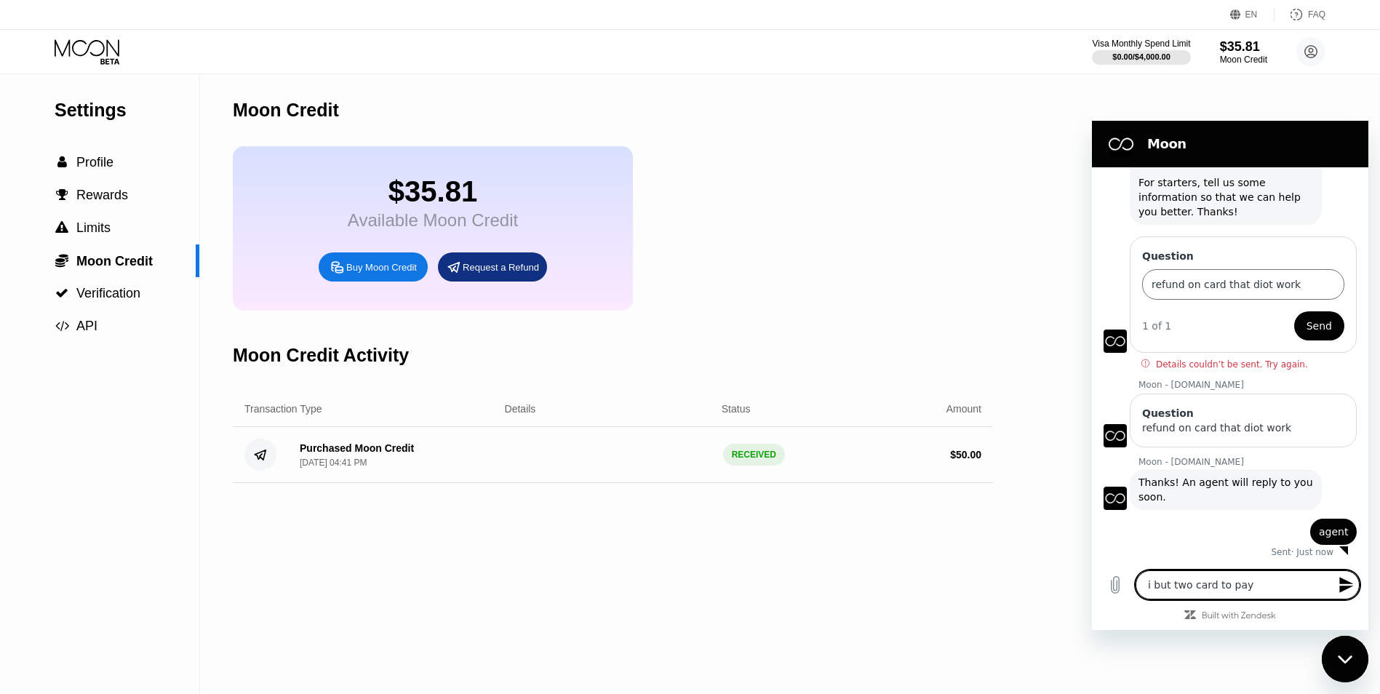
type textarea "x"
type textarea "i but two card to pay fo"
type textarea "x"
type textarea "i but two card to pay for"
type textarea "x"
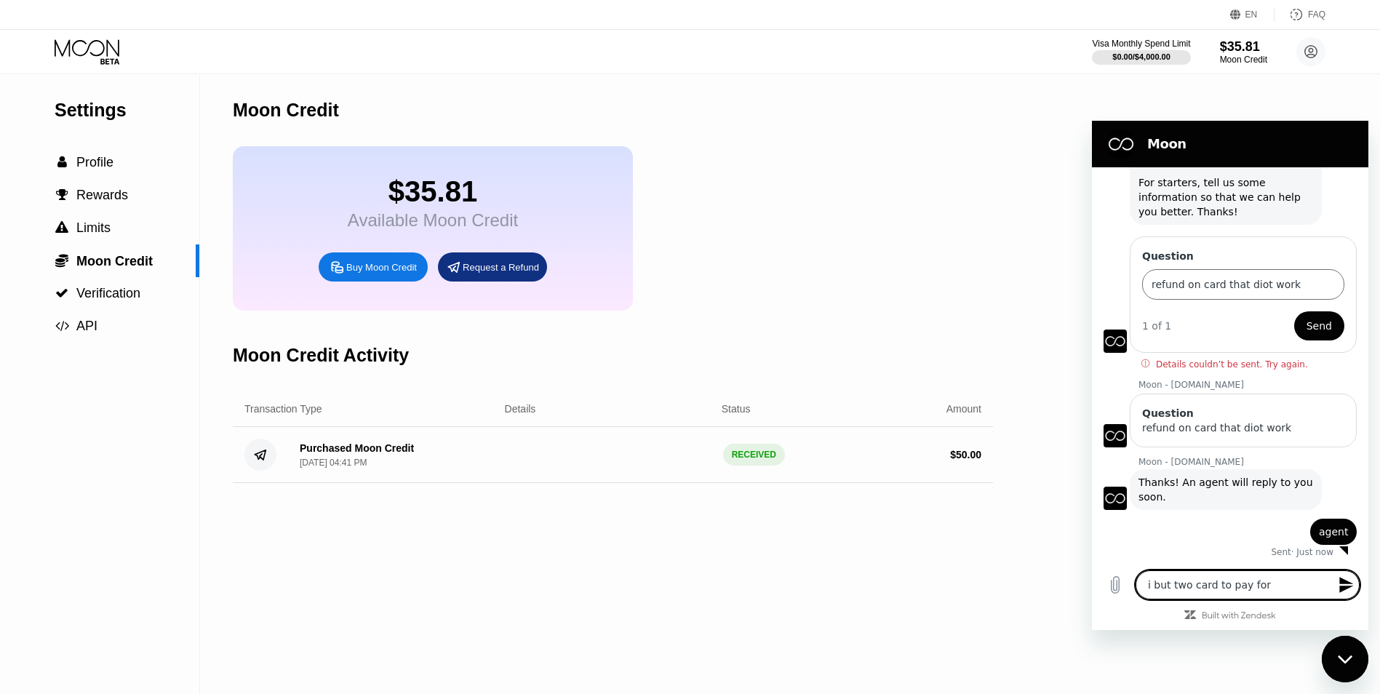
type textarea "i but two card to pay for h"
type textarea "x"
type textarea "i but two card to pay for ho"
type textarea "x"
type textarea "i but two card to pay for hos"
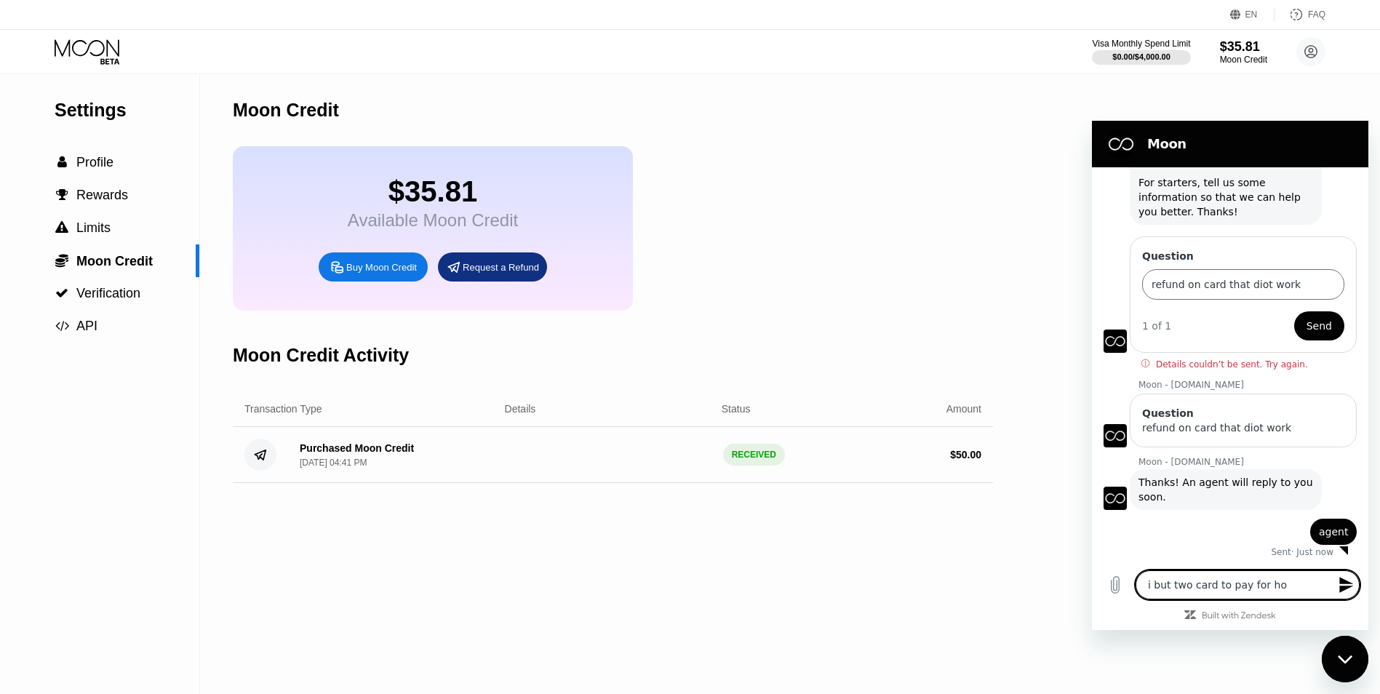
type textarea "x"
type textarea "i but two card to pay for host"
type textarea "x"
type textarea "i but two card to pay for hosti"
type textarea "x"
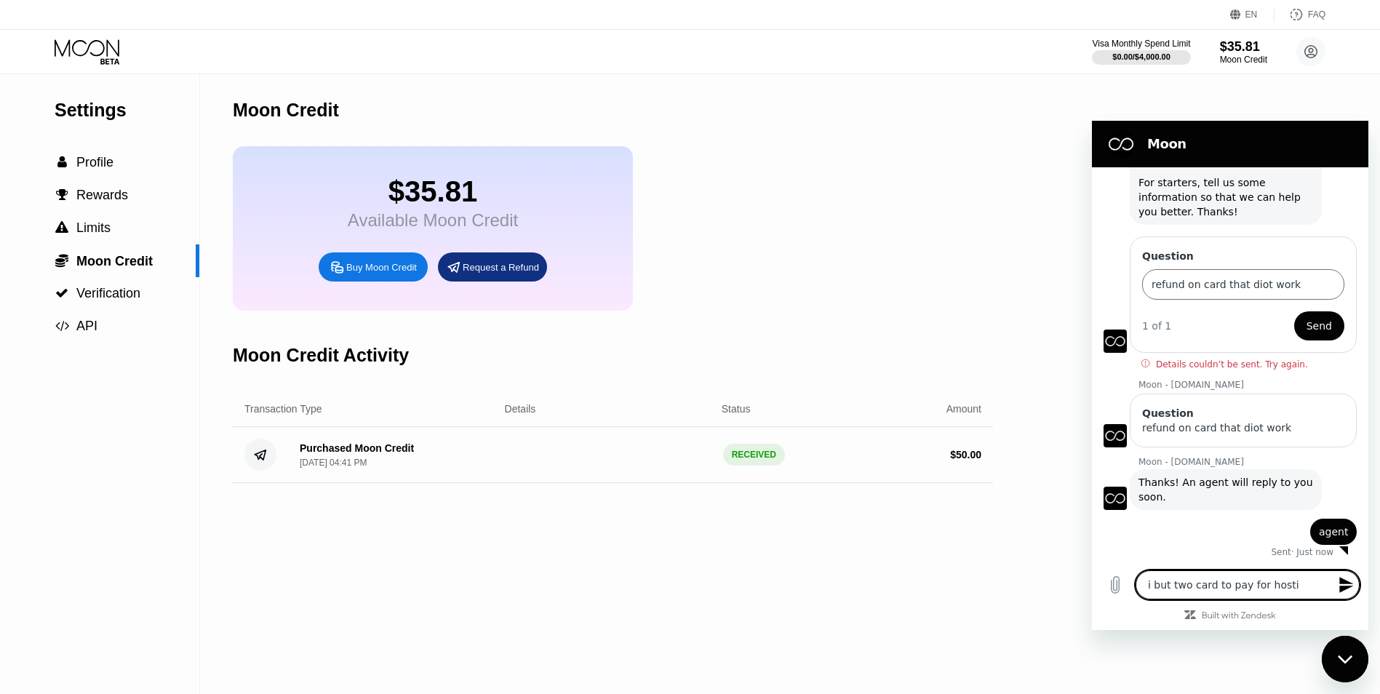
type textarea "i but two card to pay for hostin"
type textarea "x"
type textarea "i but two card to pay for hosting"
type textarea "x"
type textarea "i but two card to pay for hostinge"
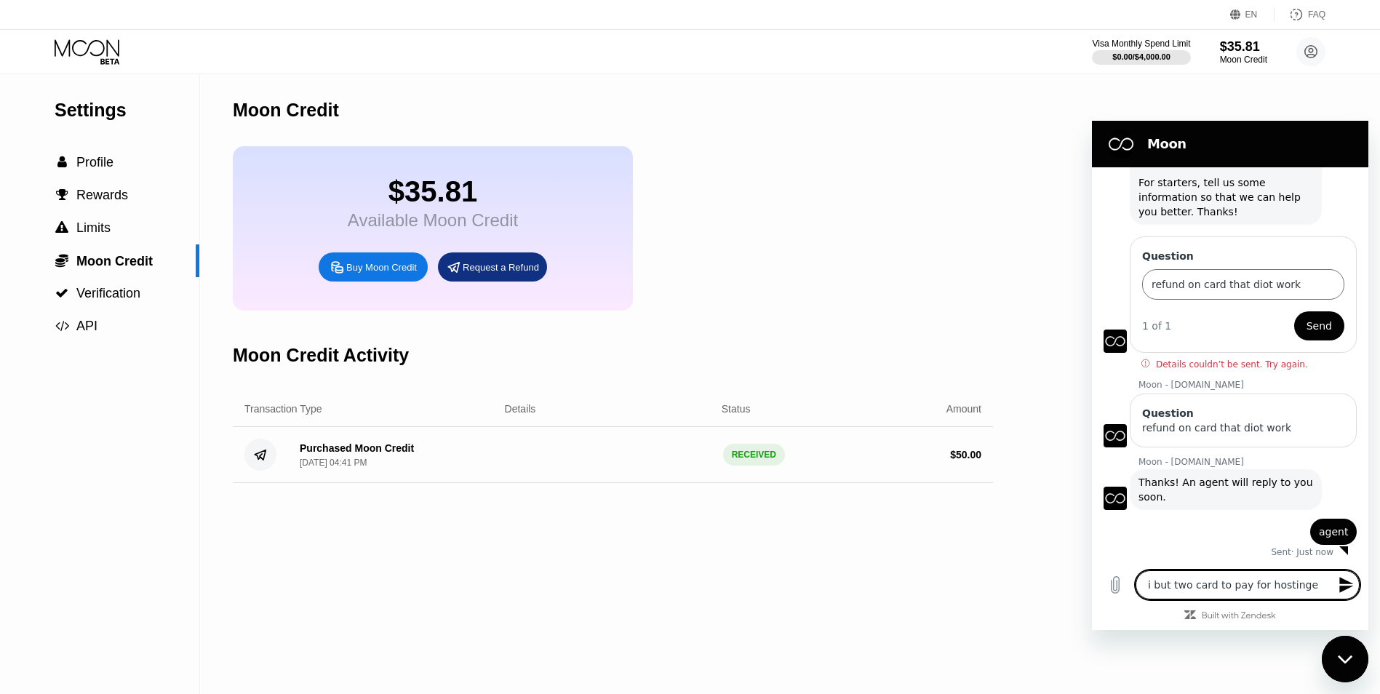
type textarea "x"
type textarea "i but two card to pay for hostinger"
type textarea "x"
type textarea "i but two card to pay for hostinger"
type textarea "x"
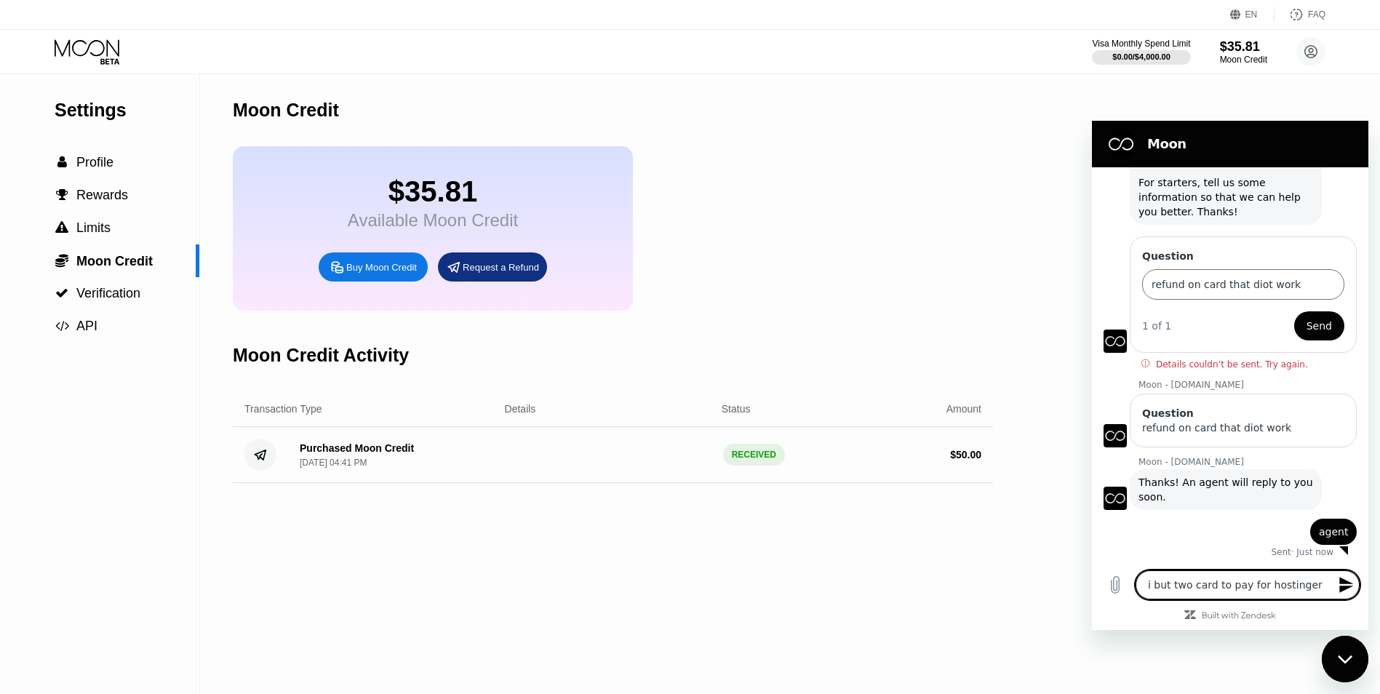
type textarea "i but two card to pay for hostinger s"
type textarea "x"
type textarea "i but two card to pay for hostinger se"
type textarea "x"
type textarea "i but two card to pay for hostinger ser"
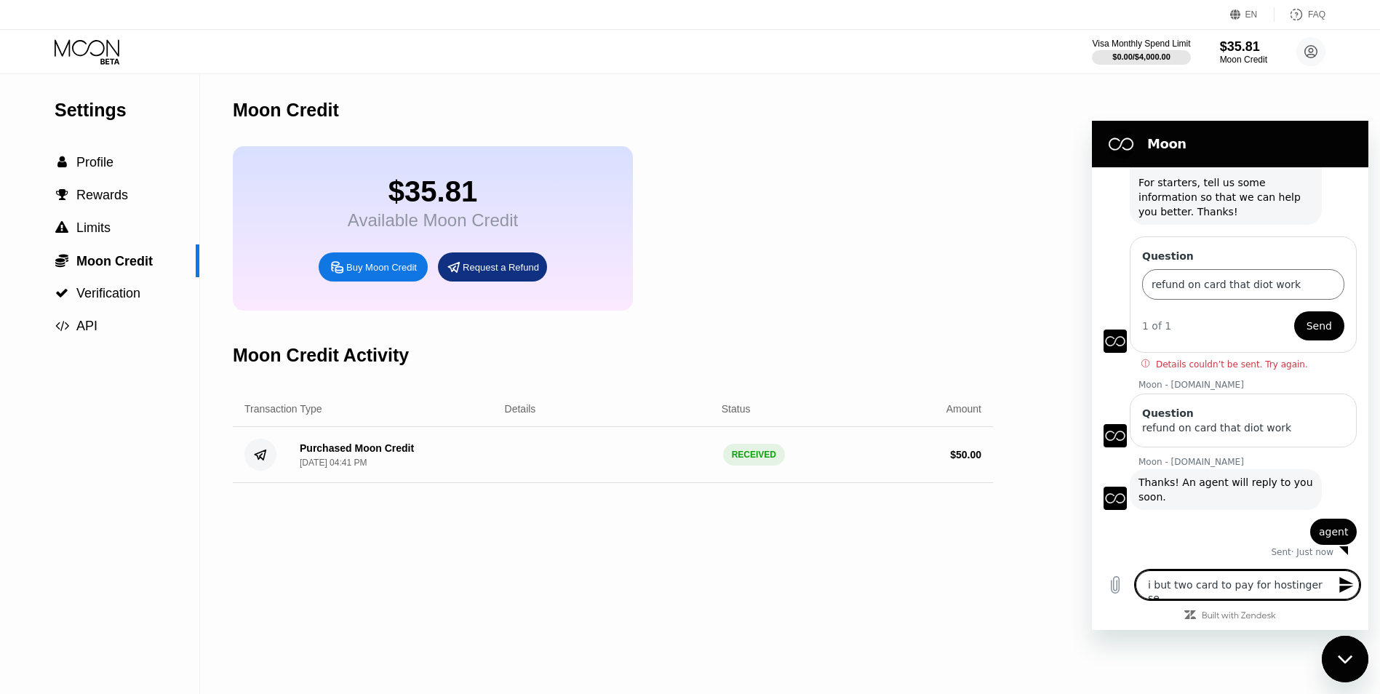
type textarea "x"
type textarea "i but two card to pay for hostinger server a"
type textarea "x"
type textarea "i but two card to pay for hostinger server an"
type textarea "x"
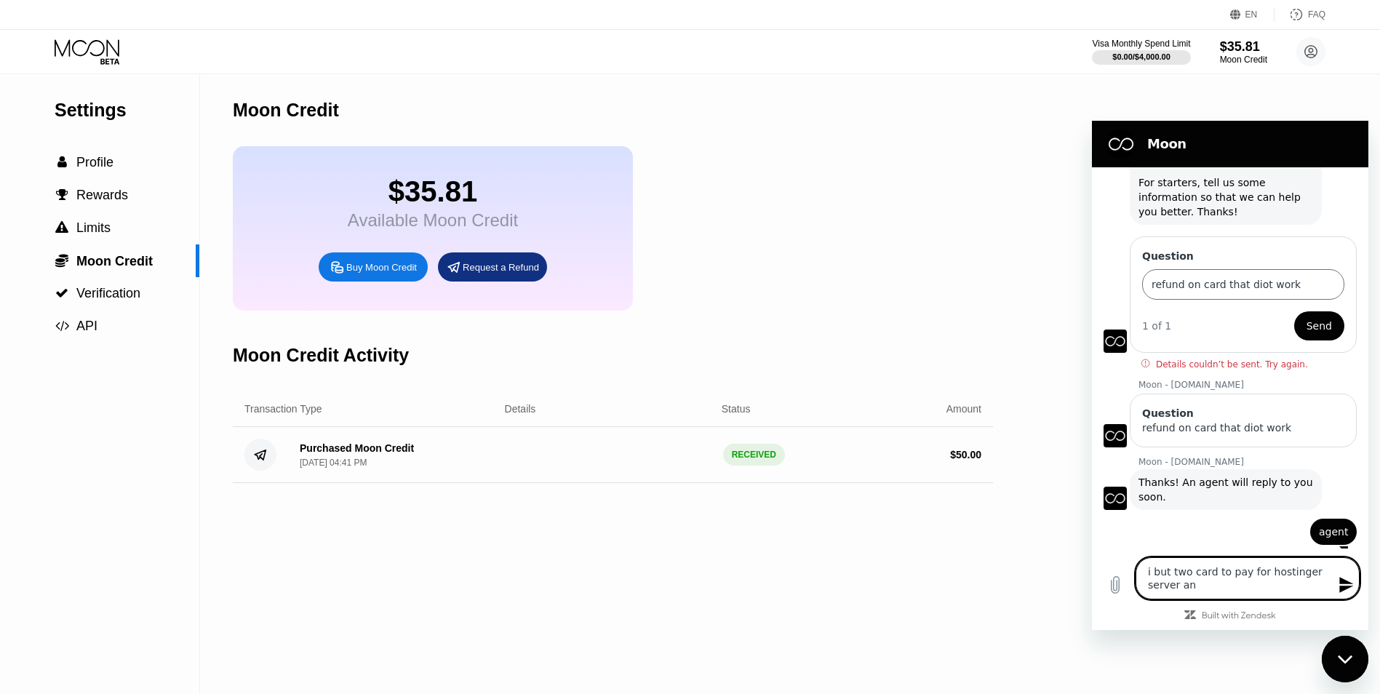
type textarea "i but two card to pay for hostinger server and"
type textarea "x"
type textarea "i but two card to pay for hostinger server and"
type textarea "x"
type textarea "i but two card to pay for hostinger server and t"
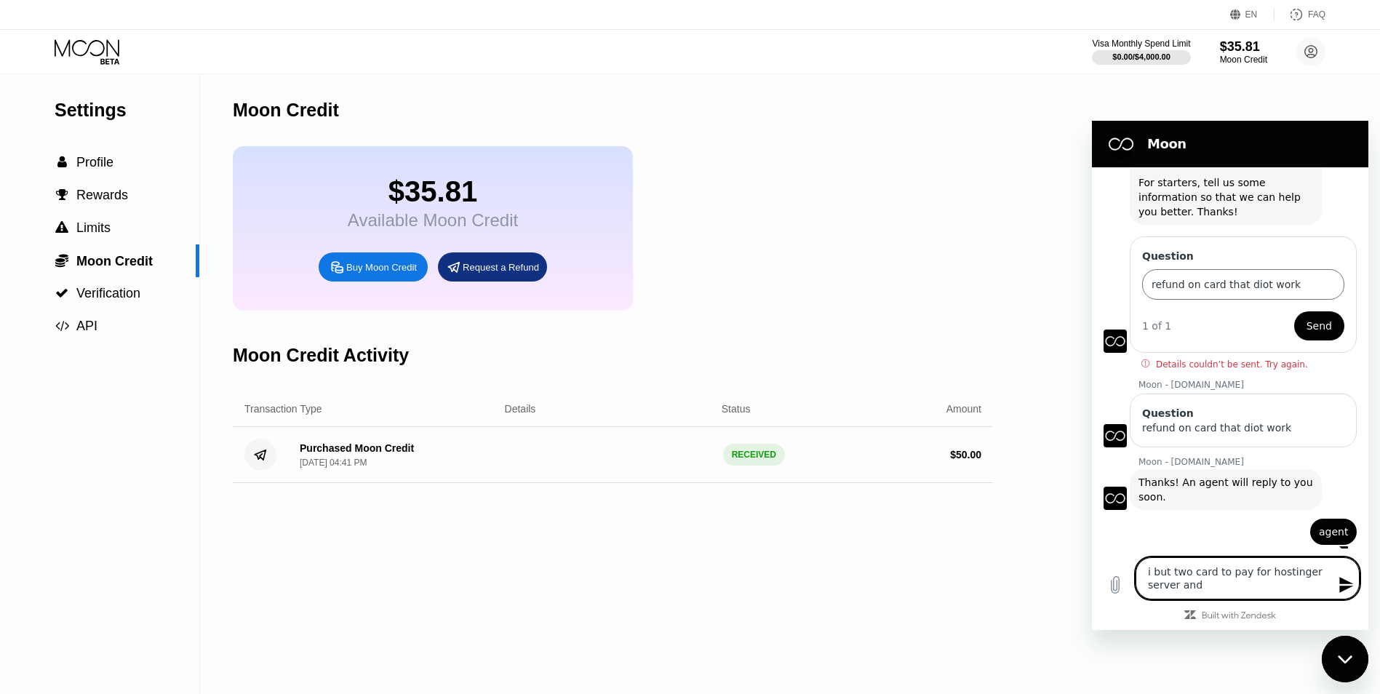
type textarea "x"
type textarea "i but two card to pay for hostinger server and"
type textarea "x"
type textarea "i but two card to pay for hostinger server and t"
type textarea "x"
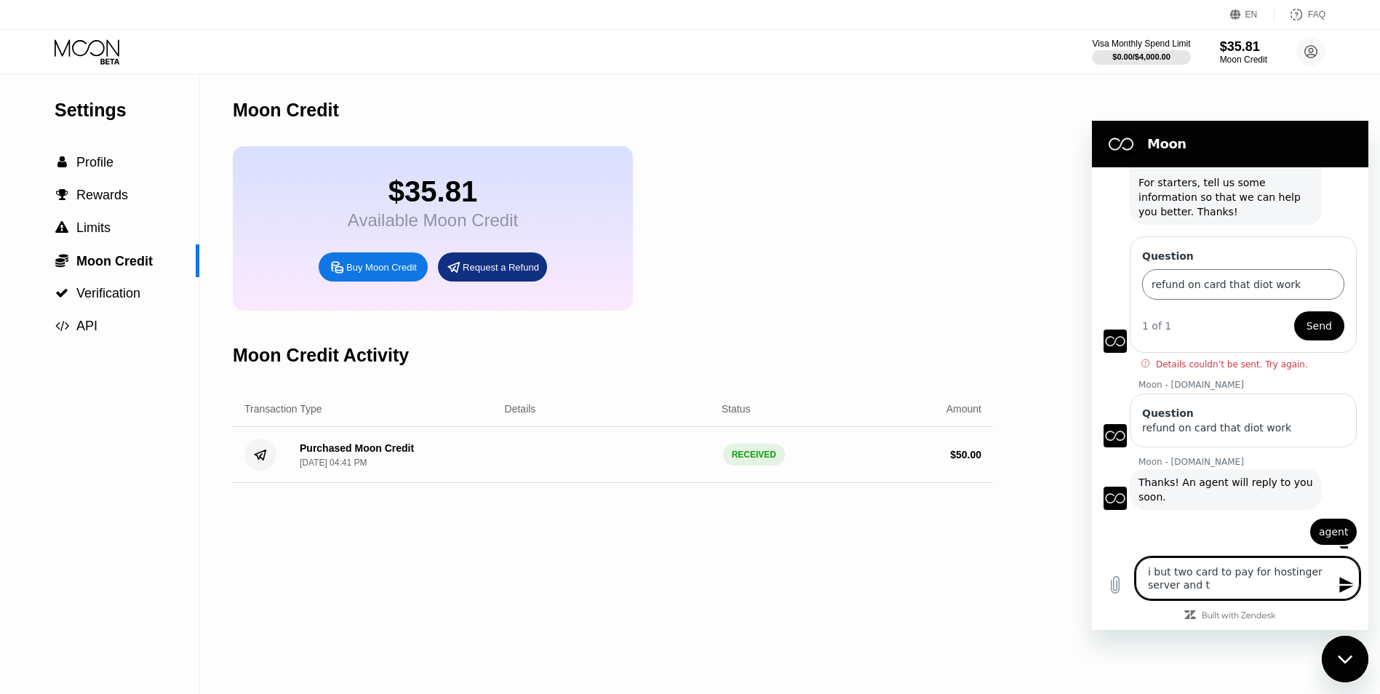
type textarea "i but two card to pay for hostinger server and th"
type textarea "x"
type textarea "i but two card to pay for hostinger server and they"
type textarea "x"
type textarea "i but two card to pay for hostinger server and they b"
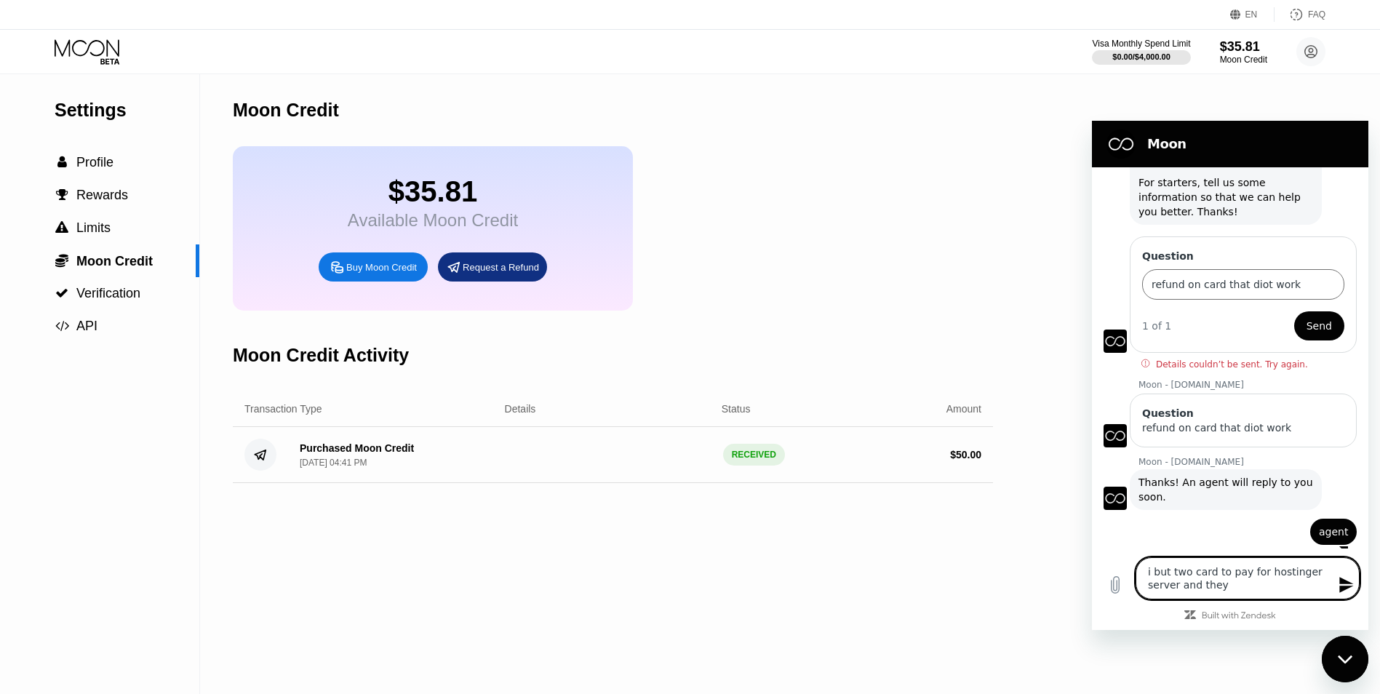
type textarea "x"
type textarea "i but two card to pay for hostinger server and they bo"
type textarea "x"
type textarea "i but two card to pay for hostinger server and they bot"
type textarea "x"
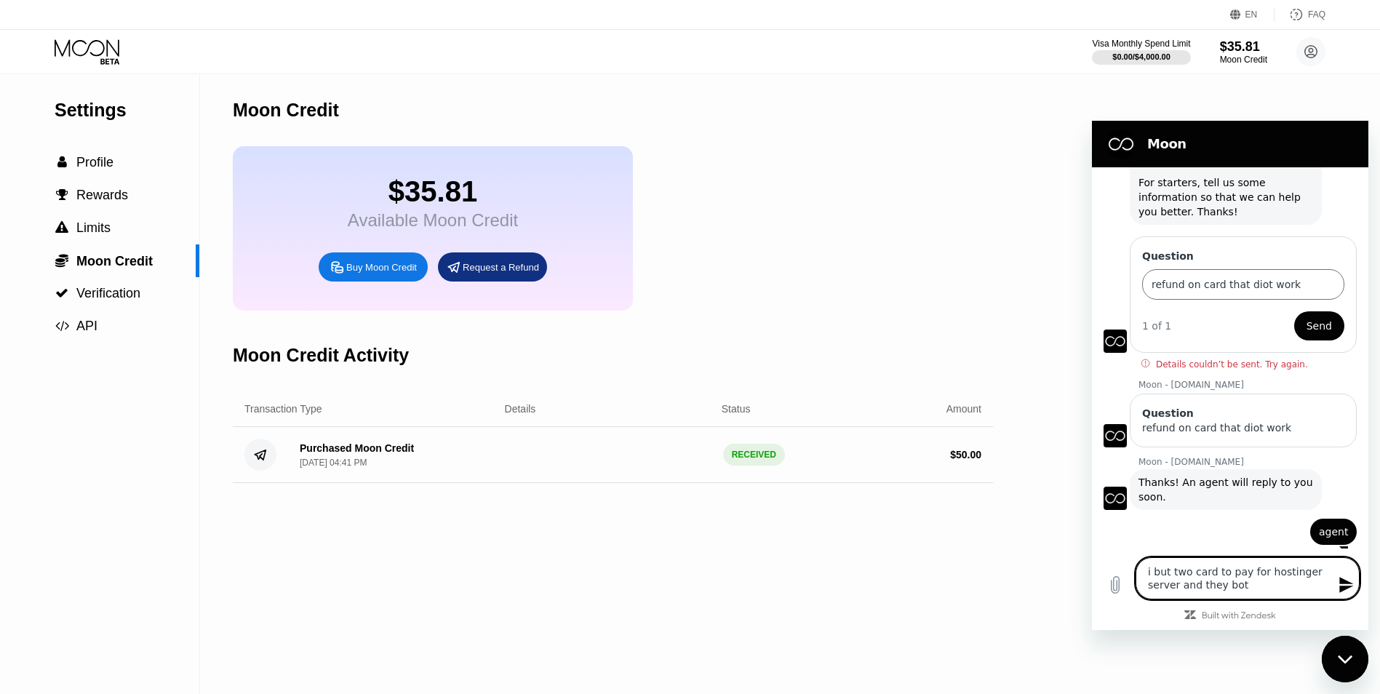
type textarea "i but two card to pay for hostinger server and they both"
type textarea "x"
type textarea "i but two card to pay for hostinger server and they both"
type textarea "x"
type textarea "i but two card to pay for hostinger server and they both d"
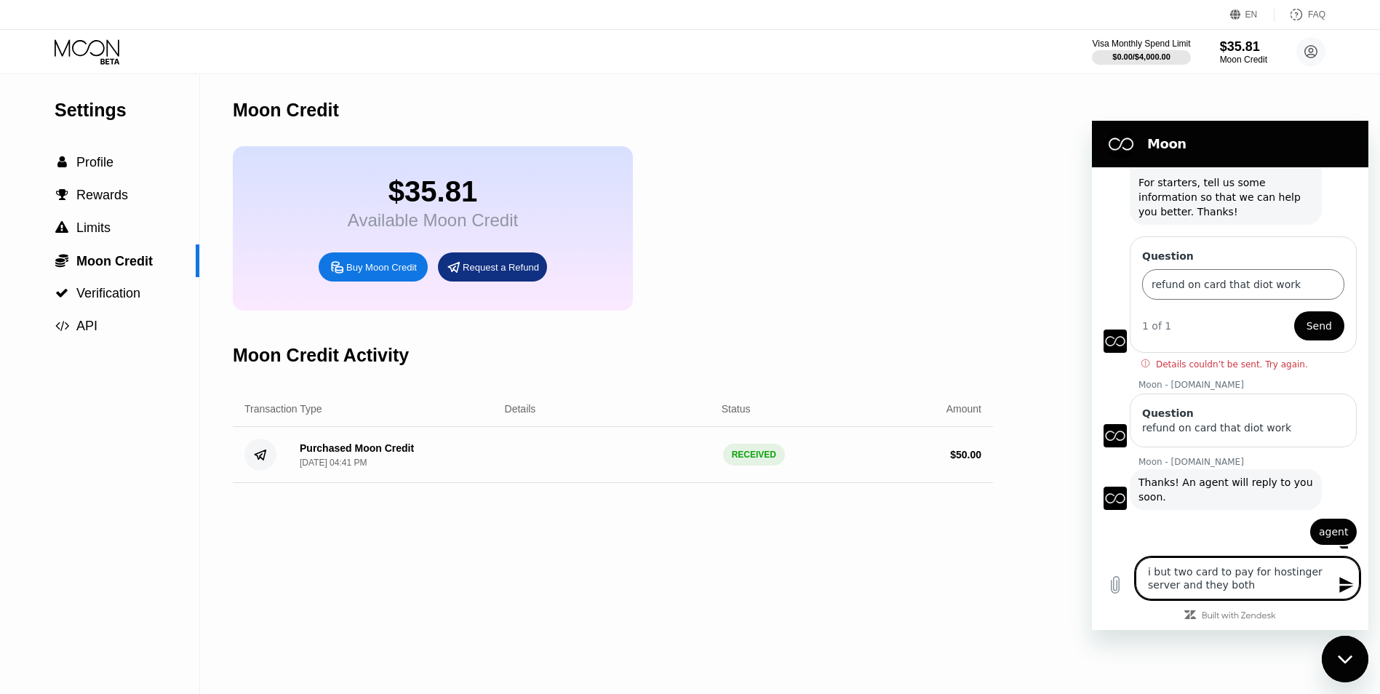
type textarea "x"
type textarea "i but two card to pay for hostinger server and they both do"
type textarea "x"
type textarea "i but two card to pay for hostinger server and they both don"
type textarea "x"
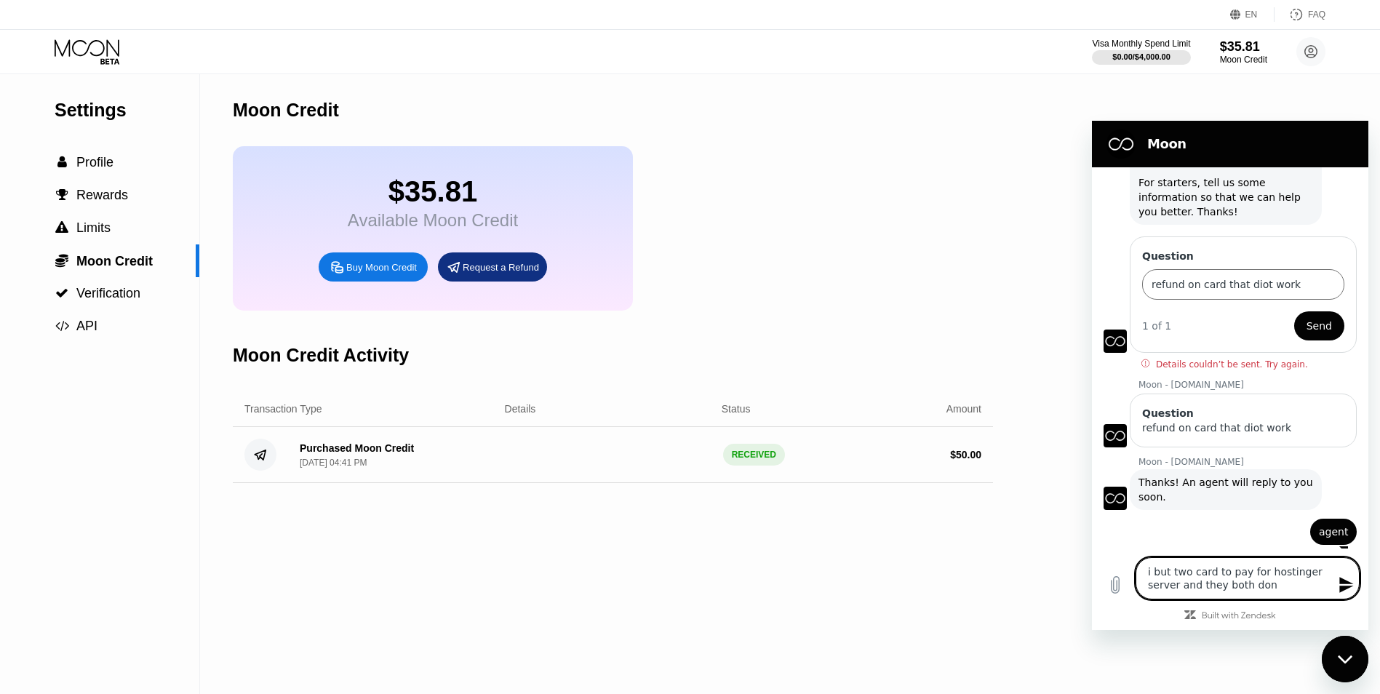
type textarea "i but two card to pay for hostinger server and they both dont"
type textarea "x"
type textarea "i but two card to pay for hostinger server and they both dont worm"
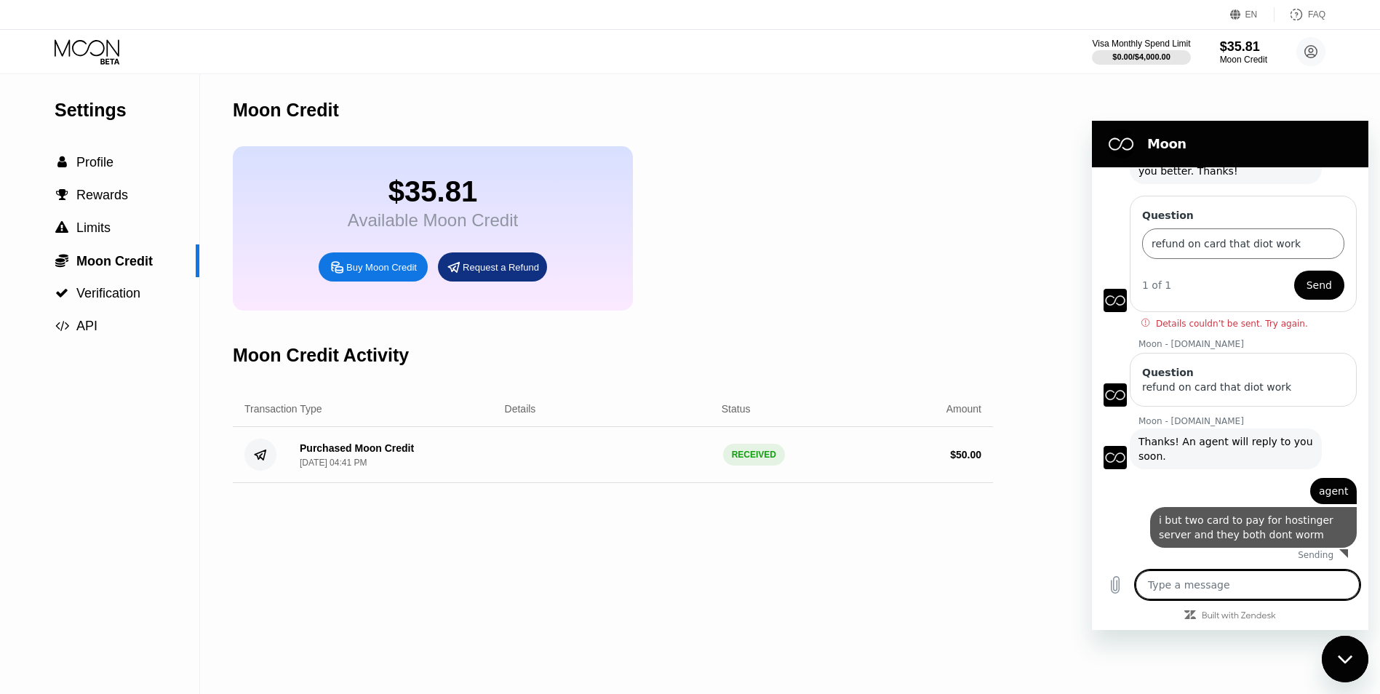
type textarea "x"
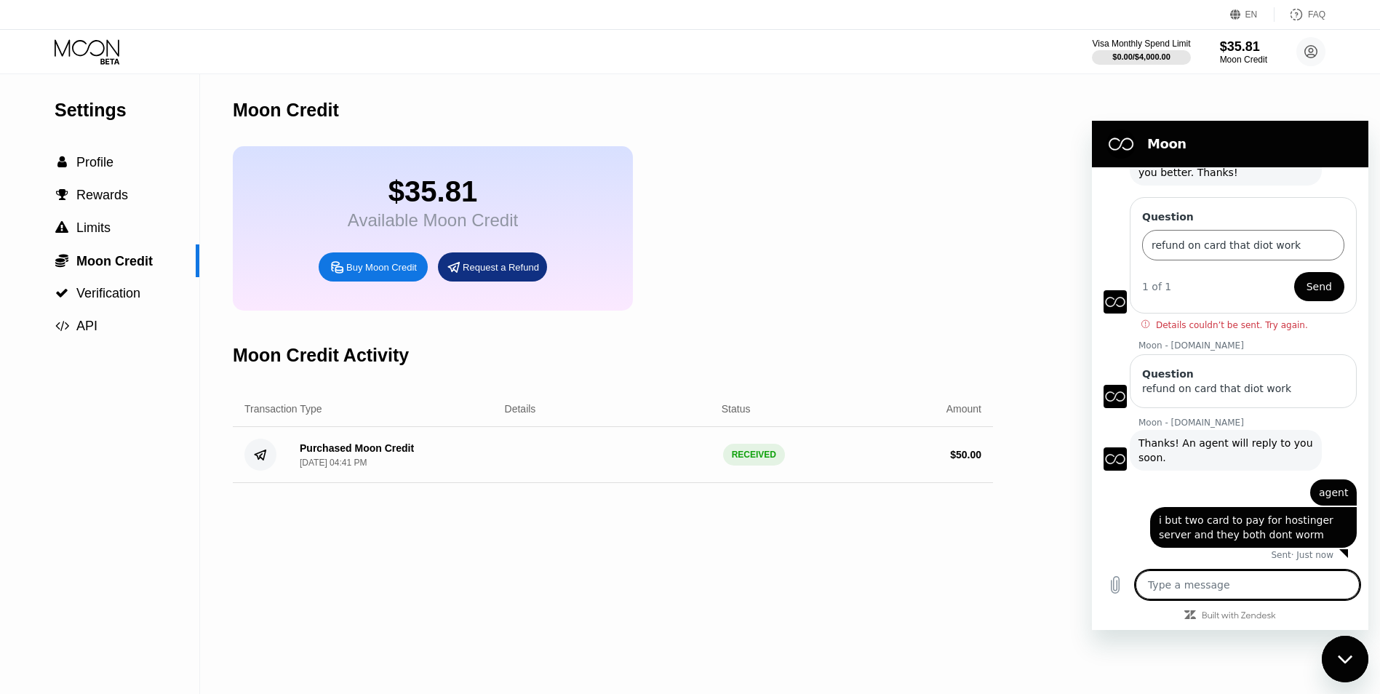
scroll to position [111, 0]
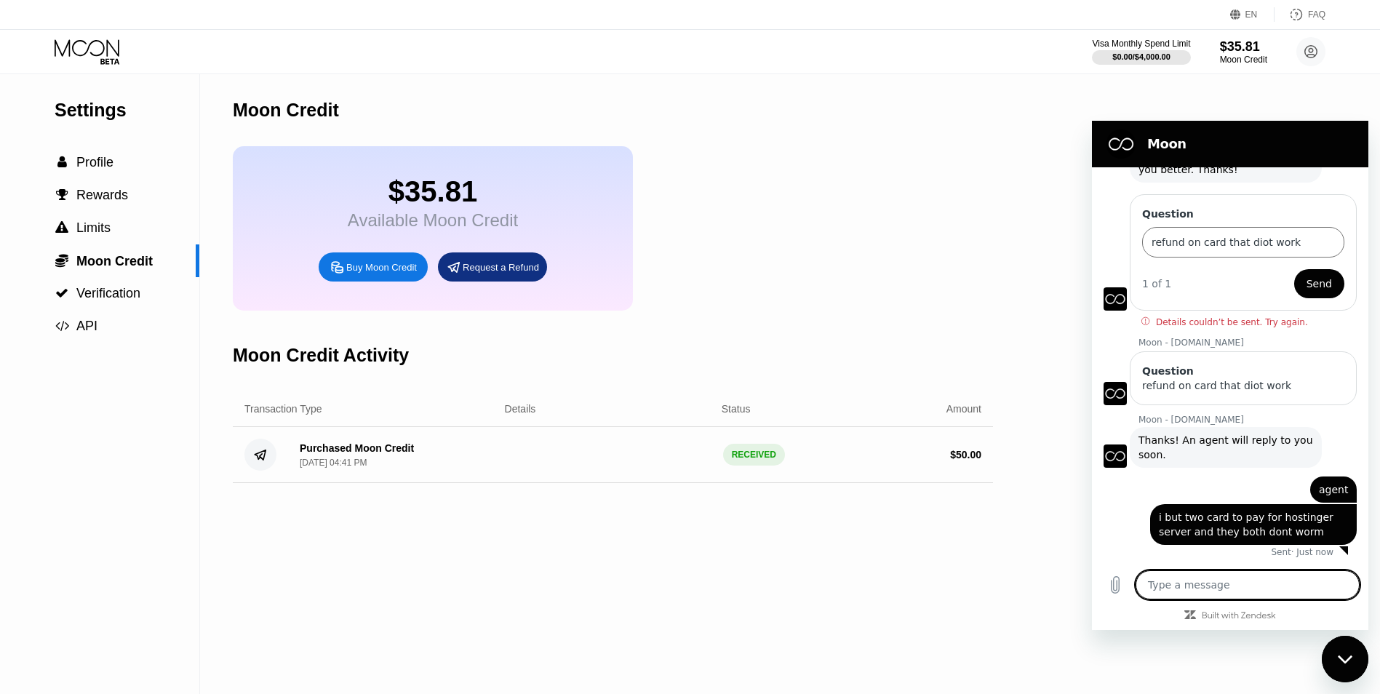
type textarea "w"
type textarea "x"
type textarea "wo"
type textarea "x"
type textarea "wor"
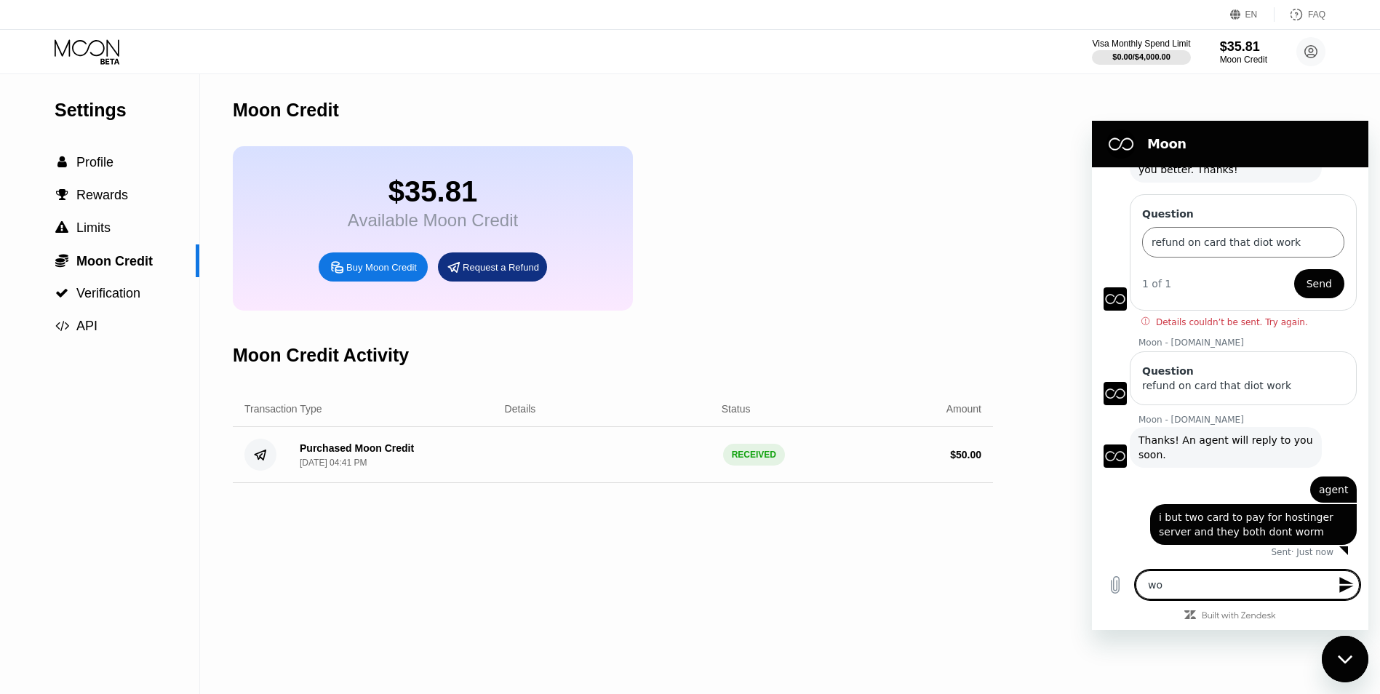
type textarea "x"
type textarea "work"
type textarea "x"
type textarea "work"
type textarea "x"
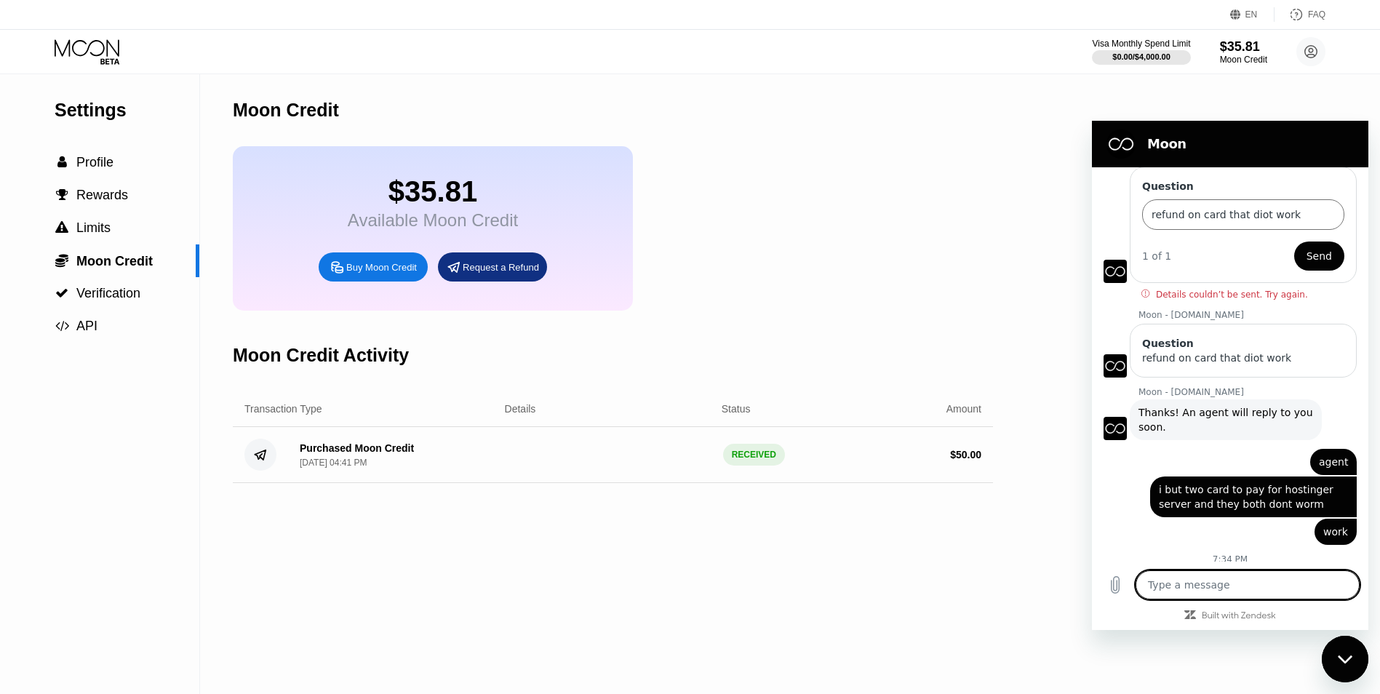
scroll to position [295, 0]
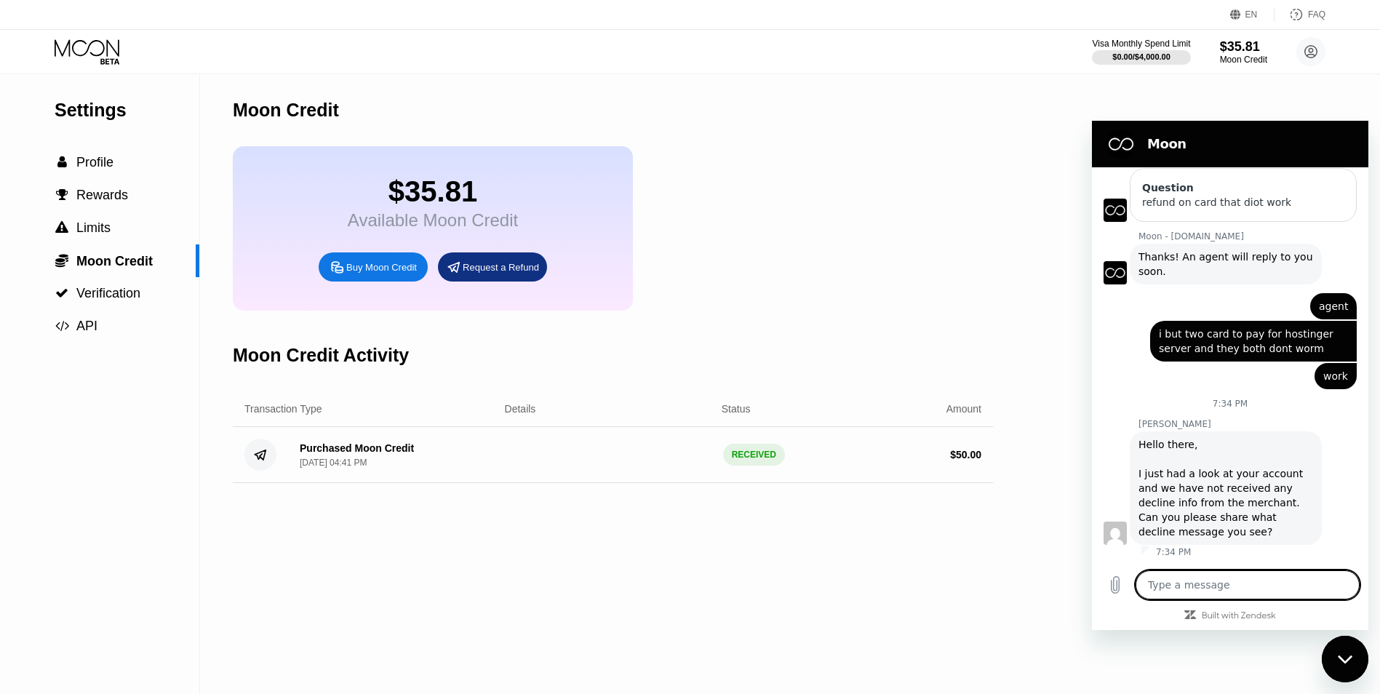
type textarea "x"
click at [1162, 573] on textarea at bounding box center [1248, 584] width 224 height 29
type textarea "t"
type textarea "x"
type textarea "th"
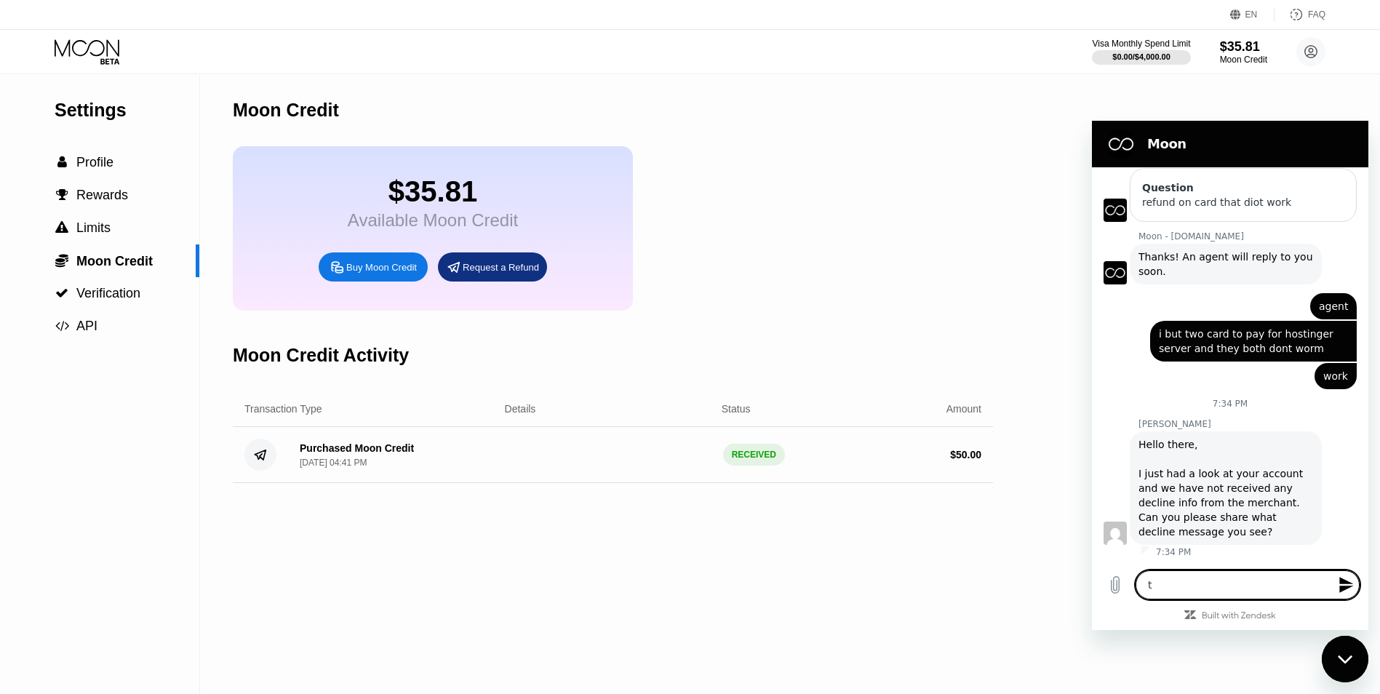
type textarea "x"
type textarea "the m"
type textarea "x"
type textarea "the march"
type textarea "x"
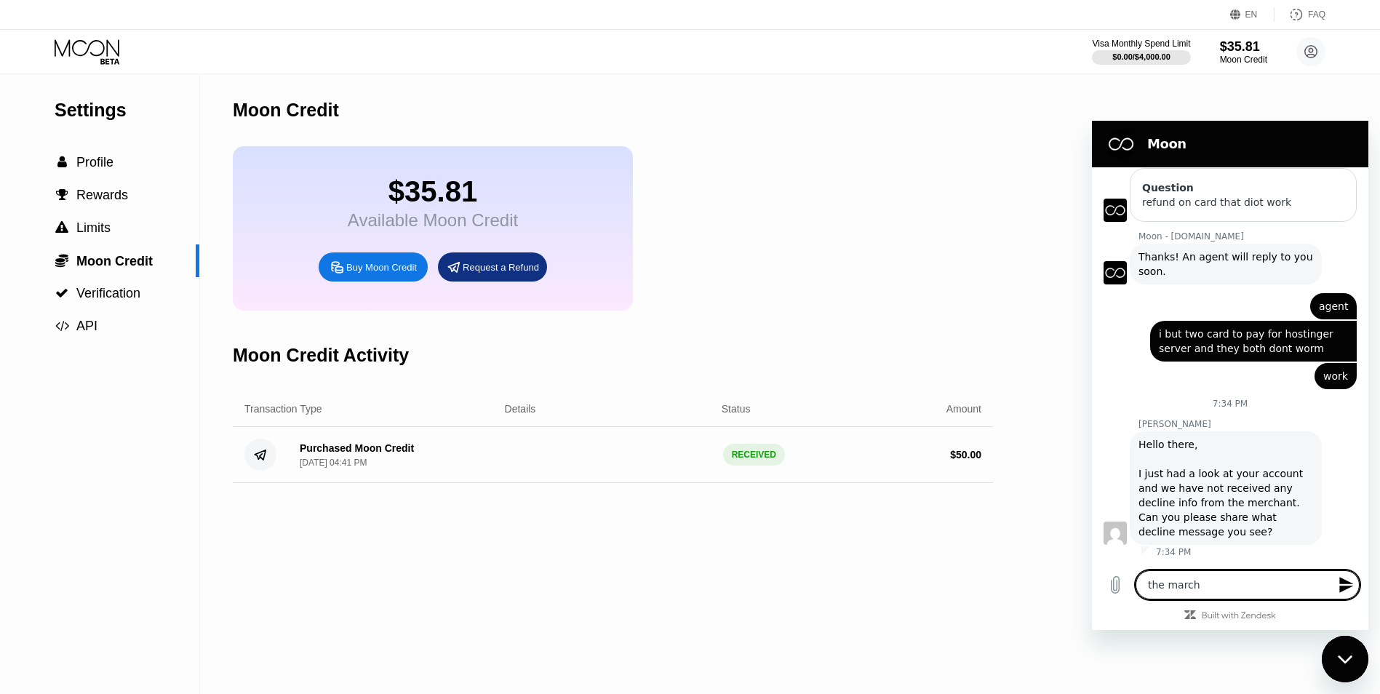
type textarea "the marcha"
type textarea "x"
type textarea "the [PERSON_NAME]"
type textarea "x"
type textarea "the [PERSON_NAME] didnt"
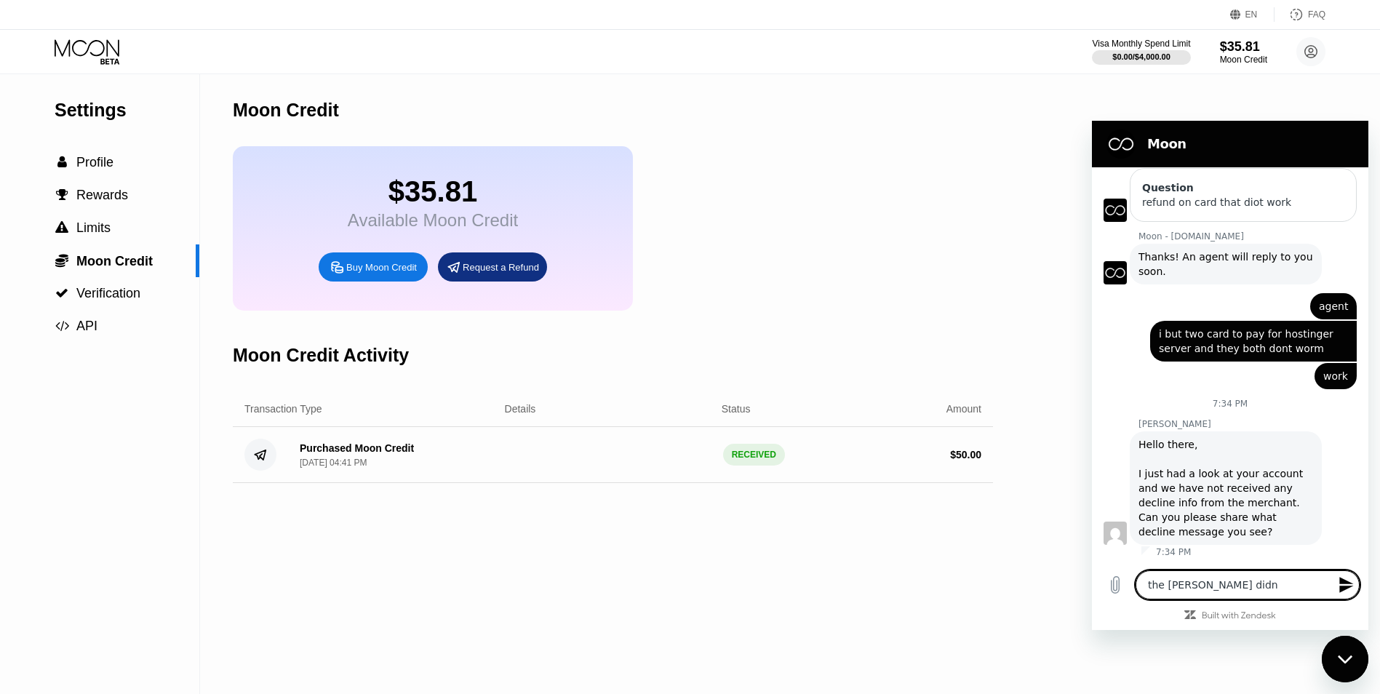
type textarea "x"
type textarea "the [PERSON_NAME] didnt not acc"
type textarea "x"
type textarea "the [PERSON_NAME] didnt not accepst"
type textarea "x"
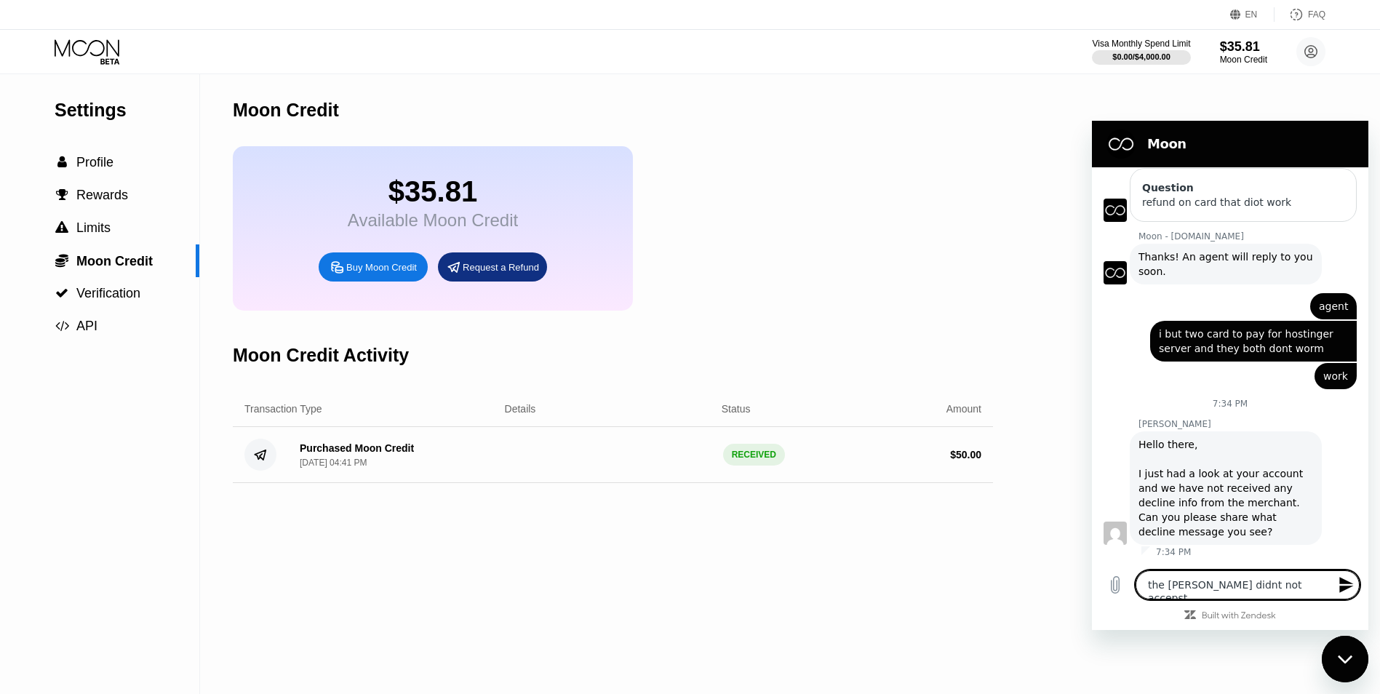
type textarea "the [PERSON_NAME] didnt not accepst m"
type textarea "x"
type textarea "the [PERSON_NAME] didnt not accepst my"
type textarea "x"
type textarea "the [PERSON_NAME] didnt not accepst my card"
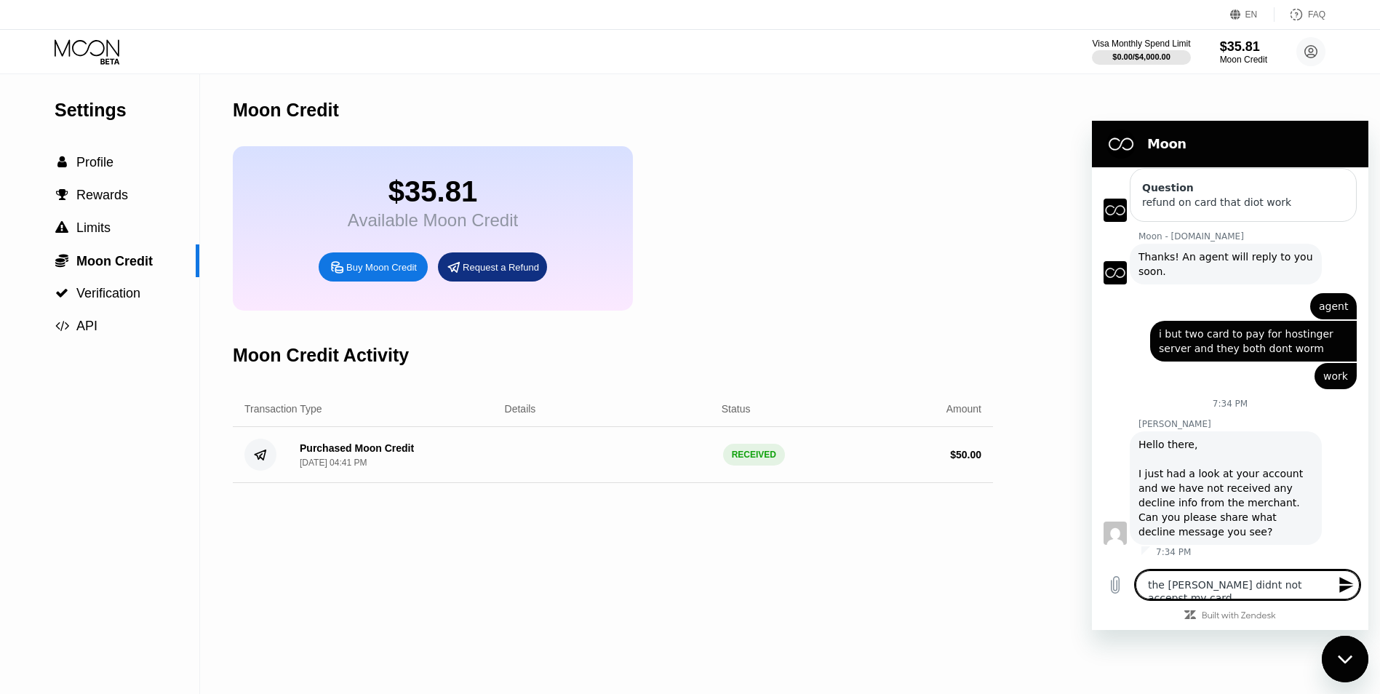
type textarea "x"
type textarea "the [PERSON_NAME] didnt not accepst my cards"
type textarea "x"
drag, startPoint x: 1188, startPoint y: 574, endPoint x: 1151, endPoint y: 486, distance: 95.5
click at [1096, 432] on div "7:13 PM Moon - [DOMAIN_NAME] Moon - [DOMAIN_NAME] says: Hi there! We're here to…" at bounding box center [1230, 357] width 276 height 381
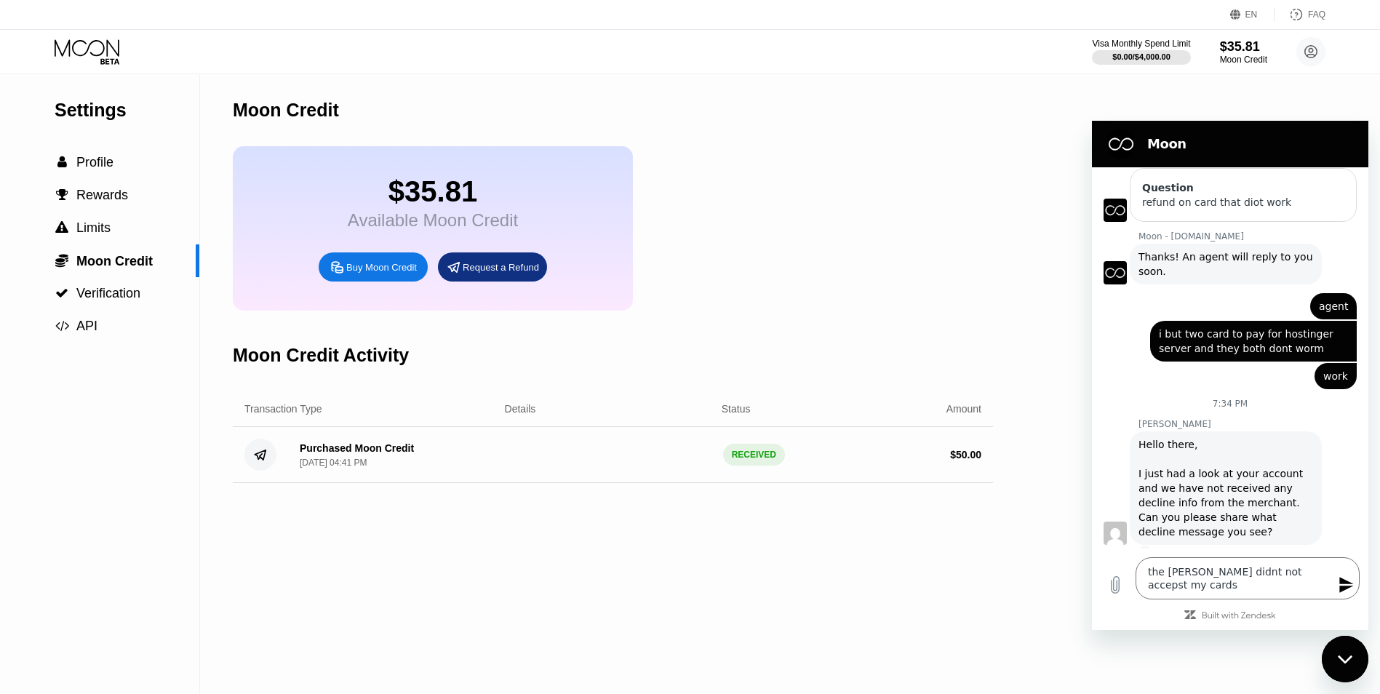
drag, startPoint x: 1274, startPoint y: 573, endPoint x: 1099, endPoint y: 407, distance: 241.9
click at [1099, 407] on div "7:34 PM" at bounding box center [1230, 404] width 276 height 12
type textarea "the [PERSON_NAME] didnt not accepts my cards"
type textarea "x"
click at [1195, 589] on textarea "the [PERSON_NAME] didnt not accepts my cards" at bounding box center [1248, 578] width 224 height 42
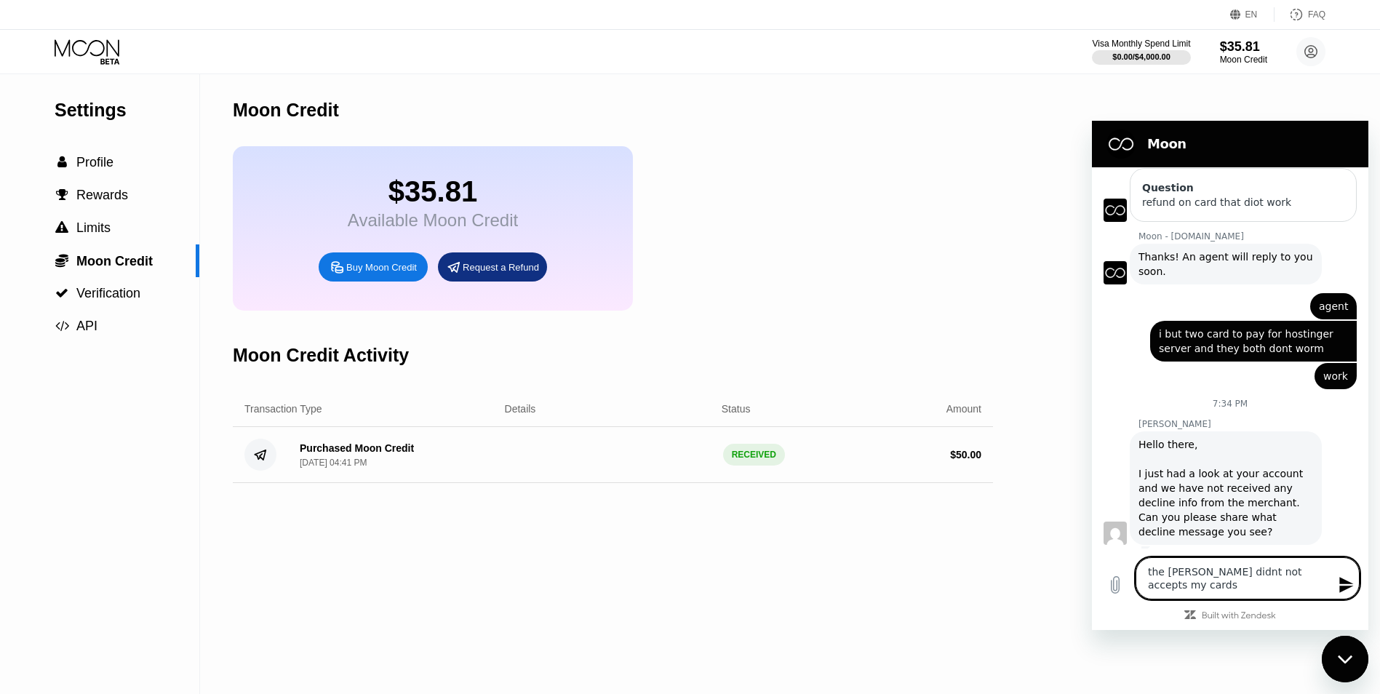
type textarea "the [PERSON_NAME] didnt not accepts my cards"
type textarea "x"
type textarea "the [PERSON_NAME] didnt not accepts my cards f"
type textarea "x"
type textarea "the [PERSON_NAME] didnt not accepts my cards fo"
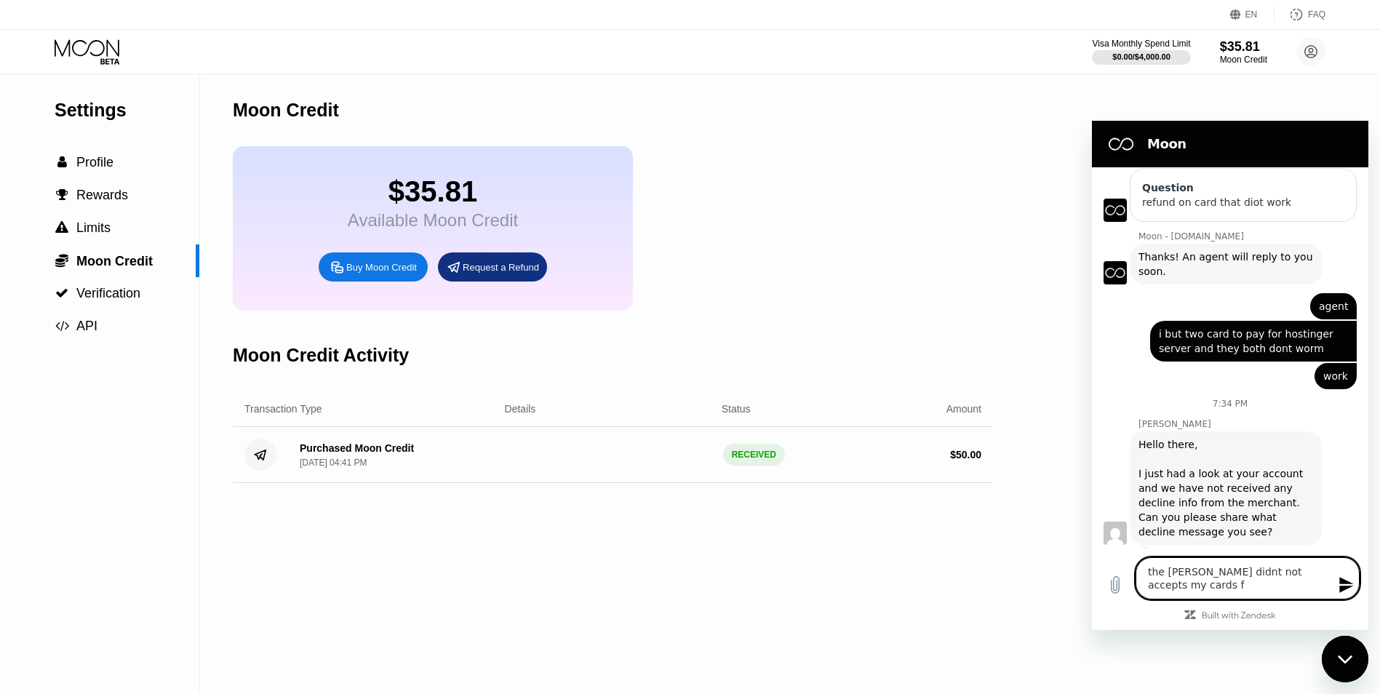
type textarea "x"
type textarea "the [PERSON_NAME] didnt not accepts my cards for"
type textarea "x"
type textarea "the [PERSON_NAME] didnt not accepts my cards for pa"
type textarea "x"
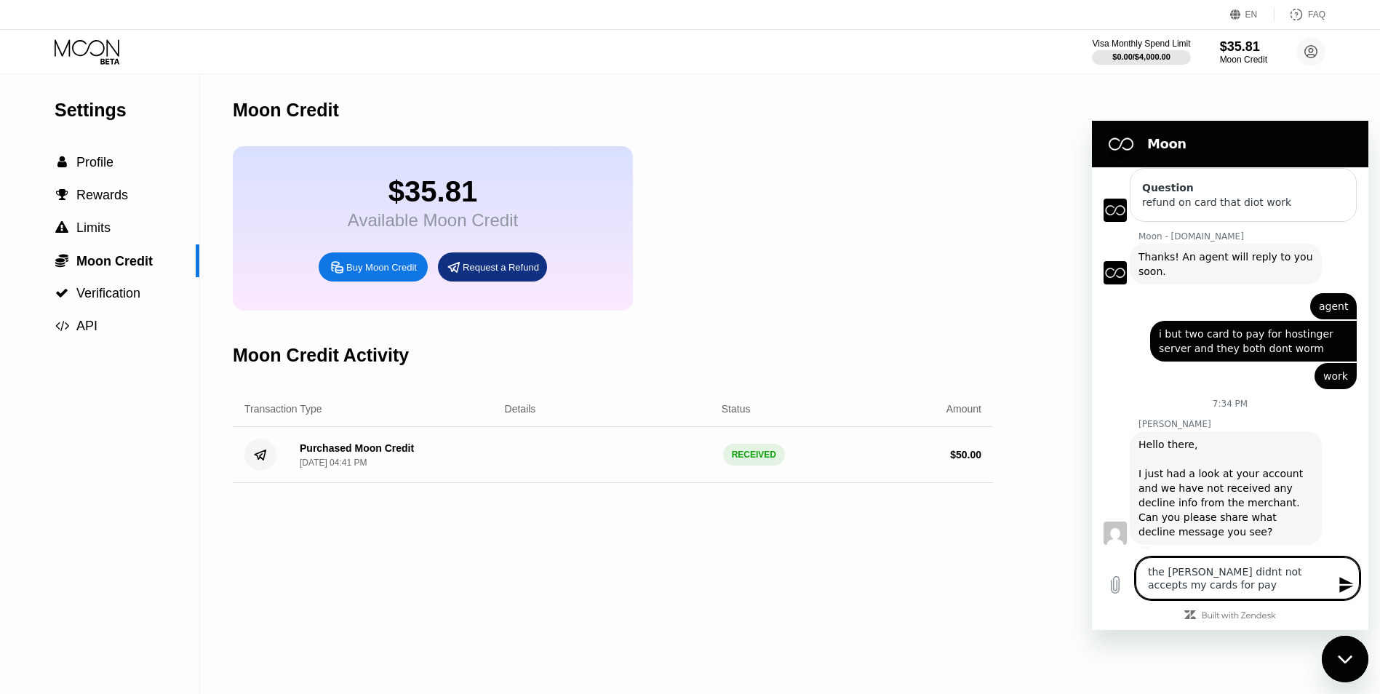
type textarea "the [PERSON_NAME] didnt not accepts my cards for paym"
type textarea "x"
type textarea "the [PERSON_NAME] didnt not accepts my cards for payme"
type textarea "x"
type textarea "the [PERSON_NAME] didnt not accepts my cards for paymen"
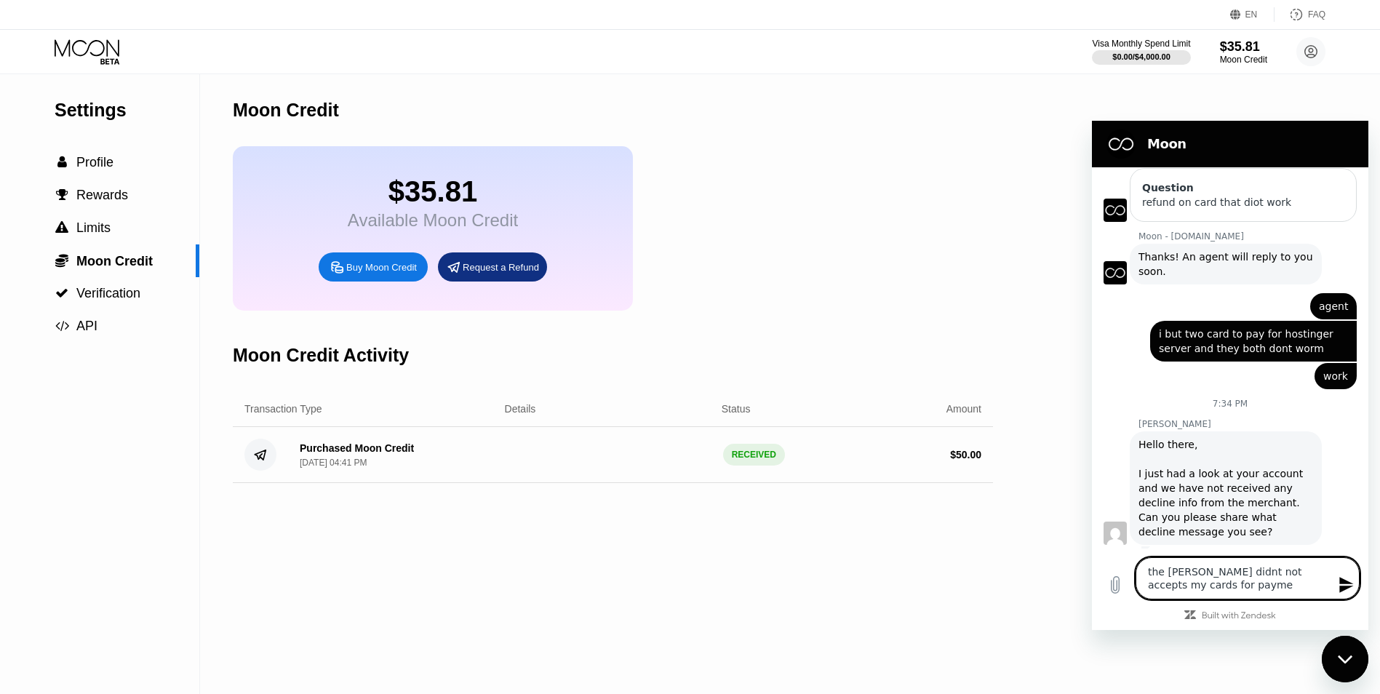
type textarea "x"
type textarea "the [PERSON_NAME] didnt not accepts my cards for payment"
type textarea "x"
type textarea "the [PERSON_NAME] didnt not accepts my cards for payments"
type textarea "x"
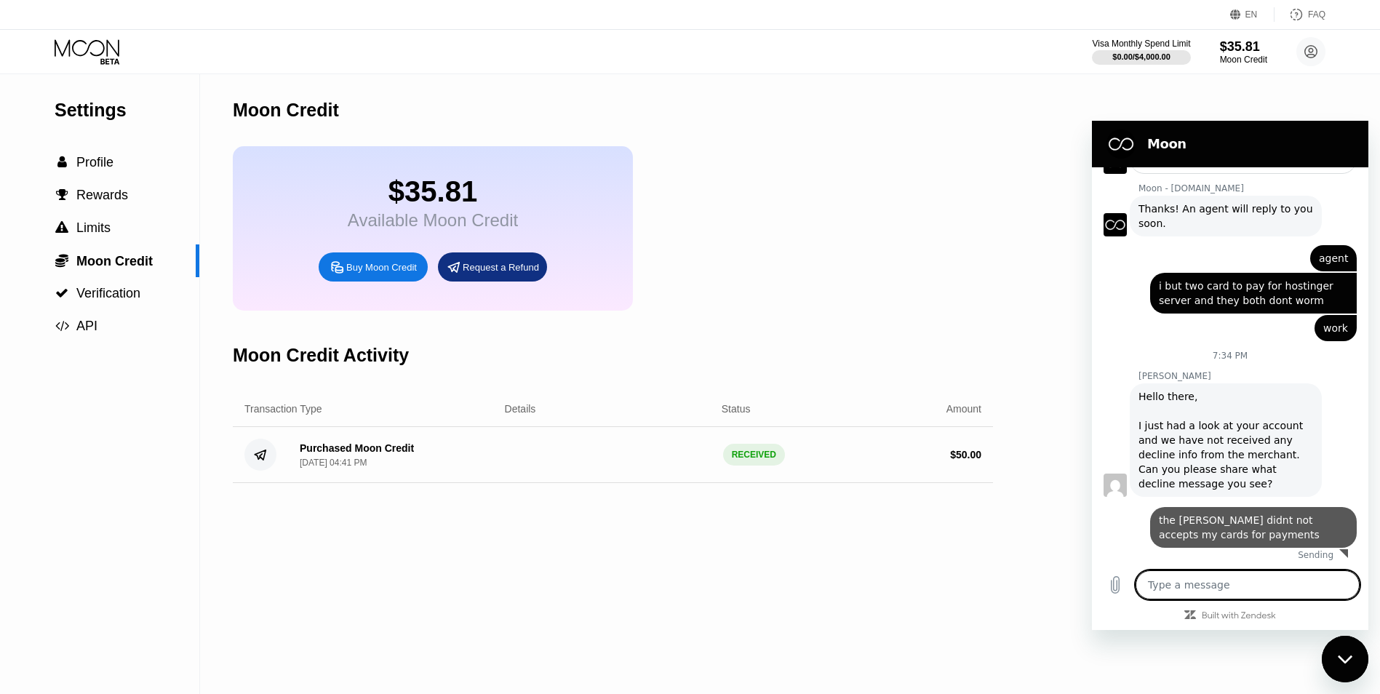
type textarea "x"
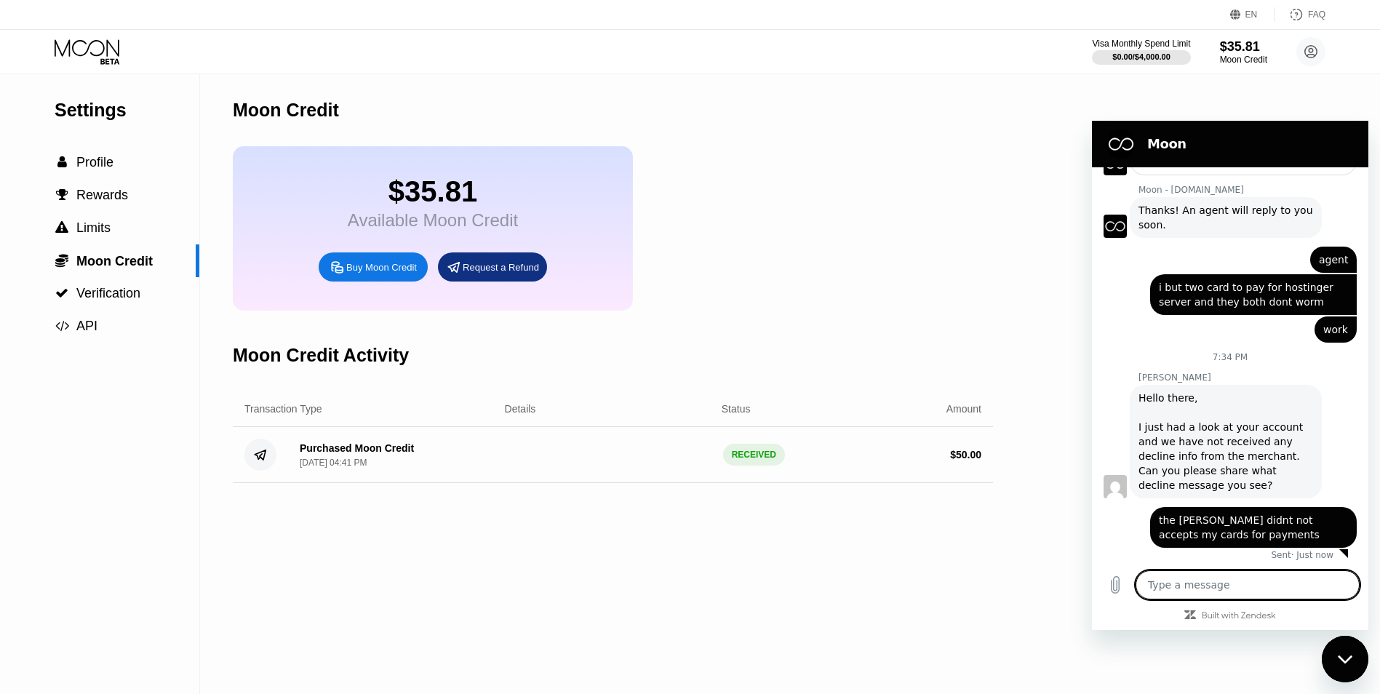
scroll to position [344, 0]
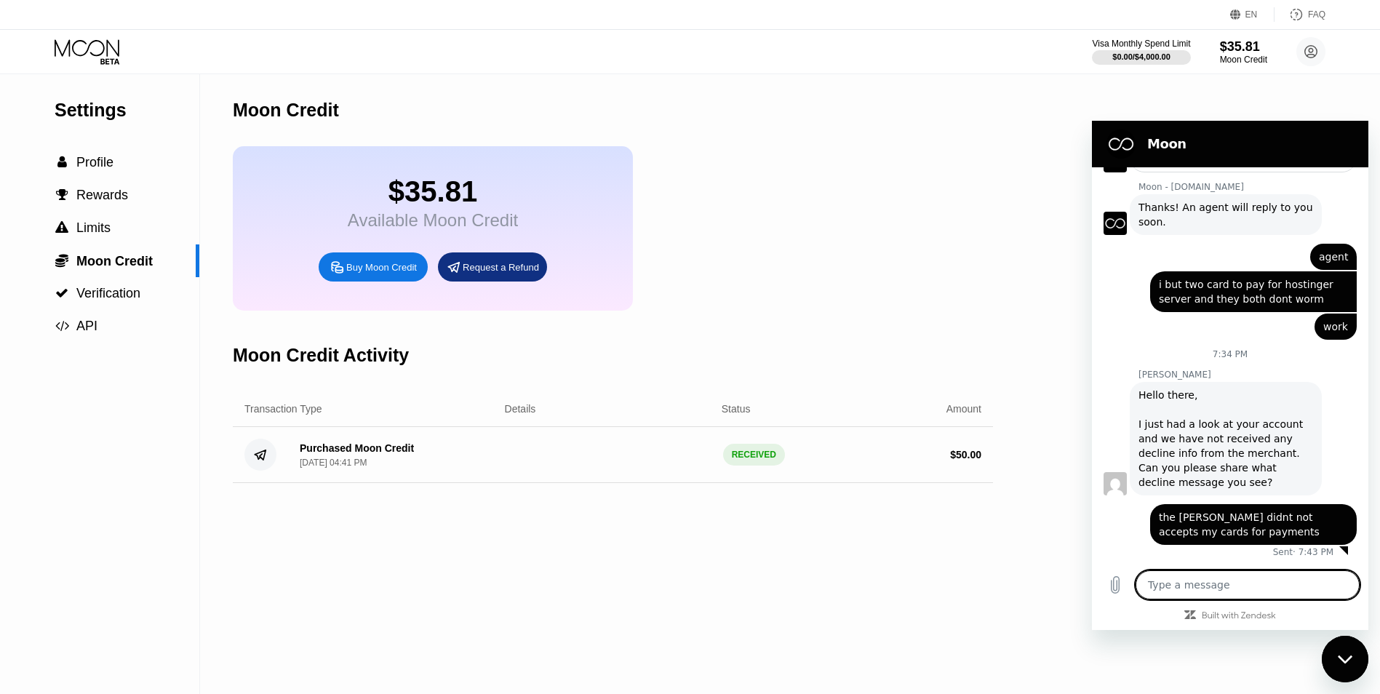
type textarea "x"
click at [108, 63] on icon at bounding box center [109, 61] width 19 height 6
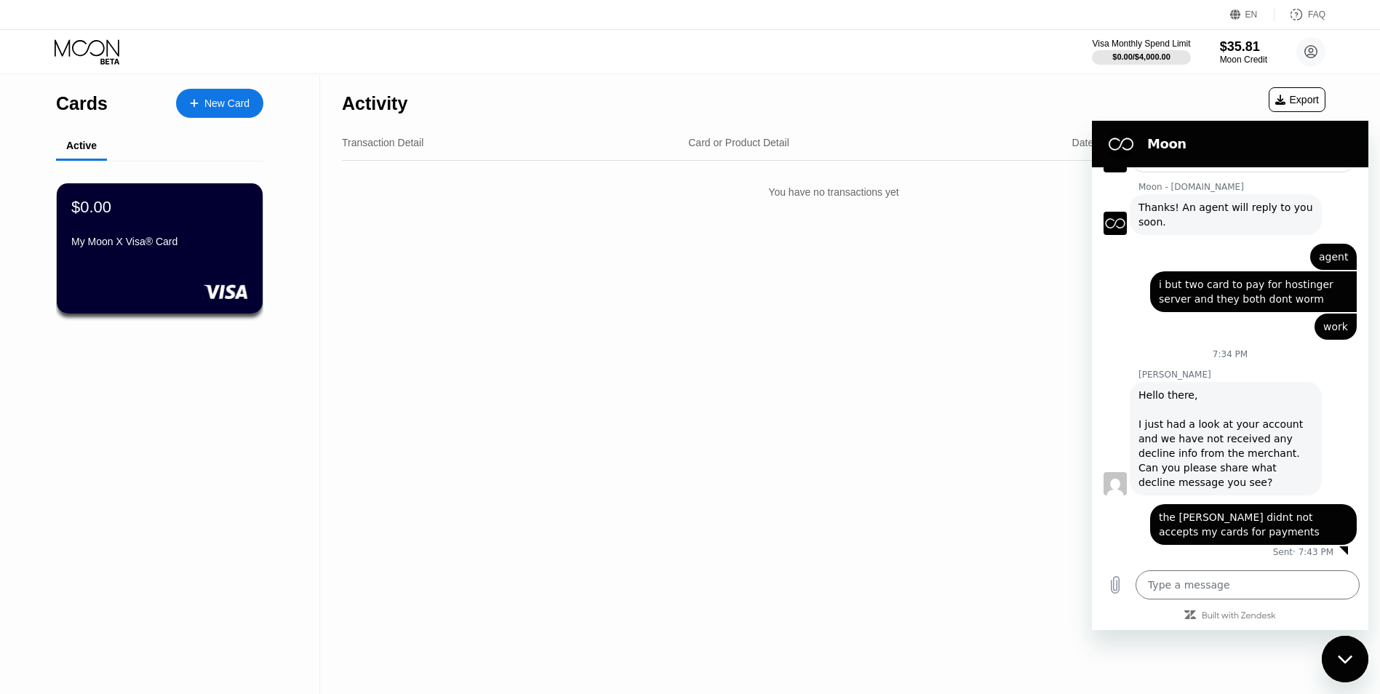
click at [154, 157] on div "Active" at bounding box center [159, 146] width 207 height 28
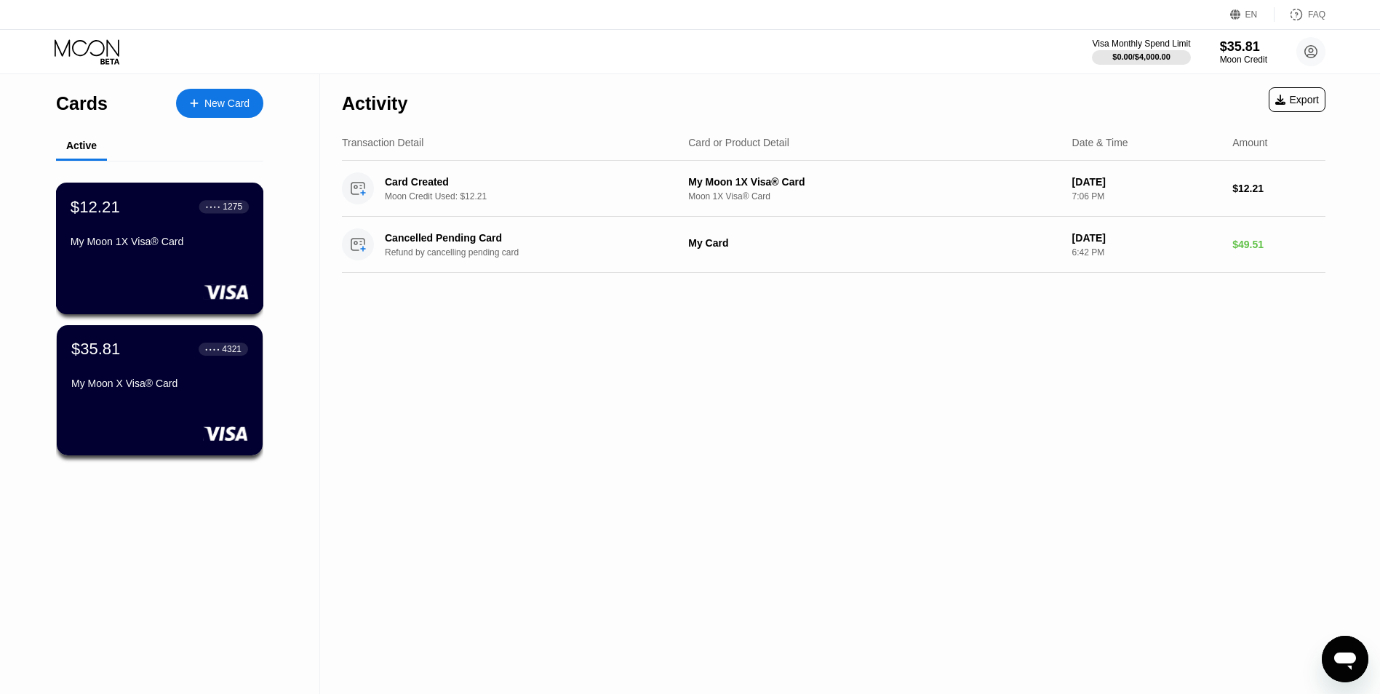
click at [143, 247] on div "My Moon 1X Visa® Card" at bounding box center [160, 242] width 178 height 12
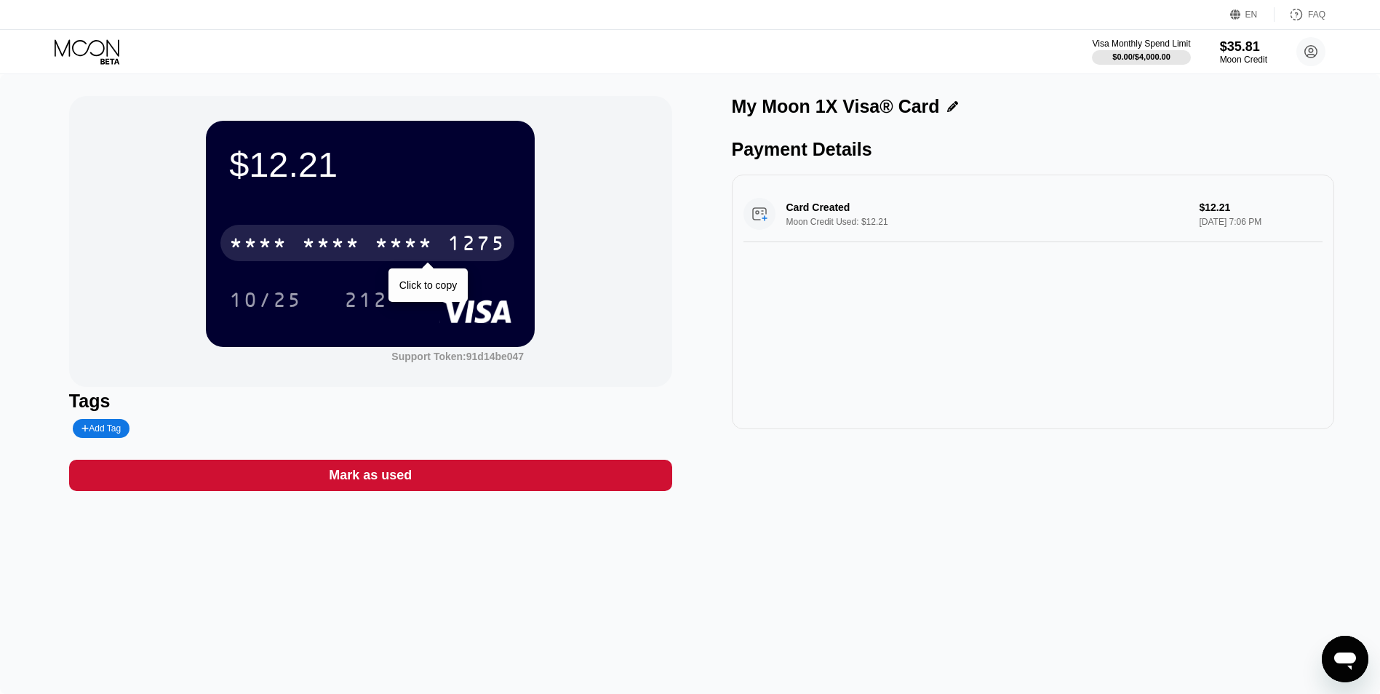
click at [372, 240] on div "* * * * * * * * * * * * 1275" at bounding box center [367, 243] width 294 height 36
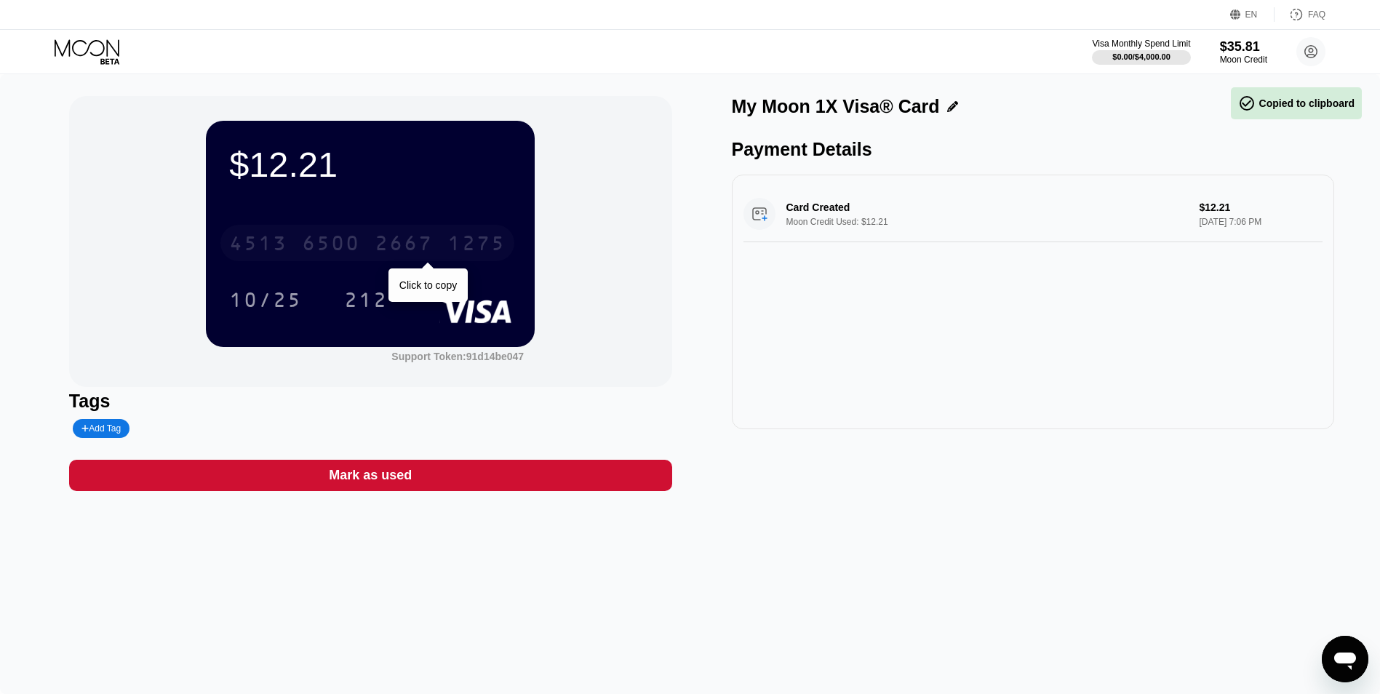
click at [364, 228] on div "[CREDIT_CARD_NUMBER]" at bounding box center [367, 243] width 294 height 36
click at [351, 235] on div "* * * * * * * * * * * * 1275" at bounding box center [367, 243] width 294 height 36
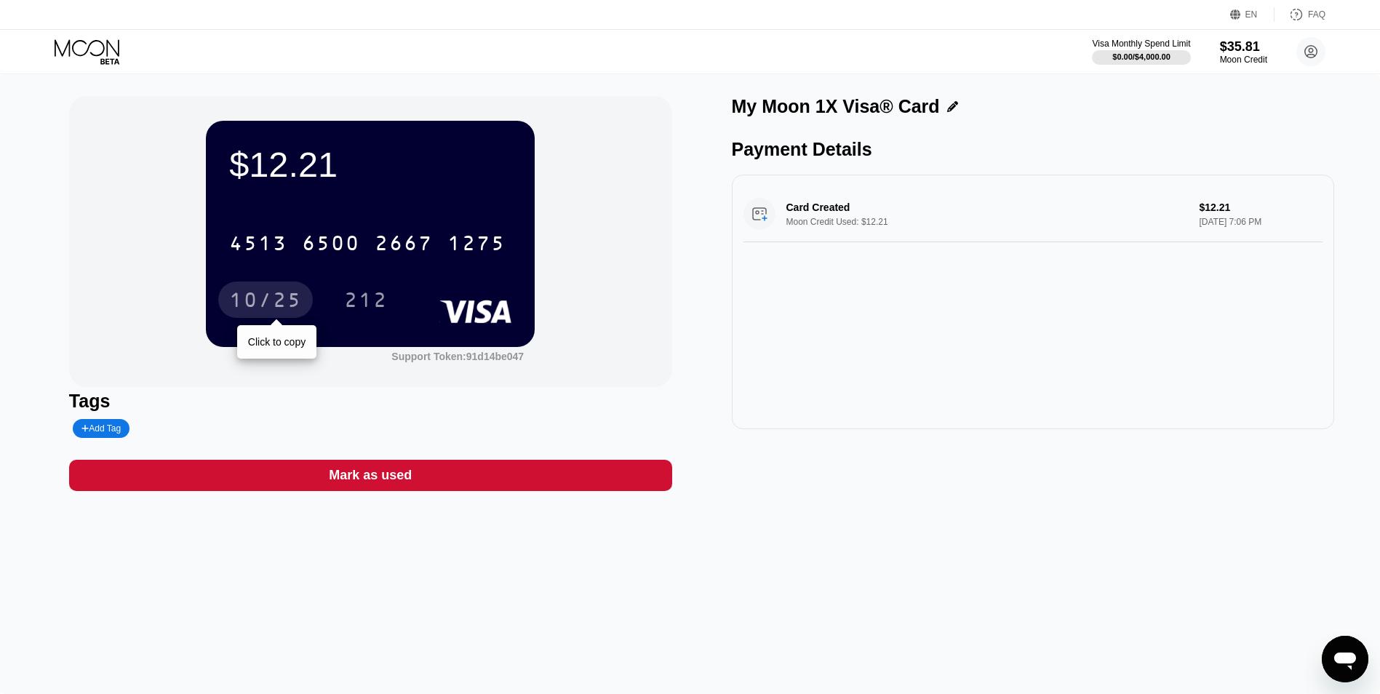
click at [290, 301] on div "10/25" at bounding box center [265, 301] width 73 height 23
click at [372, 307] on div "212" at bounding box center [366, 301] width 44 height 23
click at [1333, 663] on icon "Open messaging window" at bounding box center [1345, 659] width 26 height 26
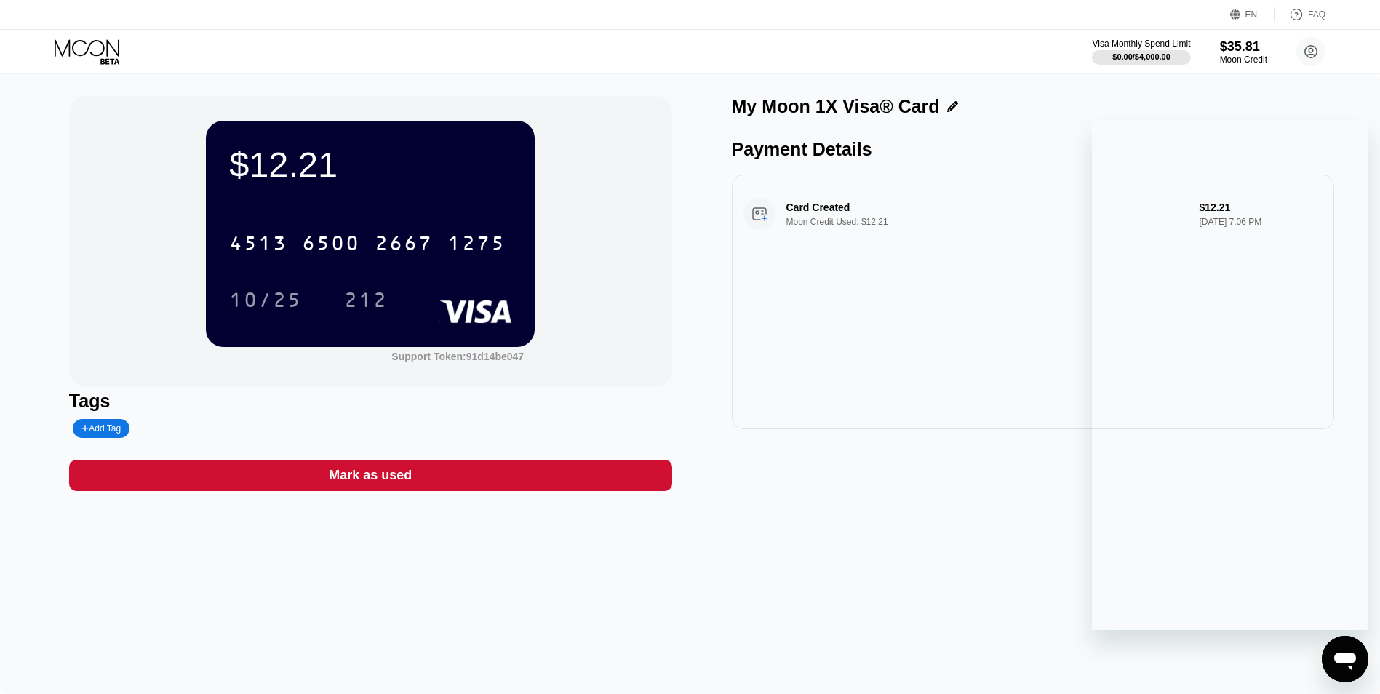
click at [1333, 663] on icon "Open messaging window" at bounding box center [1345, 659] width 26 height 26
click at [1334, 660] on icon "Open messaging window" at bounding box center [1345, 659] width 26 height 26
type textarea "x"
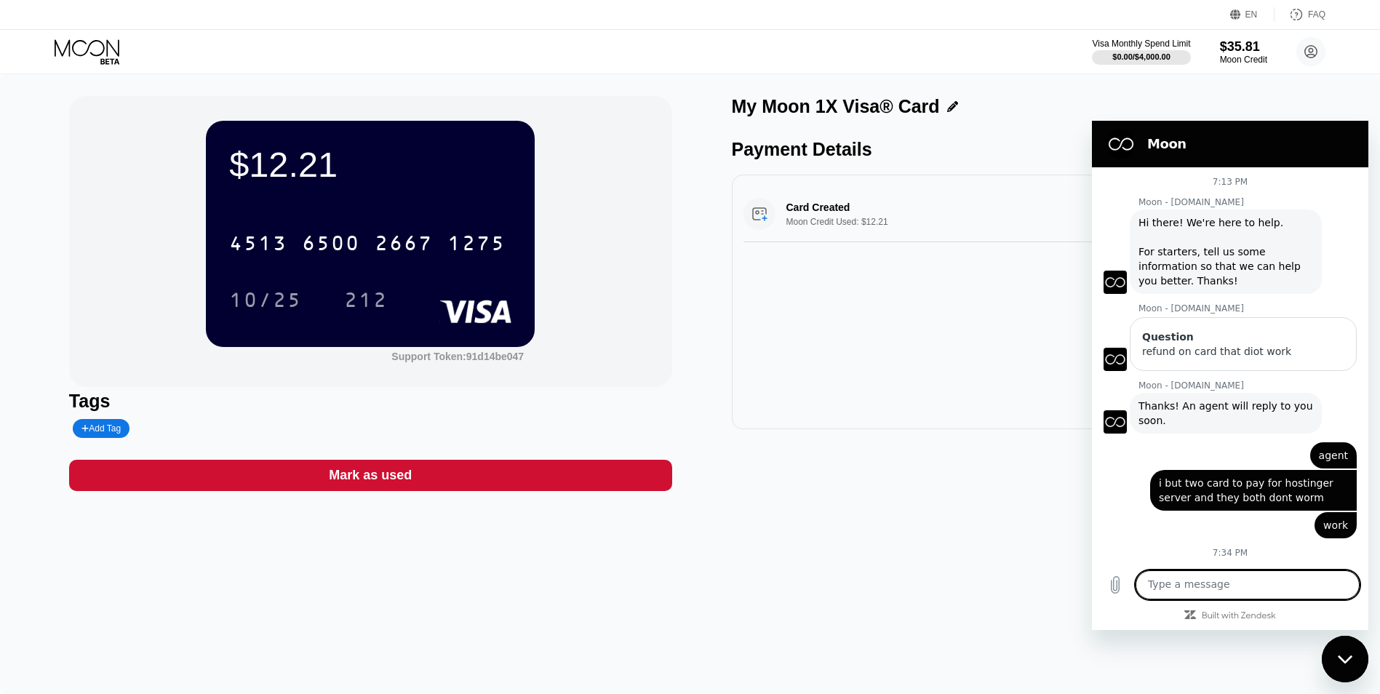
paste textarea "The transaction was declined, please try again. The transaction was declined, p…"
type textarea "The transaction was declined, please try again. The transaction was declined, p…"
type textarea "x"
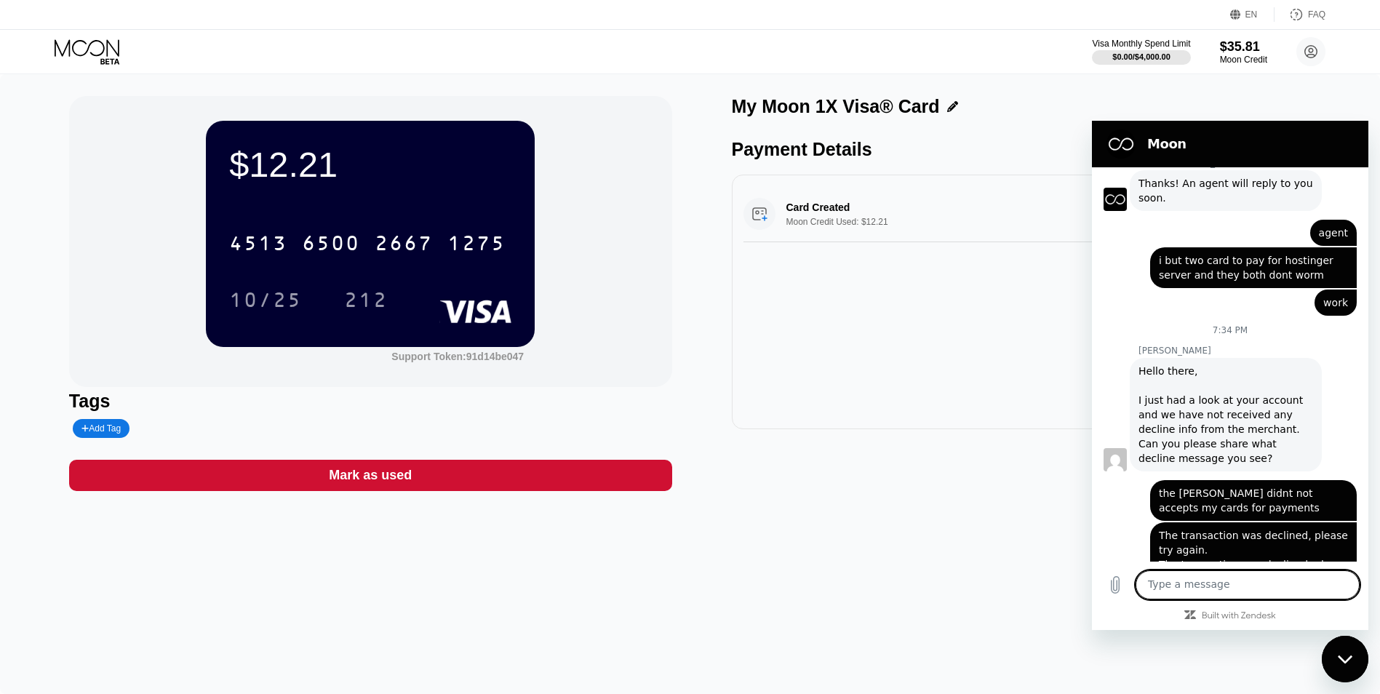
scroll to position [270, 0]
